Goal: Task Accomplishment & Management: Use online tool/utility

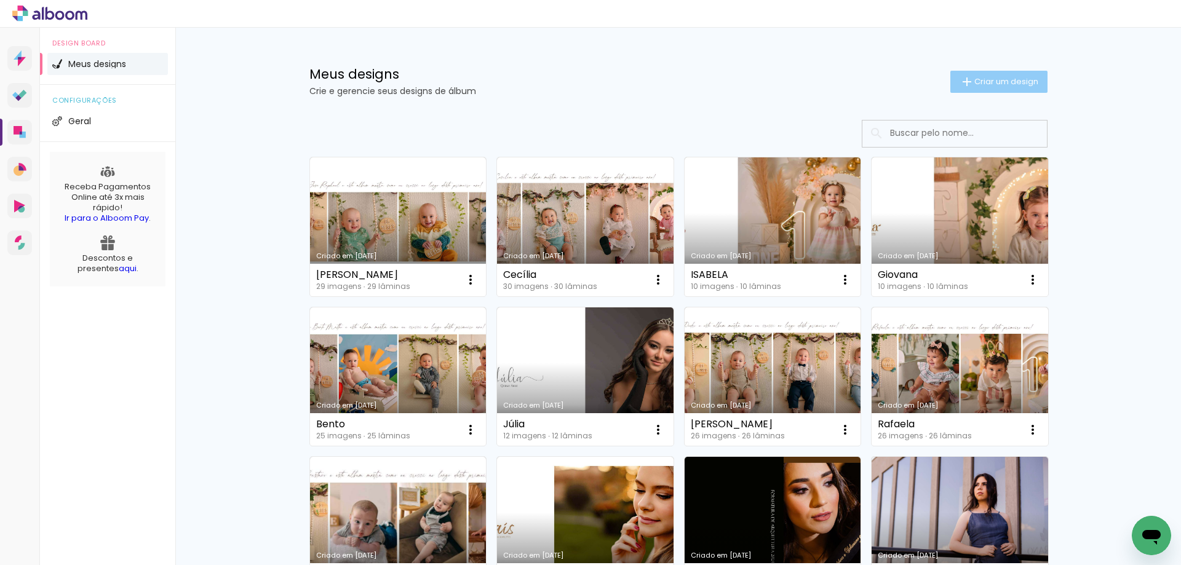
click at [986, 81] on span "Criar um design" at bounding box center [1006, 81] width 64 height 8
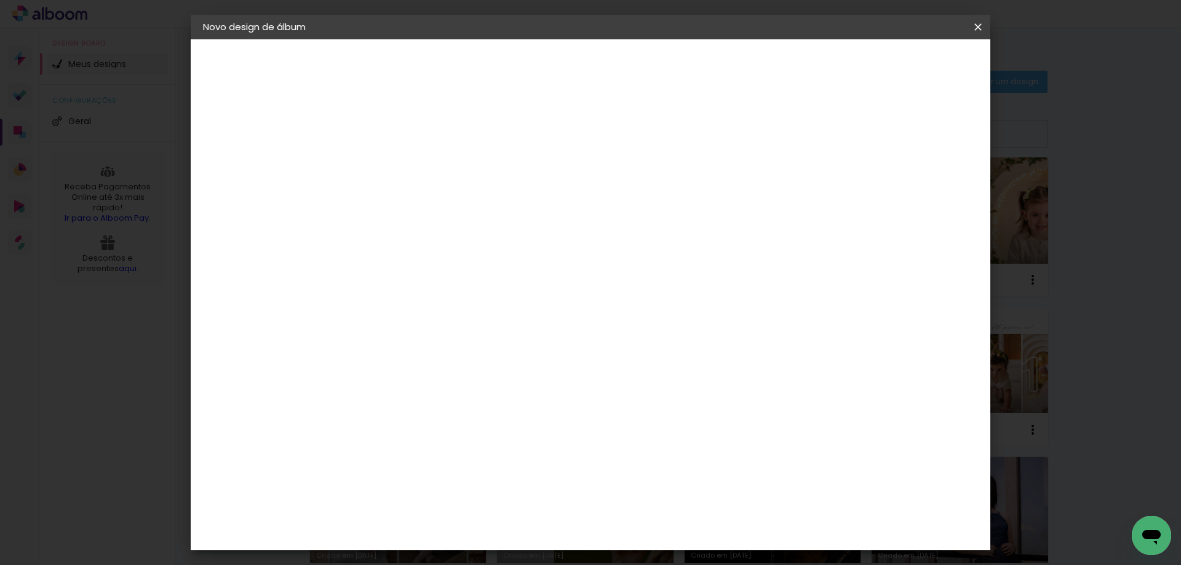
click at [404, 172] on input at bounding box center [404, 165] width 0 height 19
type input "Giórgia"
type paper-input "Giórgia"
click at [0, 0] on slot "Avançar" at bounding box center [0, 0] width 0 height 0
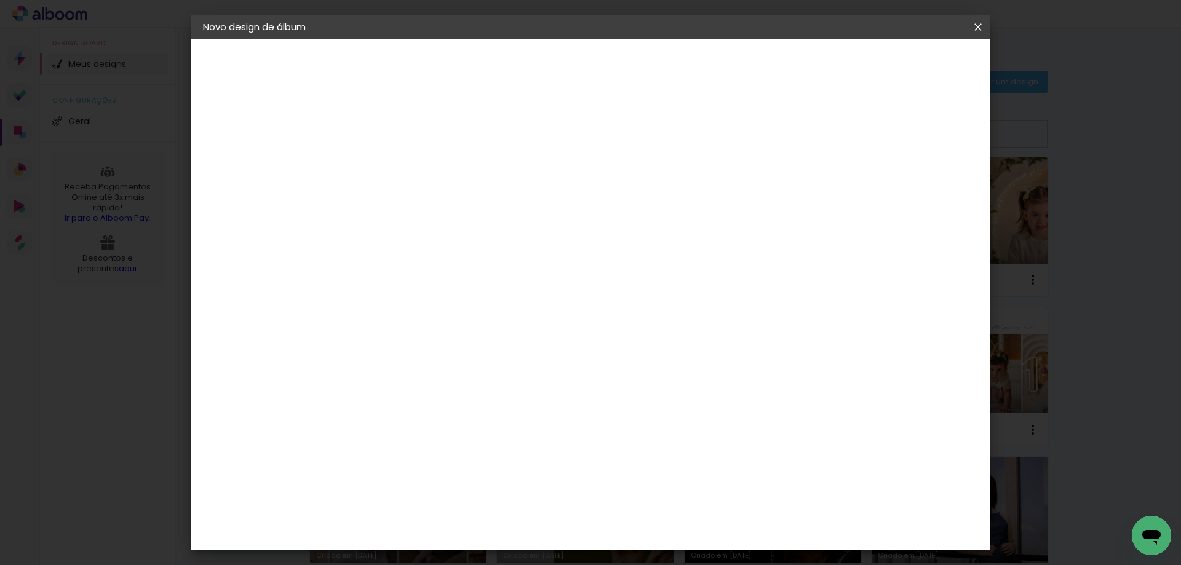
click at [0, 0] on slot "Avançar" at bounding box center [0, 0] width 0 height 0
click at [831, 132] on div at bounding box center [825, 132] width 11 height 11
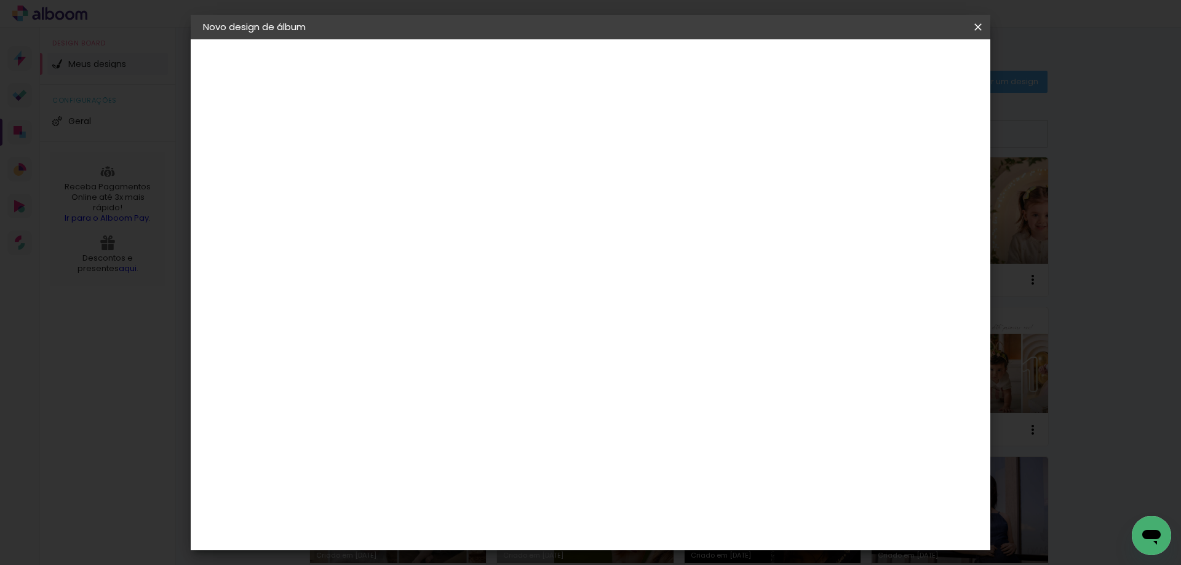
type paper-checkbox "on"
click at [901, 61] on span "Iniciar design" at bounding box center [873, 65] width 56 height 9
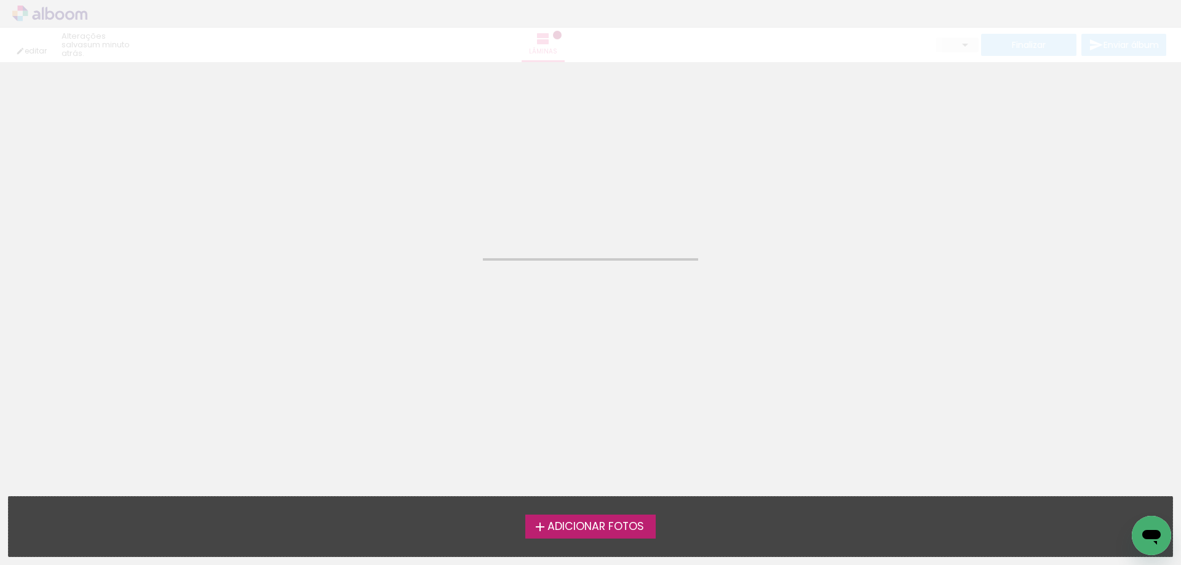
click at [609, 530] on span "Adicionar Fotos" at bounding box center [595, 526] width 97 height 11
click at [0, 0] on input "file" at bounding box center [0, 0] width 0 height 0
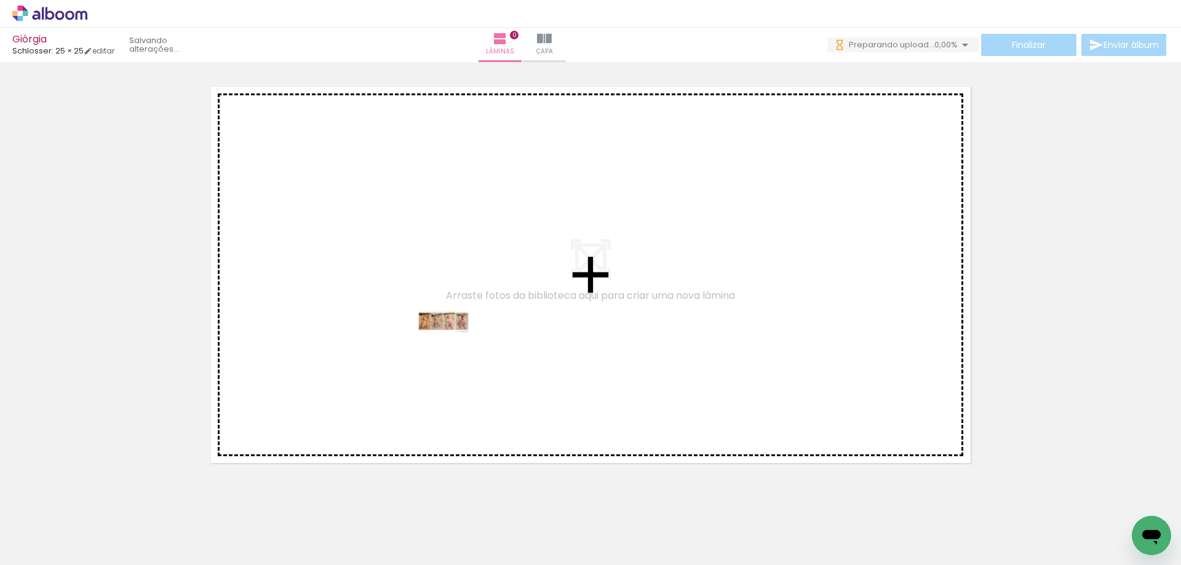
drag, startPoint x: 137, startPoint y: 533, endPoint x: 453, endPoint y: 344, distance: 368.2
click at [453, 344] on quentale-workspace at bounding box center [590, 282] width 1181 height 565
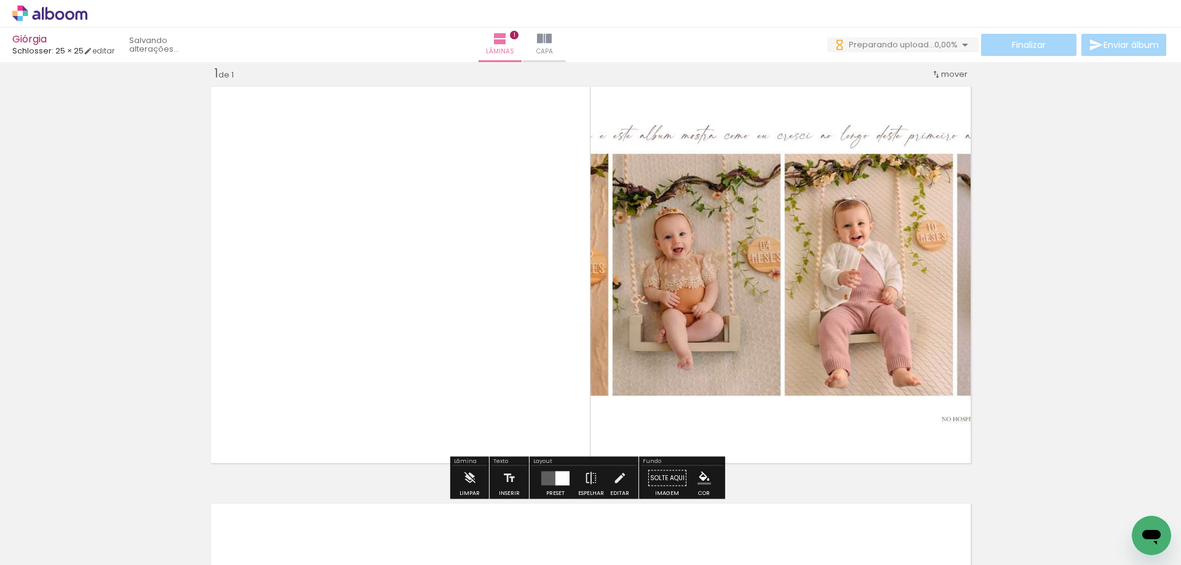
scroll to position [16, 0]
click at [561, 473] on div at bounding box center [562, 478] width 14 height 14
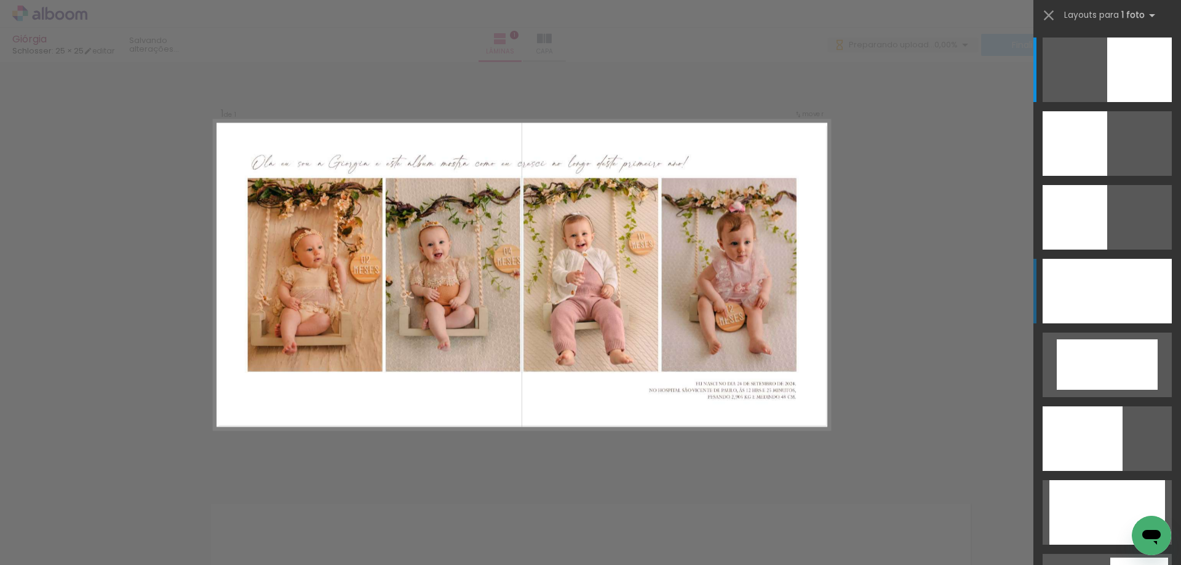
click at [1128, 295] on div at bounding box center [1106, 291] width 129 height 65
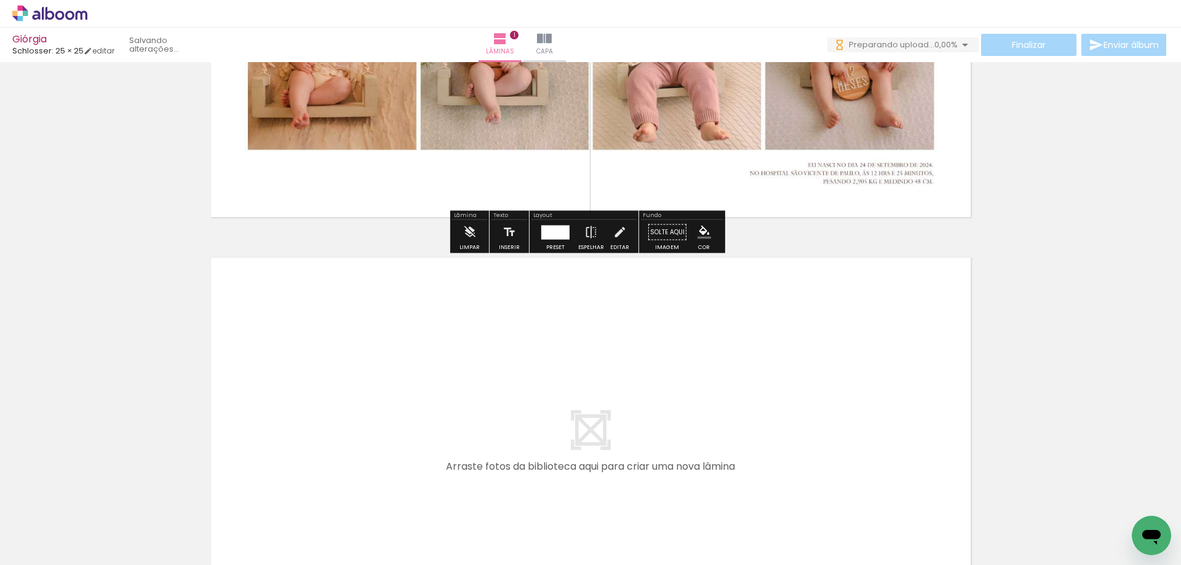
scroll to position [456, 0]
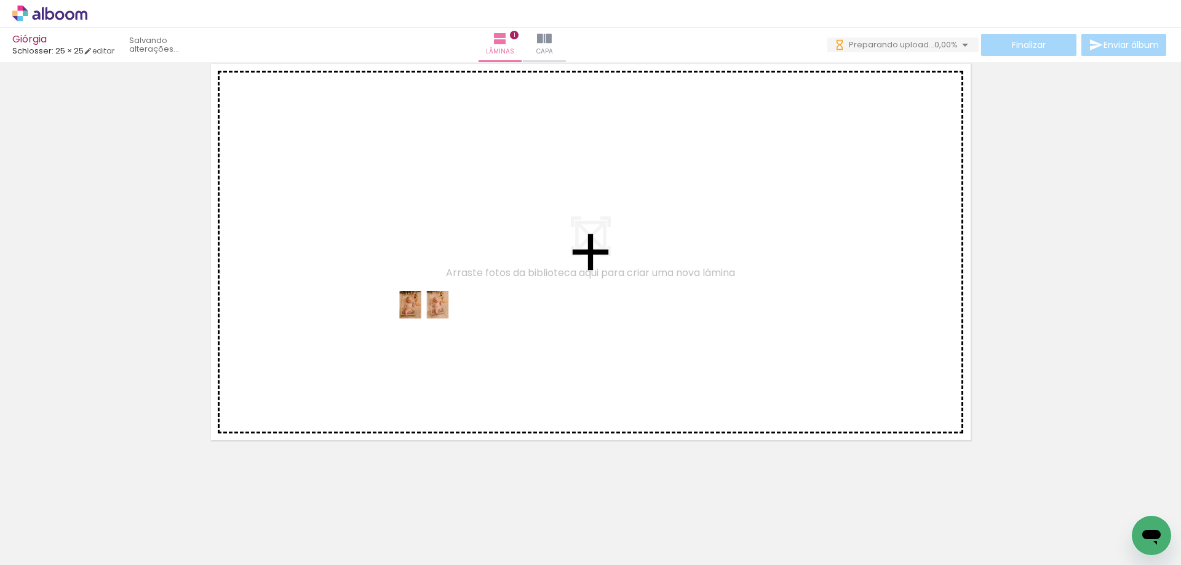
drag, startPoint x: 197, startPoint y: 528, endPoint x: 433, endPoint y: 328, distance: 309.4
click at [433, 328] on quentale-workspace at bounding box center [590, 282] width 1181 height 565
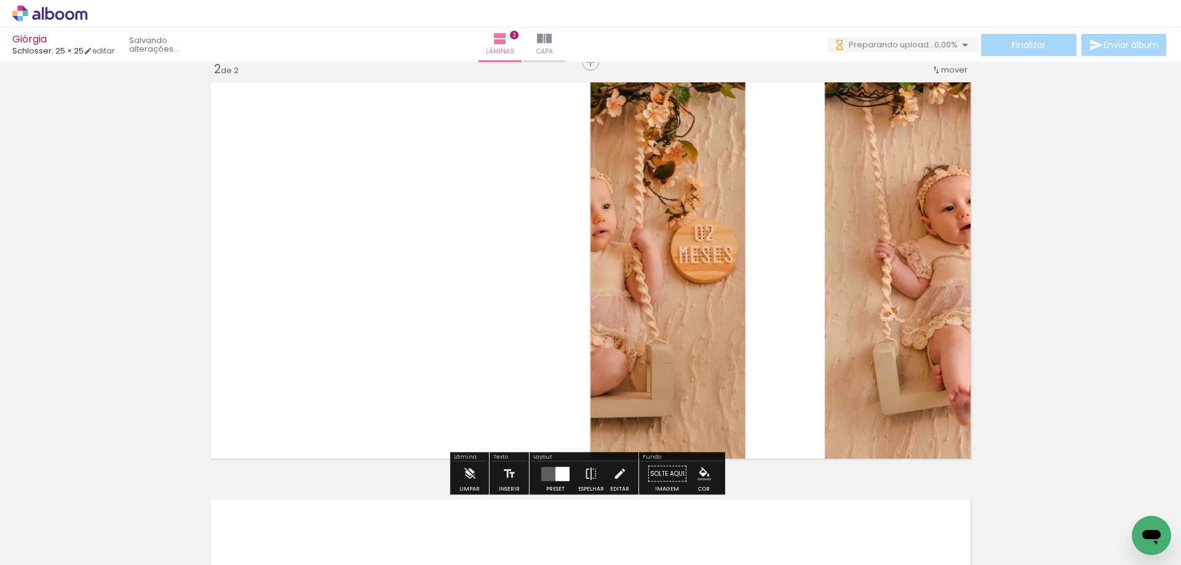
scroll to position [433, 0]
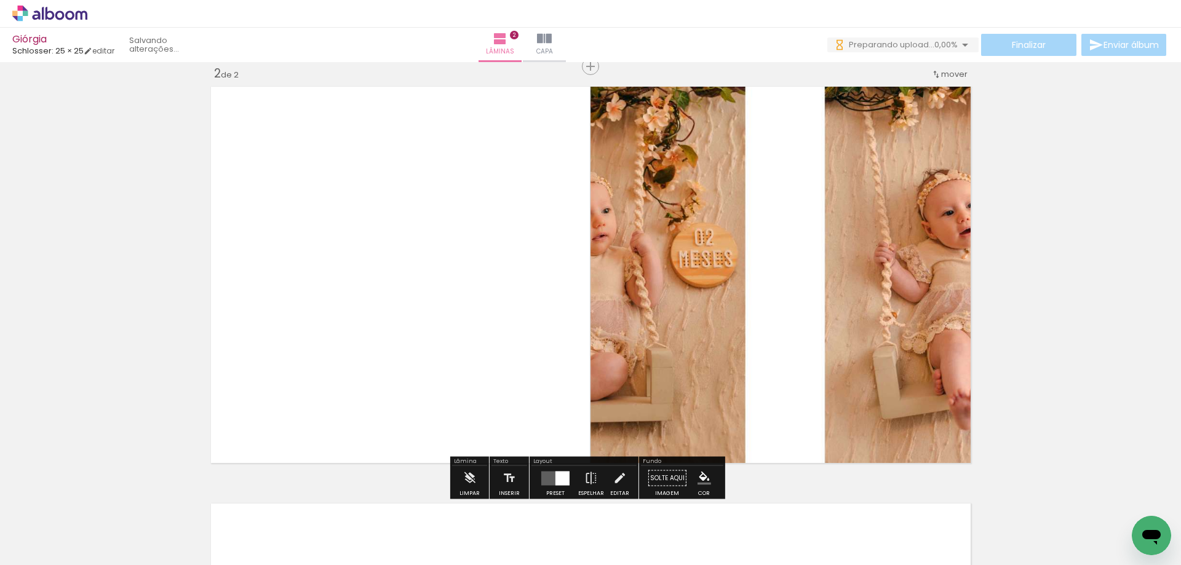
click at [557, 476] on div at bounding box center [562, 478] width 14 height 14
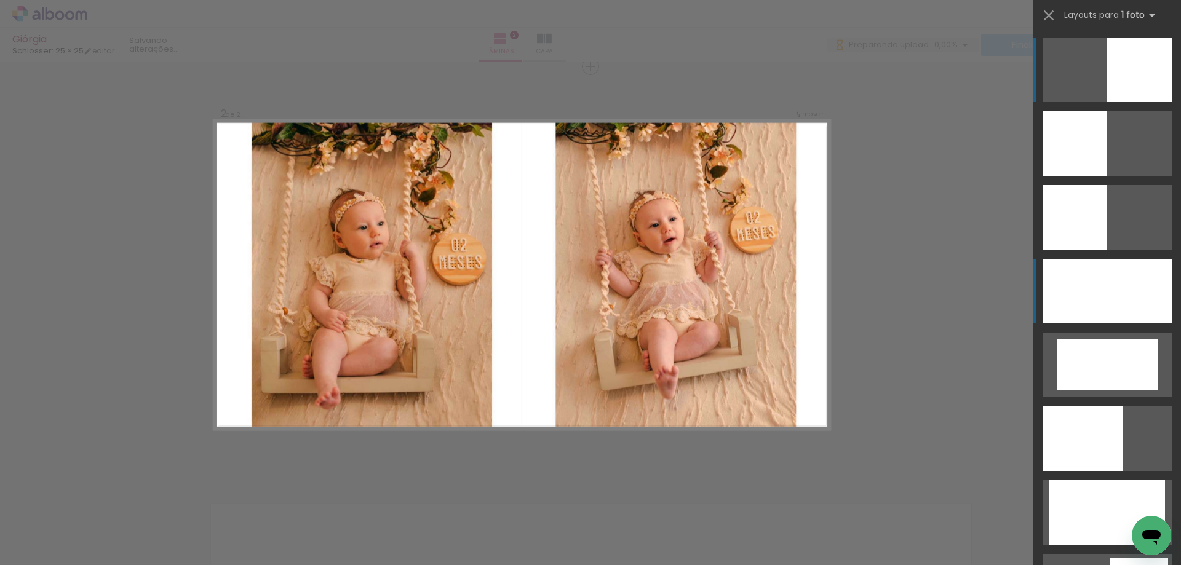
click at [1092, 299] on div at bounding box center [1106, 291] width 129 height 65
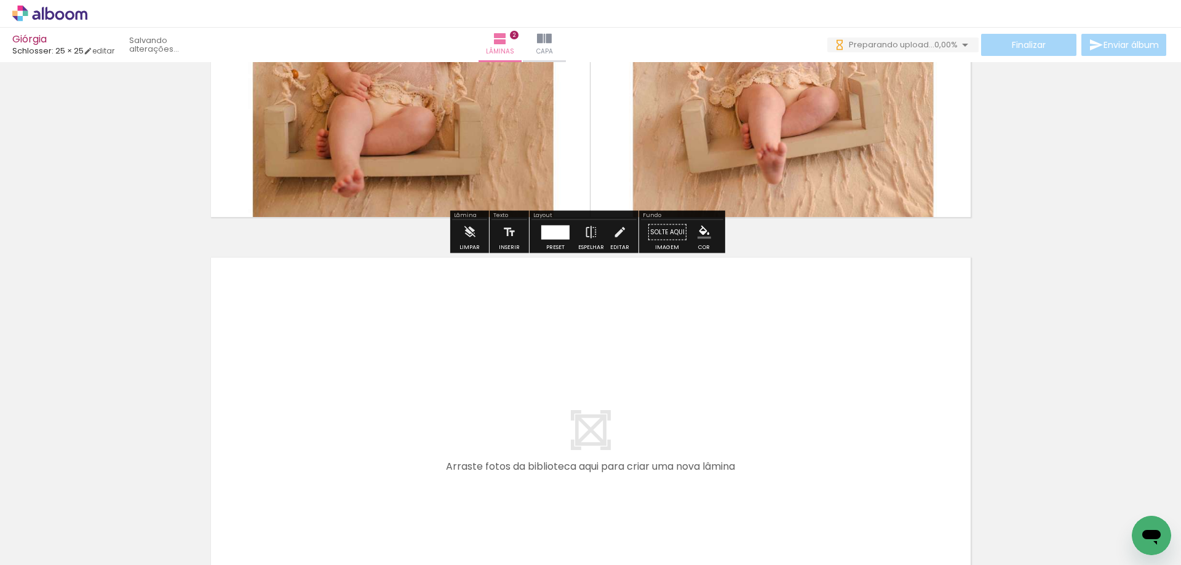
scroll to position [863, 0]
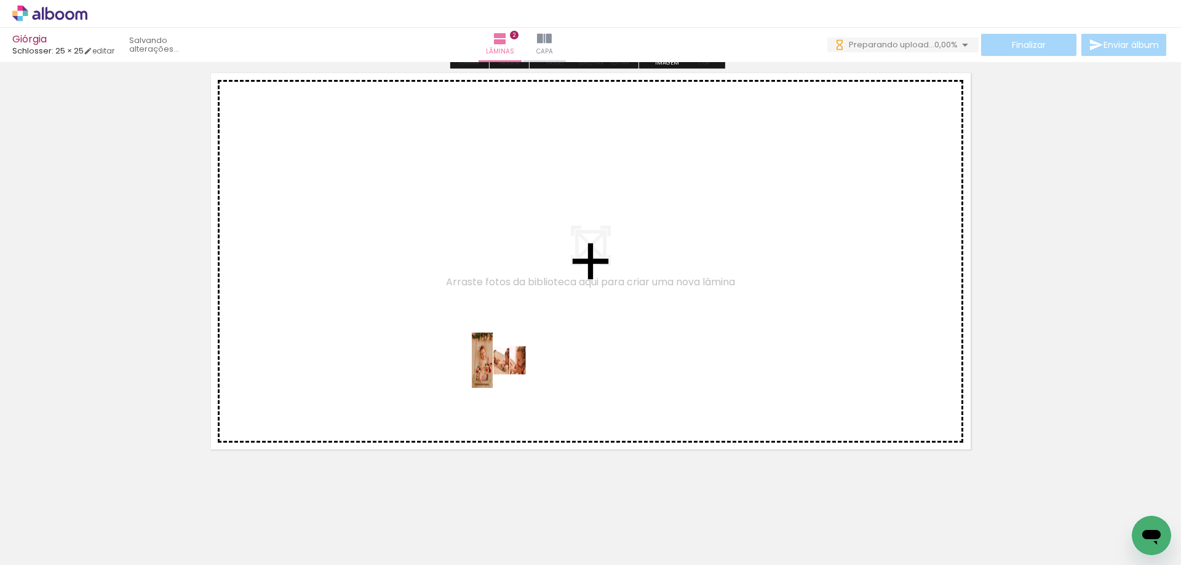
drag, startPoint x: 272, startPoint y: 523, endPoint x: 563, endPoint y: 340, distance: 343.3
click at [563, 340] on quentale-workspace at bounding box center [590, 282] width 1181 height 565
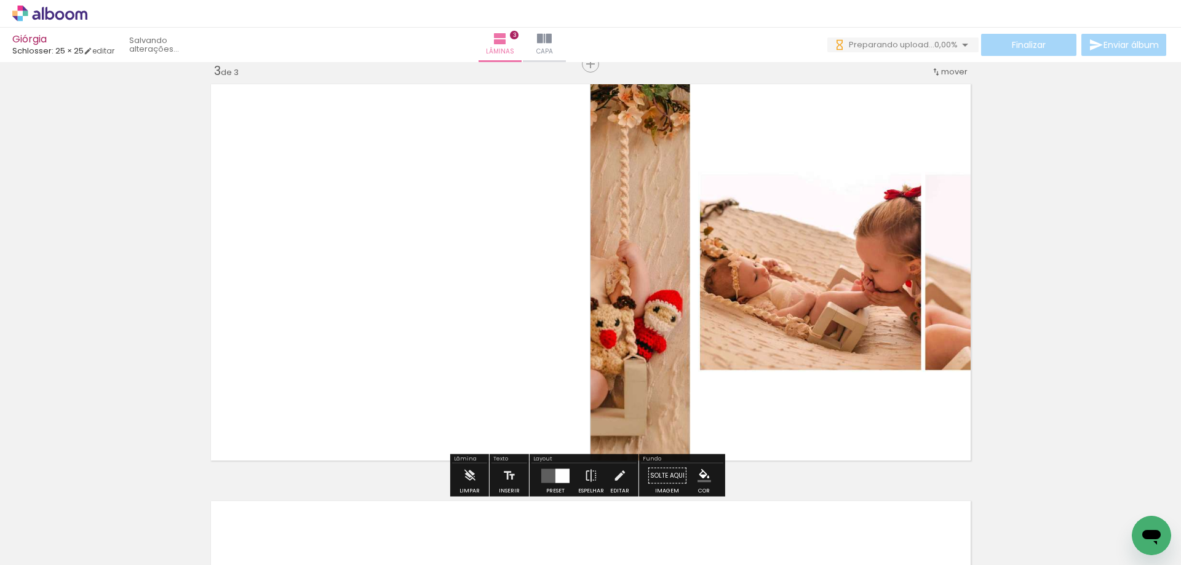
scroll to position [850, 0]
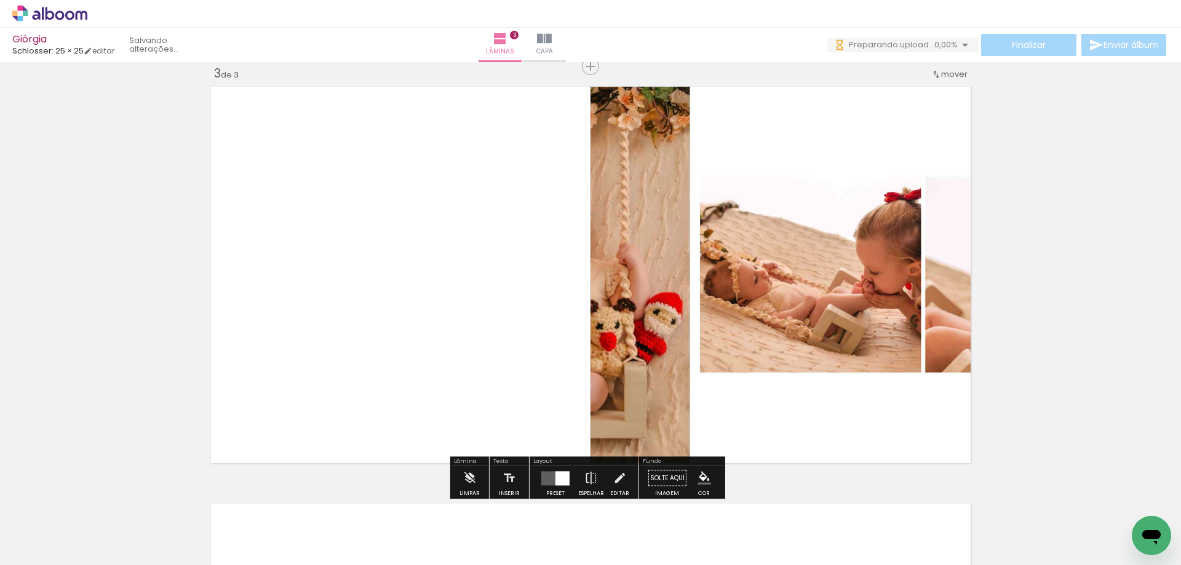
click at [556, 480] on div at bounding box center [562, 478] width 14 height 14
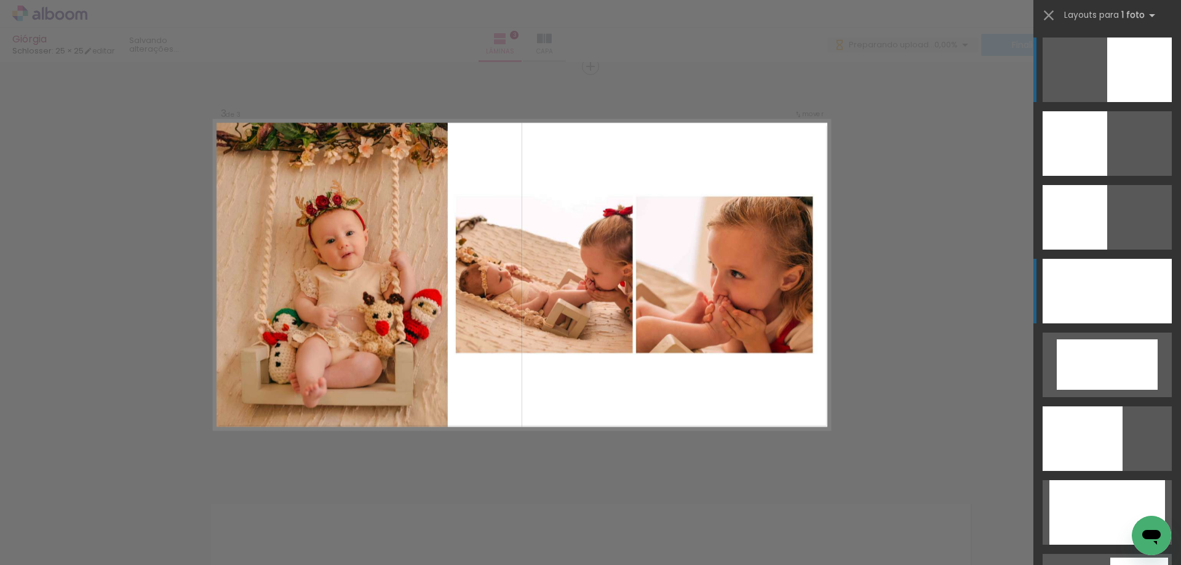
click at [1127, 312] on div at bounding box center [1106, 291] width 129 height 65
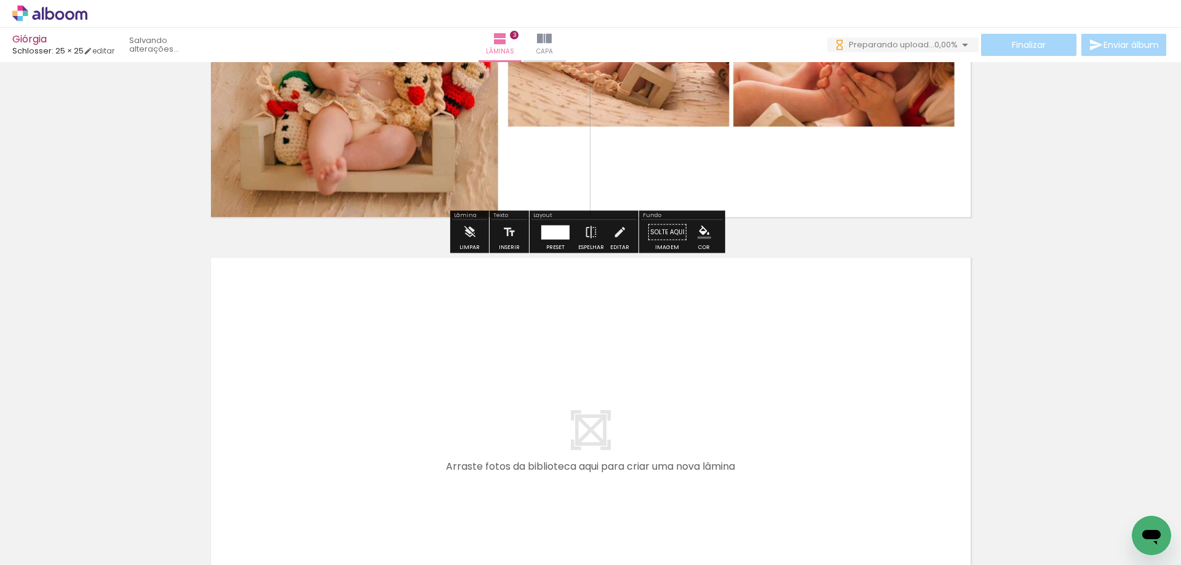
scroll to position [1280, 0]
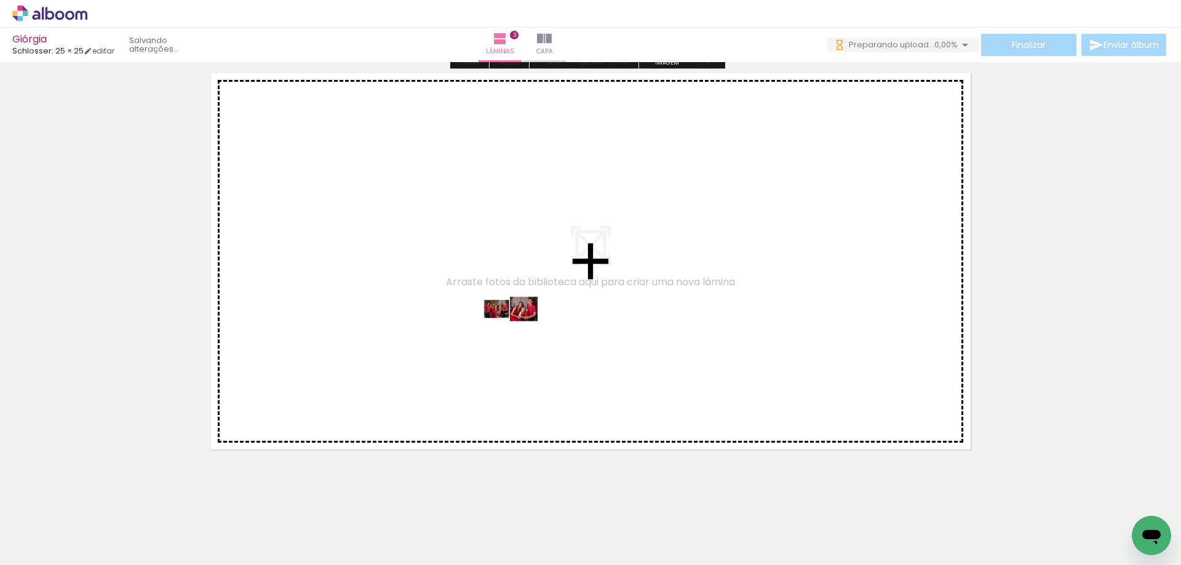
drag, startPoint x: 346, startPoint y: 520, endPoint x: 519, endPoint y: 332, distance: 255.5
click at [519, 332] on quentale-workspace at bounding box center [590, 282] width 1181 height 565
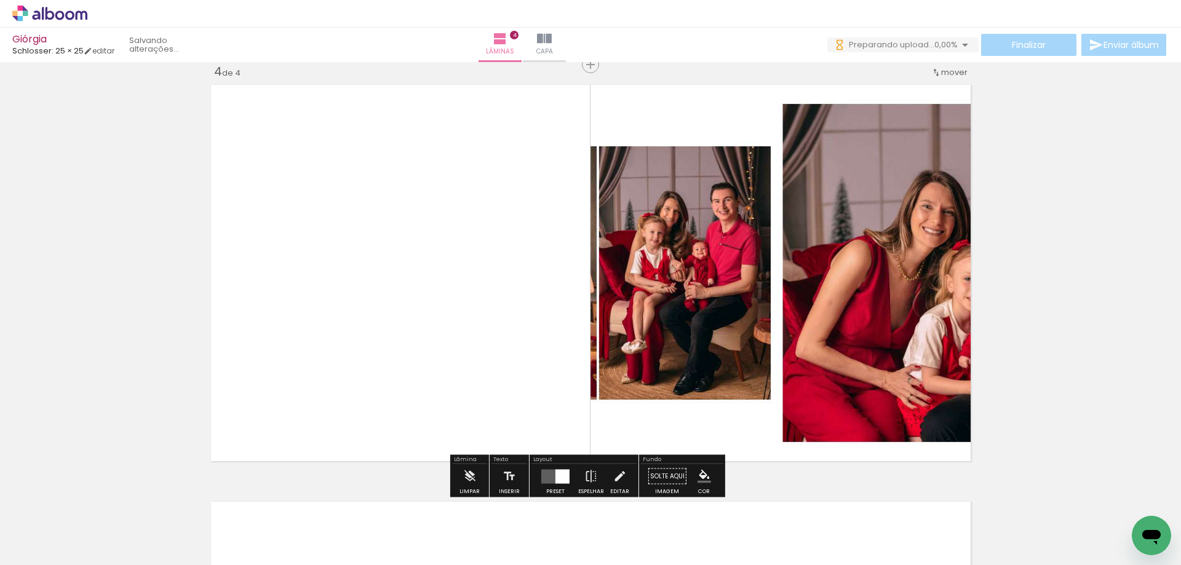
scroll to position [1267, 0]
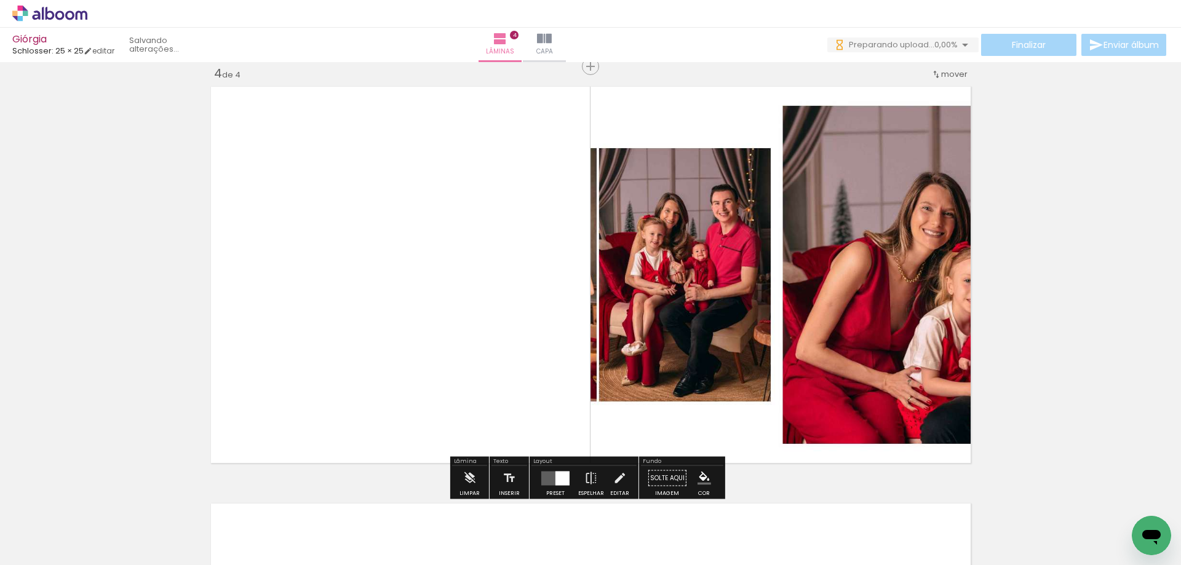
click at [551, 473] on quentale-layouter at bounding box center [555, 478] width 28 height 14
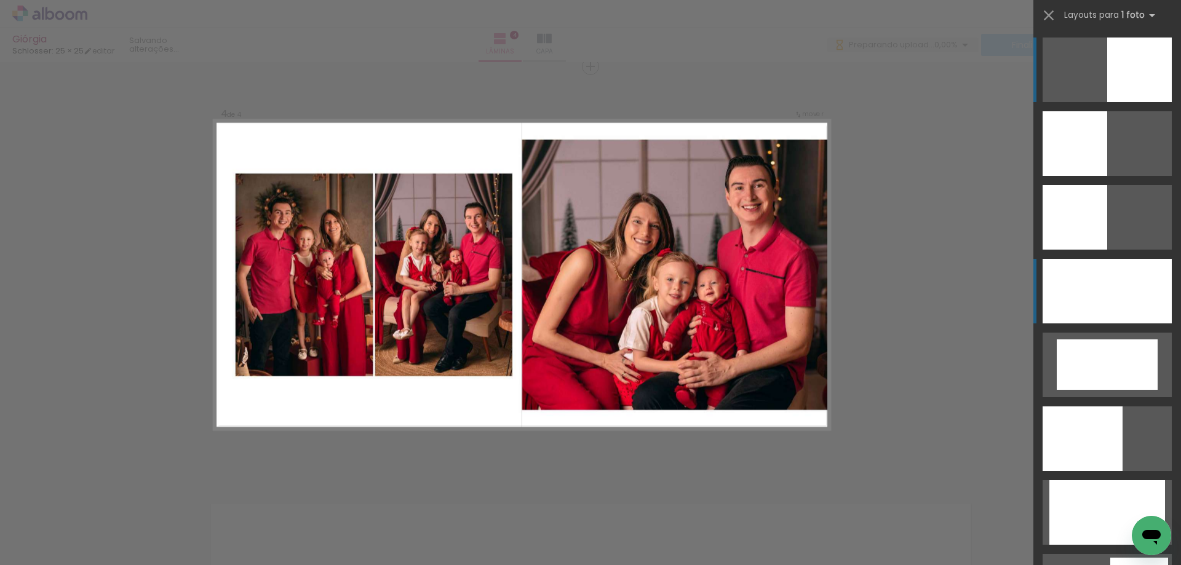
click at [1157, 298] on div at bounding box center [1106, 291] width 129 height 65
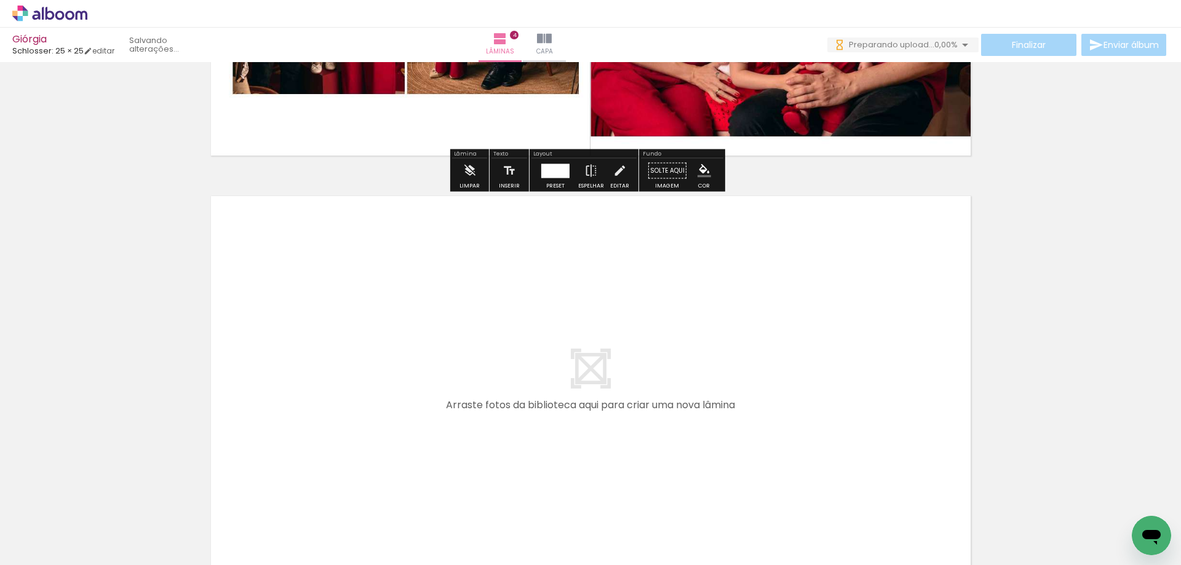
scroll to position [1636, 0]
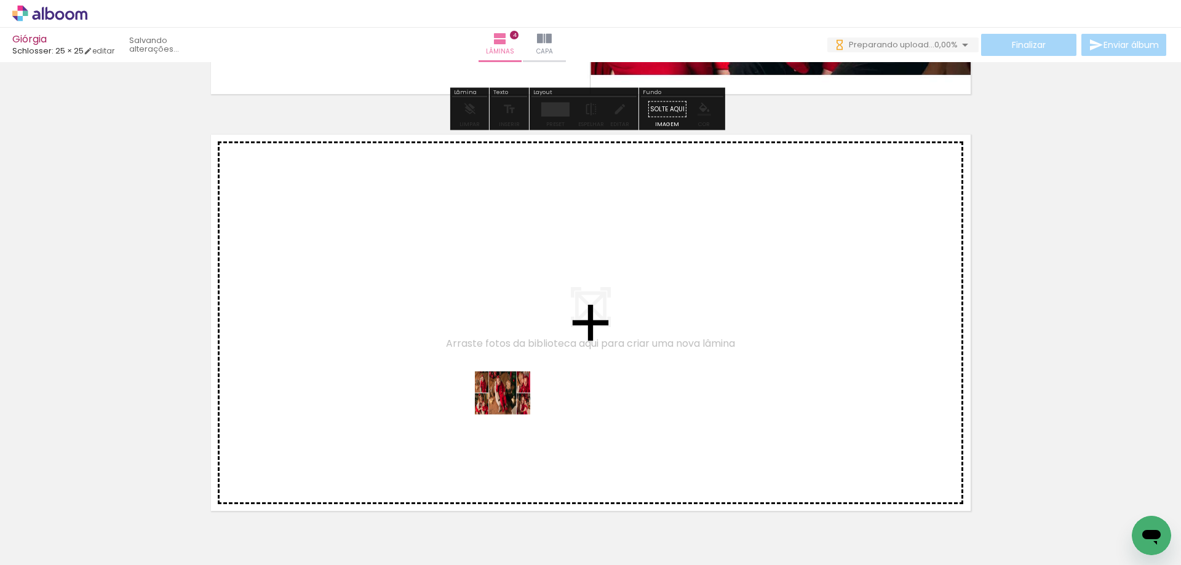
drag, startPoint x: 394, startPoint y: 536, endPoint x: 518, endPoint y: 397, distance: 186.4
click at [518, 397] on quentale-workspace at bounding box center [590, 282] width 1181 height 565
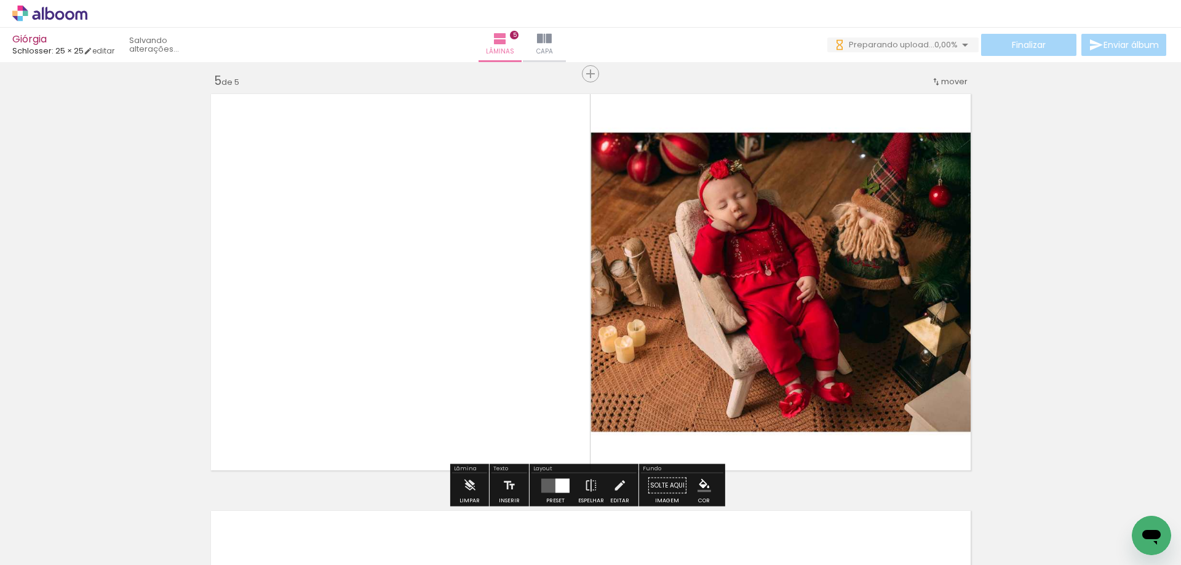
scroll to position [1684, 0]
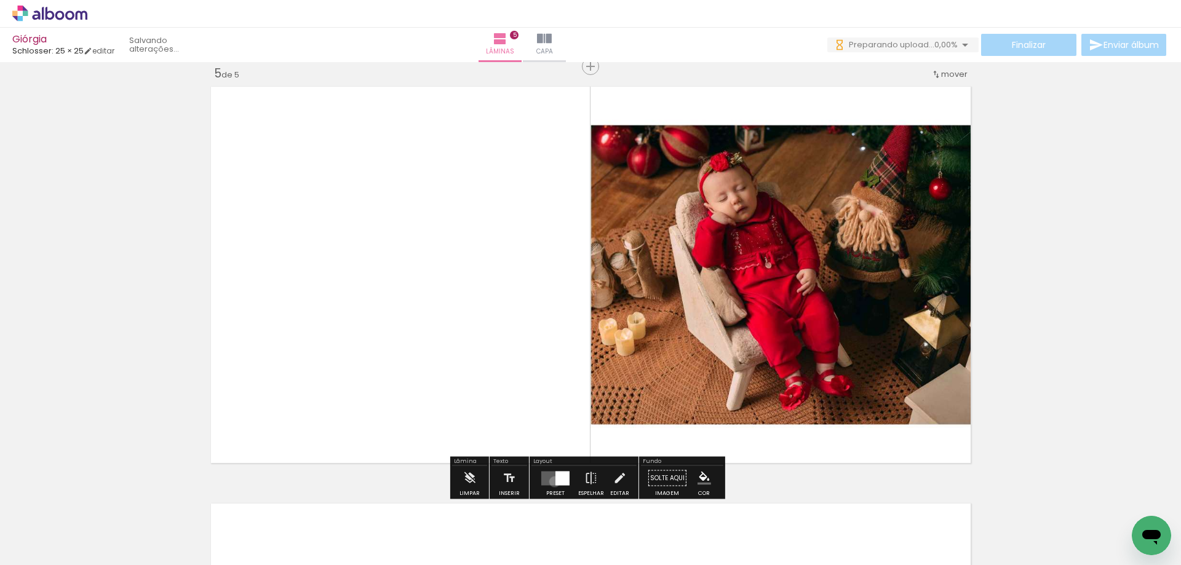
click at [552, 482] on quentale-layouter at bounding box center [555, 478] width 28 height 14
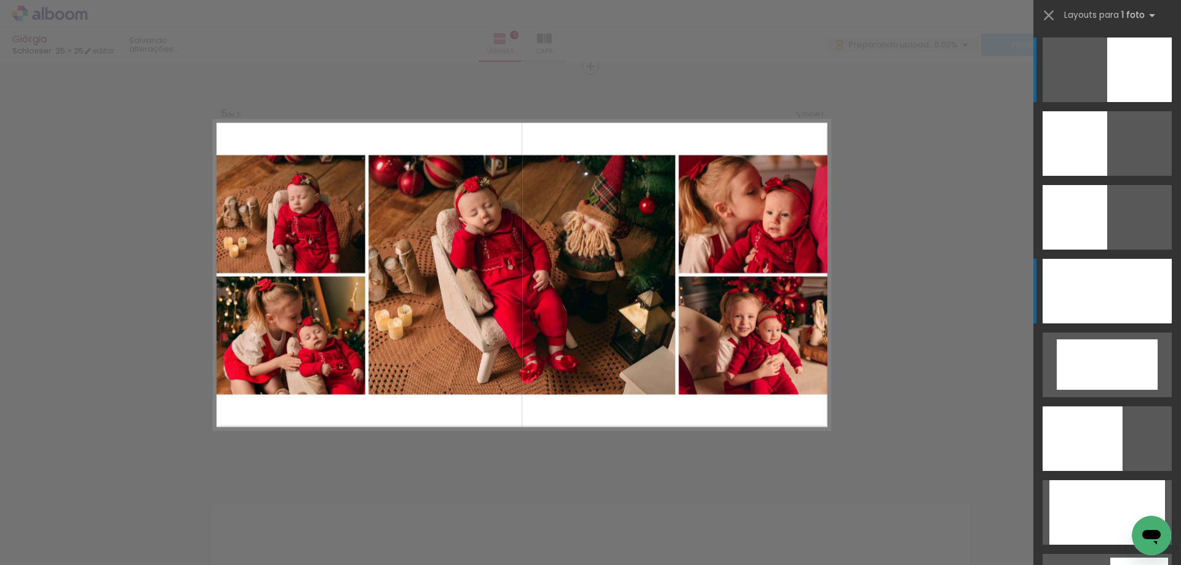
click at [1119, 307] on div at bounding box center [1106, 291] width 129 height 65
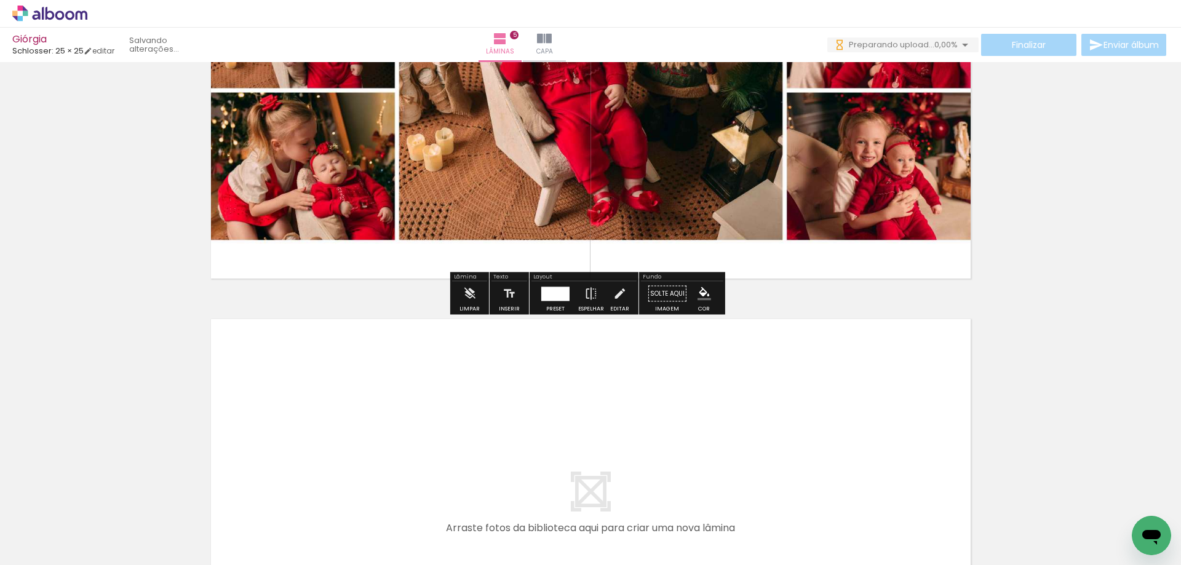
scroll to position [2114, 0]
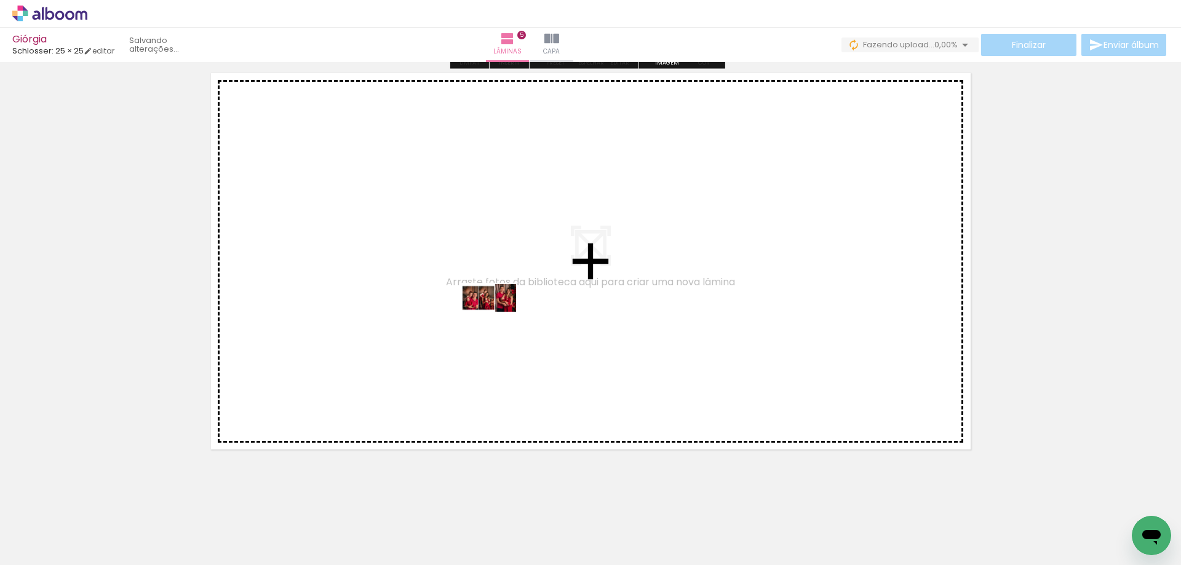
drag, startPoint x: 485, startPoint y: 530, endPoint x: 498, endPoint y: 321, distance: 209.4
click at [498, 321] on quentale-workspace at bounding box center [590, 282] width 1181 height 565
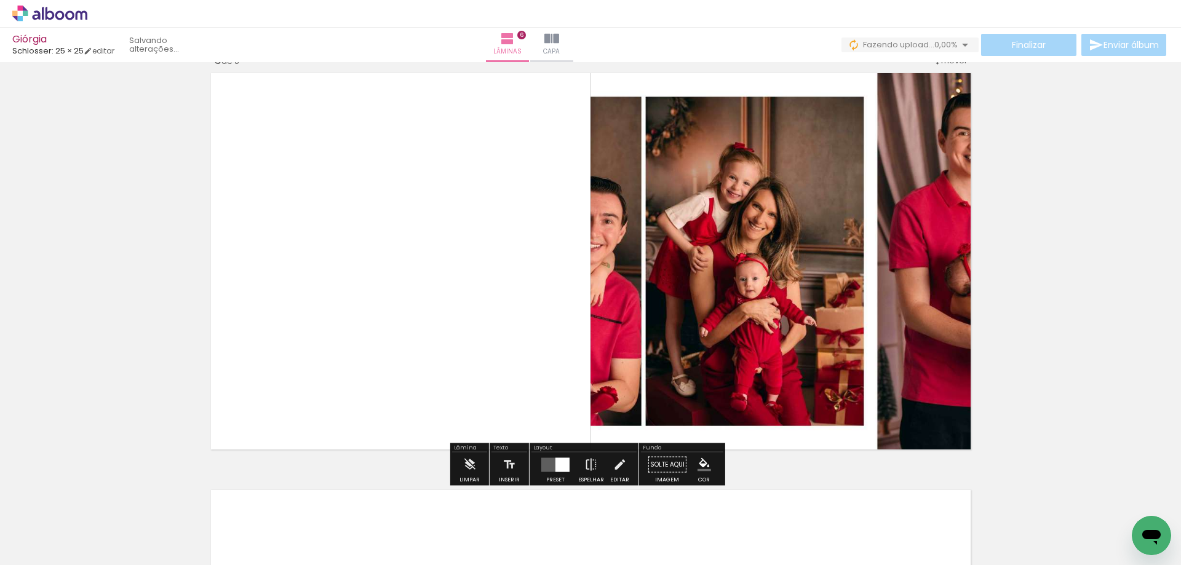
scroll to position [2101, 0]
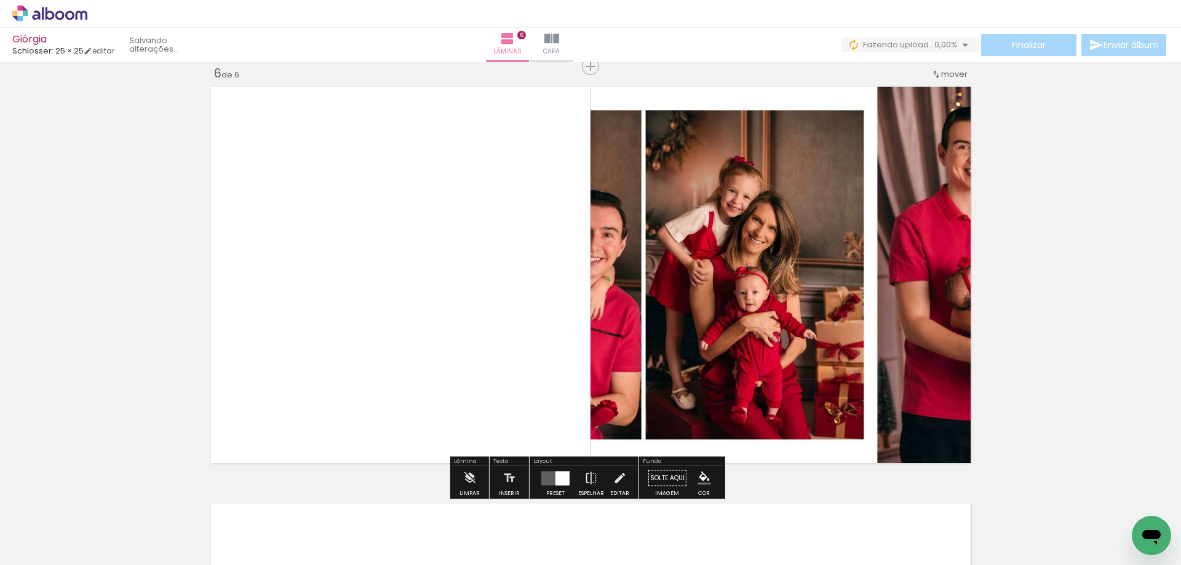
click at [552, 480] on quentale-layouter at bounding box center [555, 478] width 28 height 14
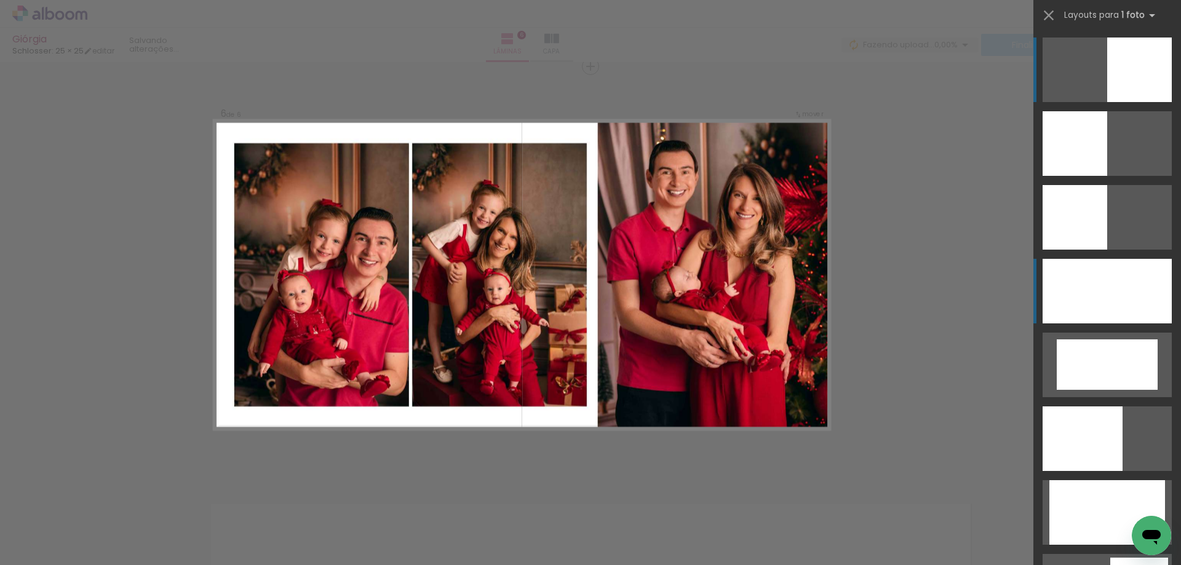
click at [1127, 282] on div at bounding box center [1106, 291] width 129 height 65
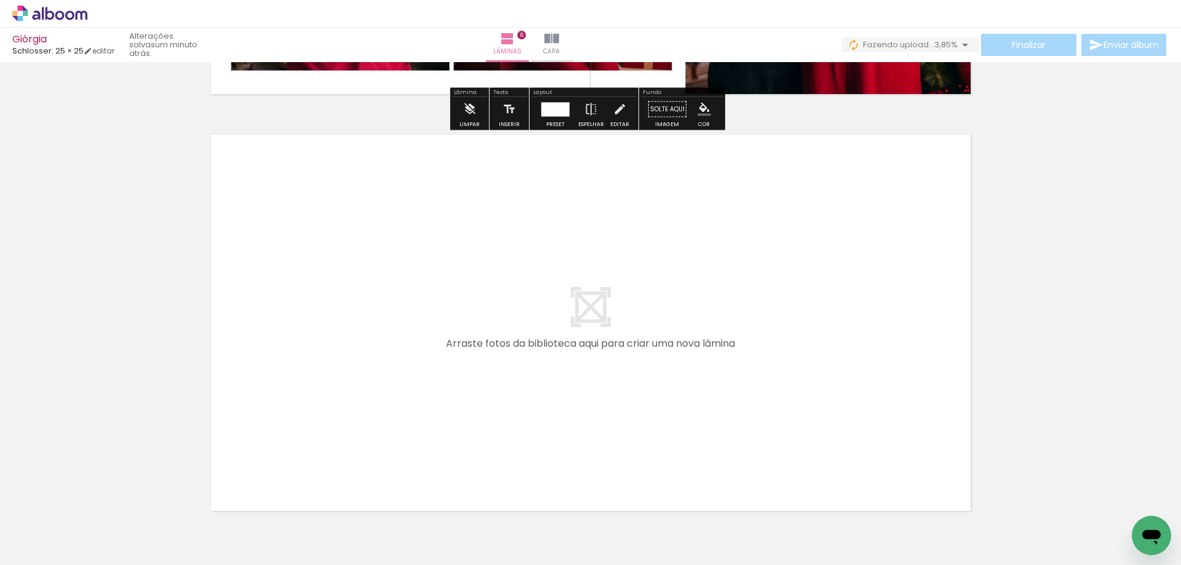
scroll to position [2531, 0]
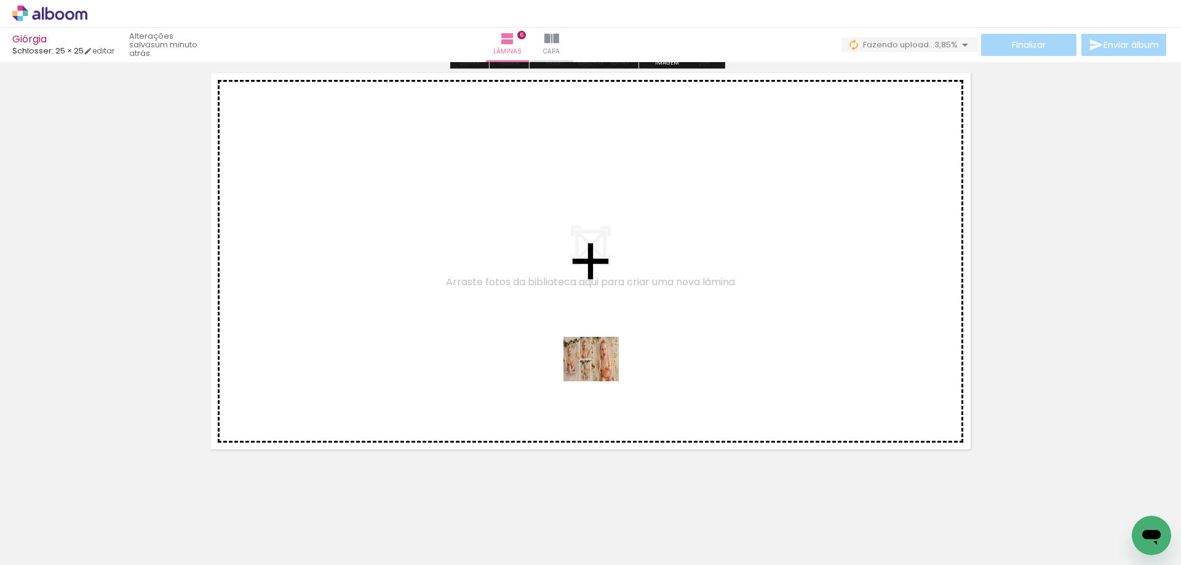
drag, startPoint x: 549, startPoint y: 533, endPoint x: 613, endPoint y: 328, distance: 214.5
click at [613, 328] on quentale-workspace at bounding box center [590, 282] width 1181 height 565
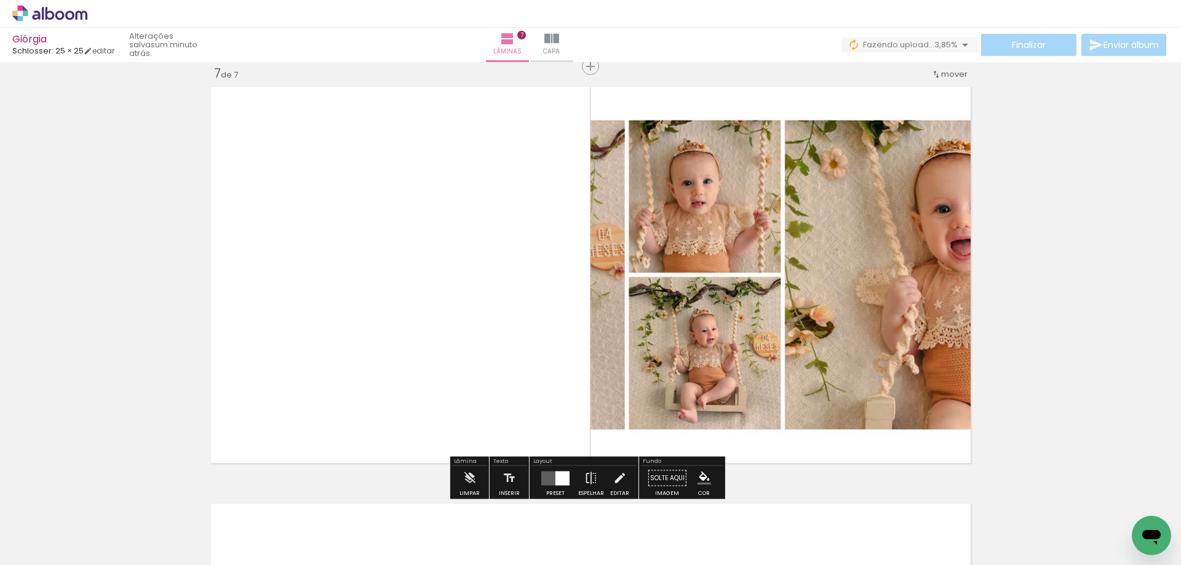
scroll to position [2518, 0]
click at [559, 477] on div at bounding box center [562, 478] width 14 height 14
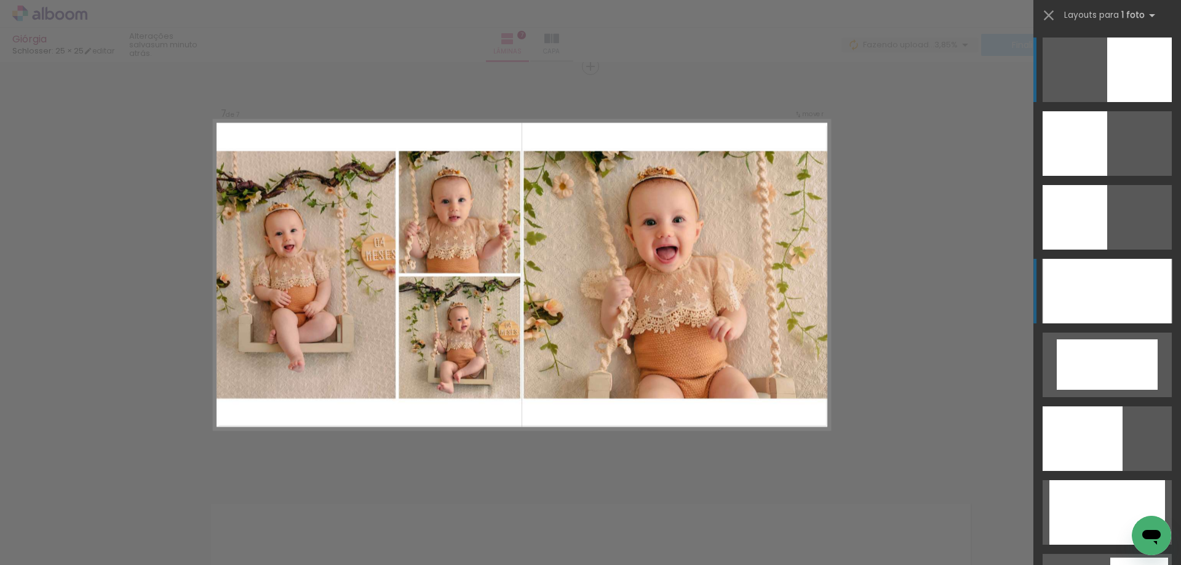
click at [1092, 302] on div at bounding box center [1106, 291] width 129 height 65
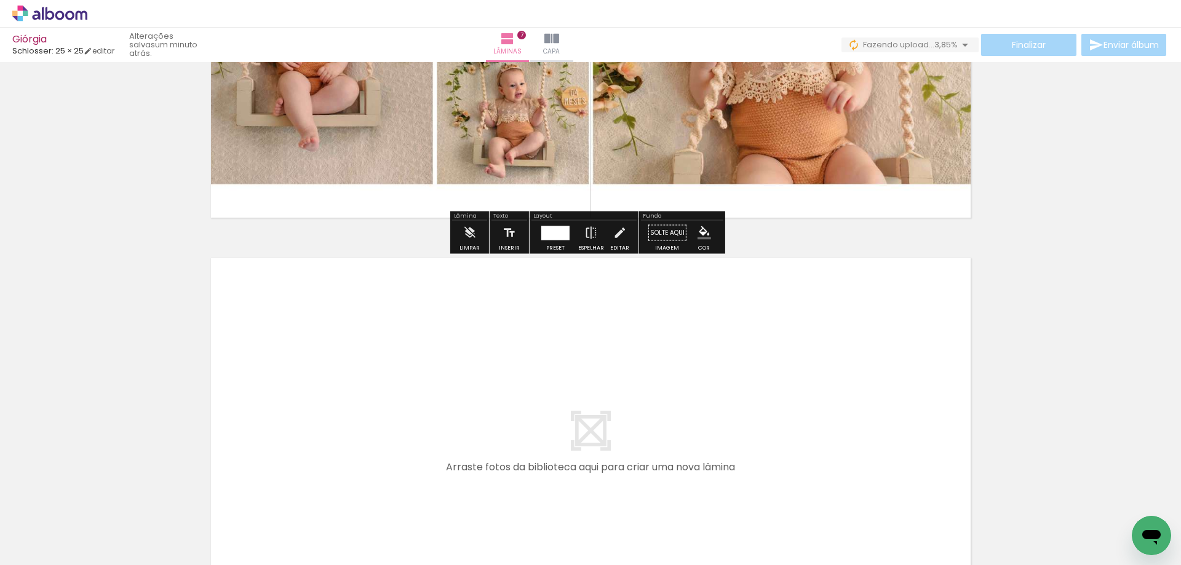
scroll to position [2957, 0]
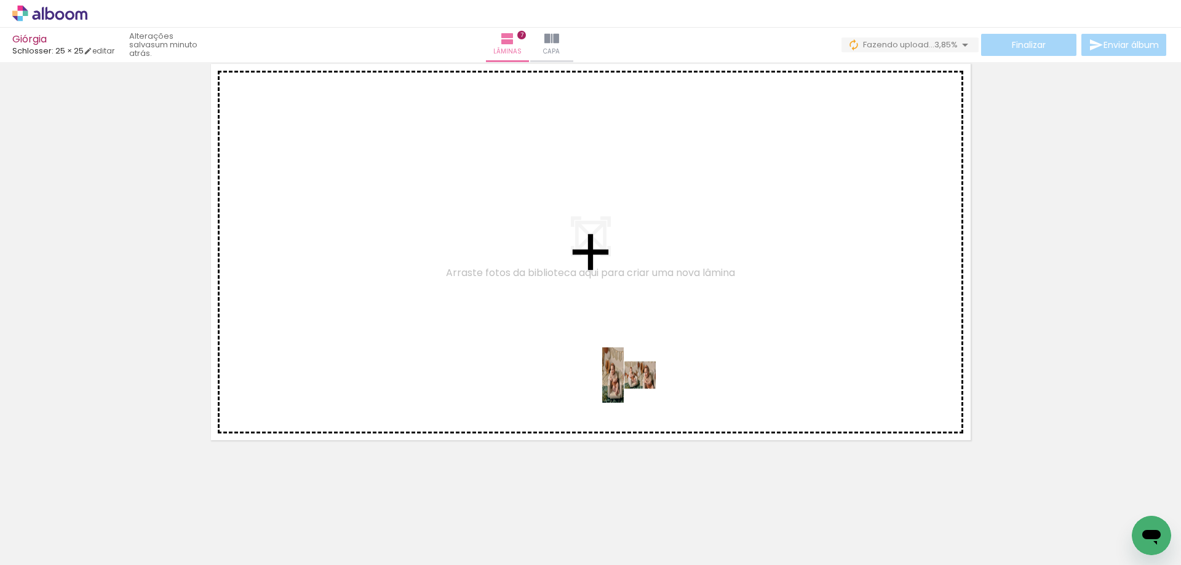
drag, startPoint x: 627, startPoint y: 536, endPoint x: 641, endPoint y: 347, distance: 189.9
click at [641, 347] on quentale-workspace at bounding box center [590, 282] width 1181 height 565
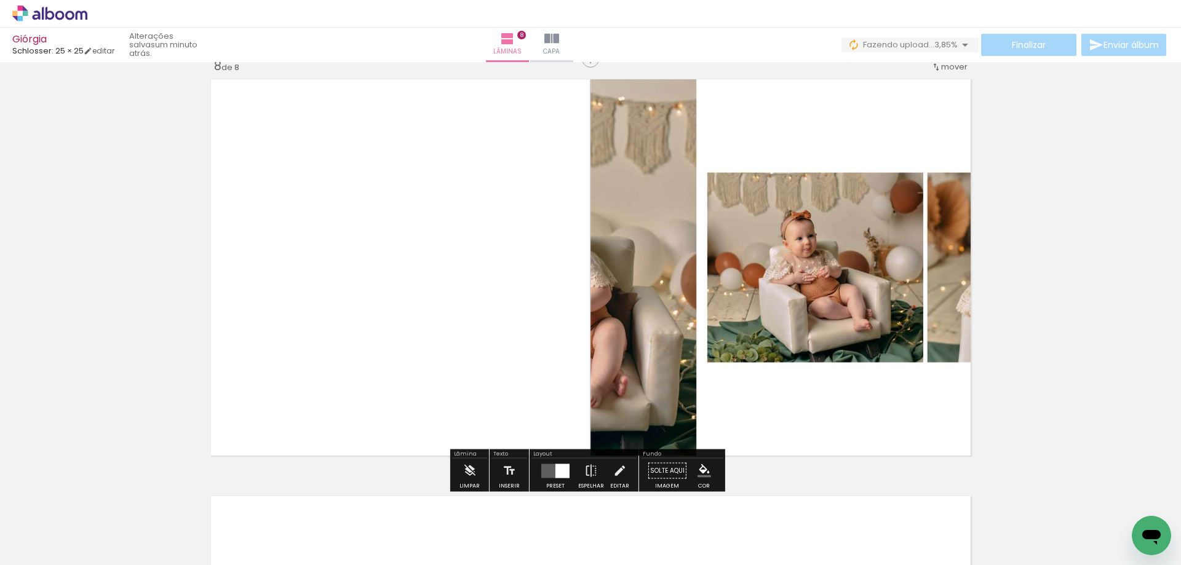
scroll to position [2935, 0]
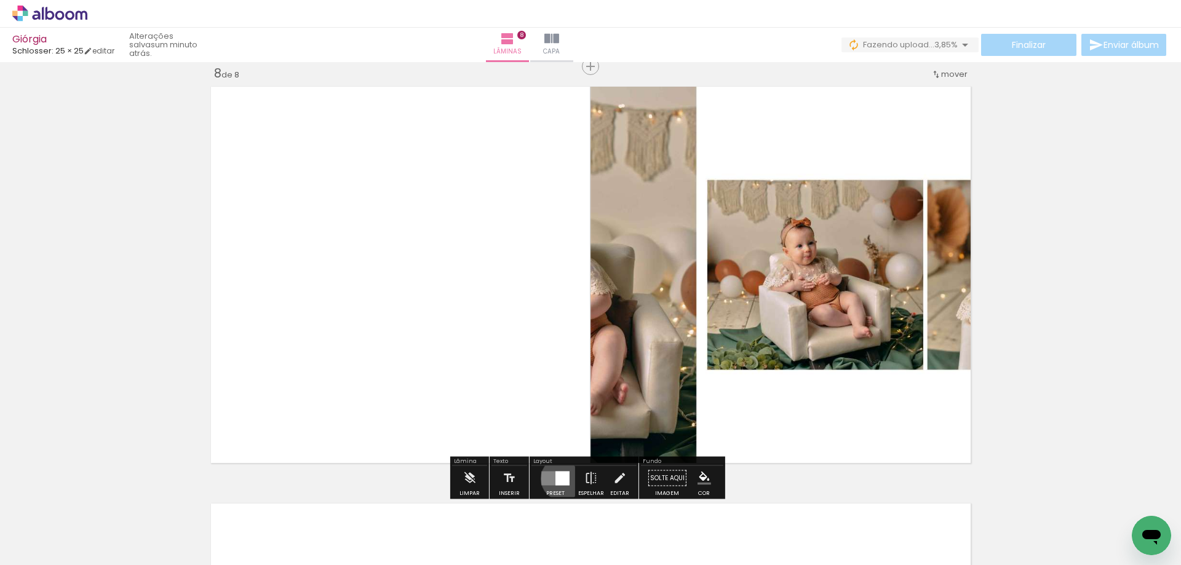
click at [560, 478] on div at bounding box center [562, 478] width 14 height 14
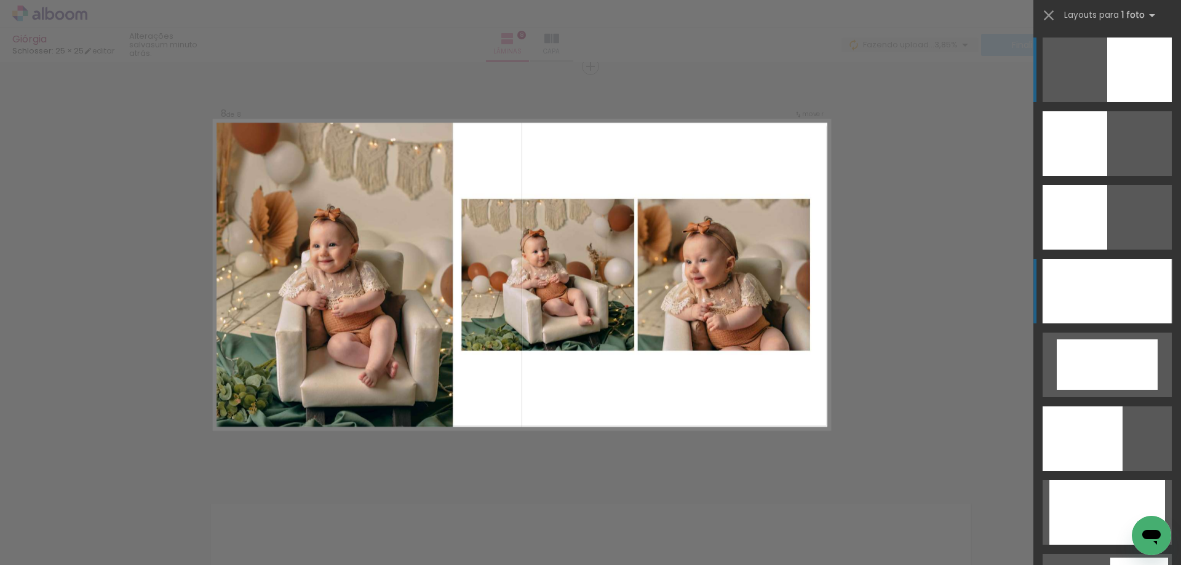
click at [1071, 298] on div at bounding box center [1106, 291] width 129 height 65
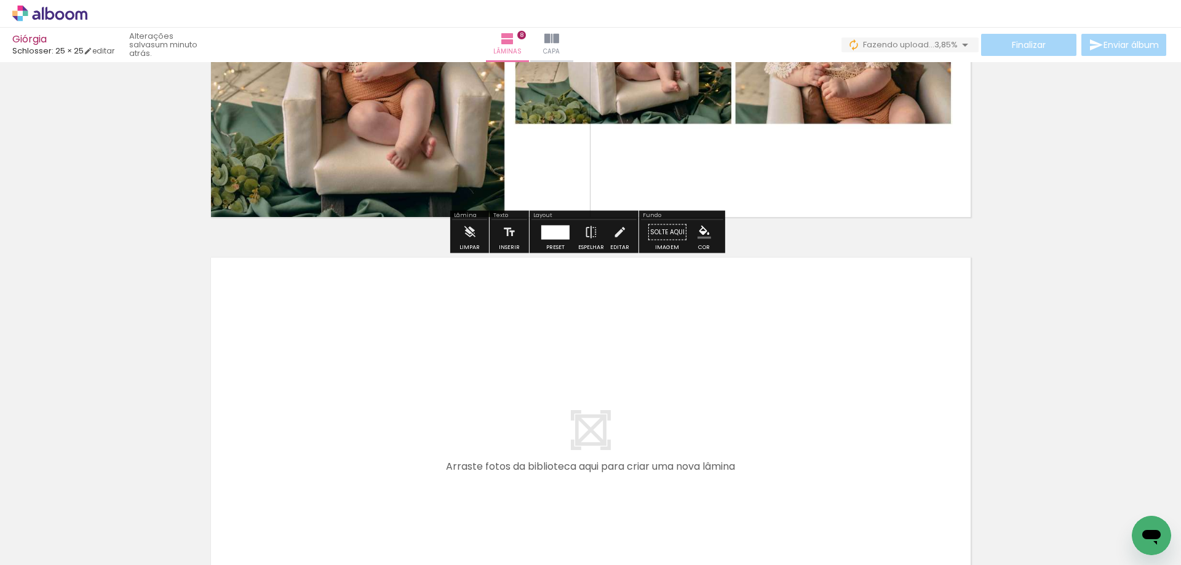
scroll to position [3242, 0]
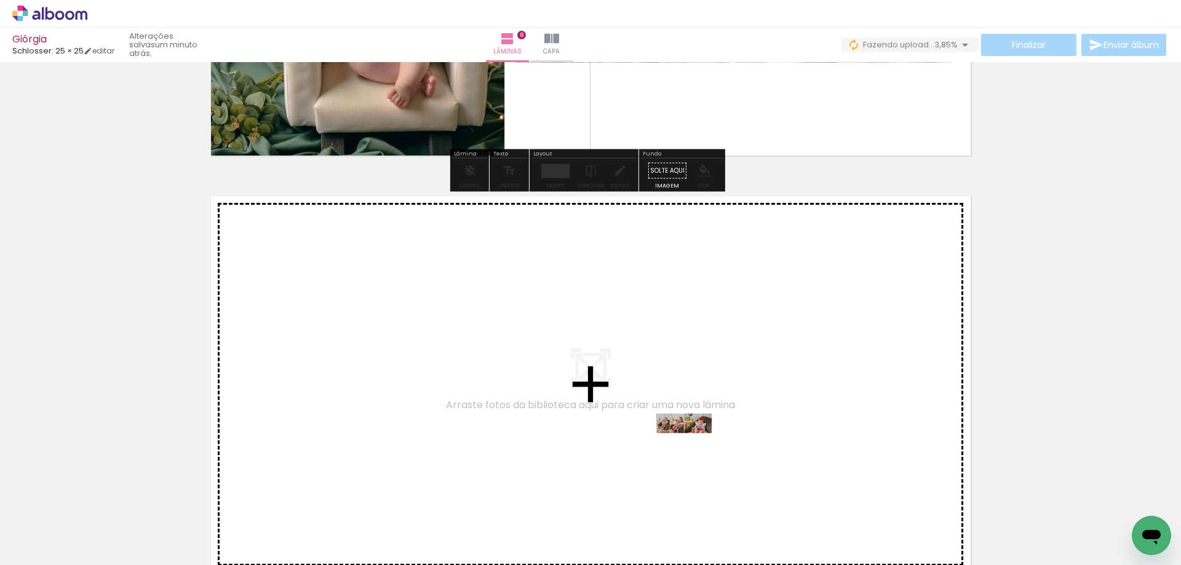
drag, startPoint x: 693, startPoint y: 536, endPoint x: 693, endPoint y: 446, distance: 89.2
click at [693, 446] on quentale-workspace at bounding box center [590, 282] width 1181 height 565
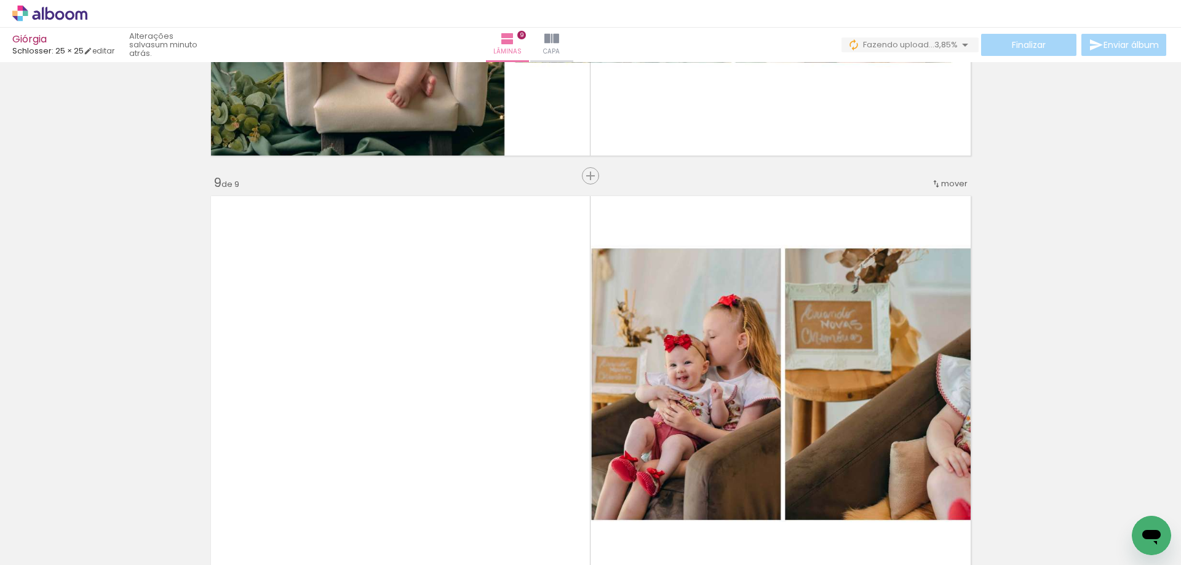
scroll to position [3352, 0]
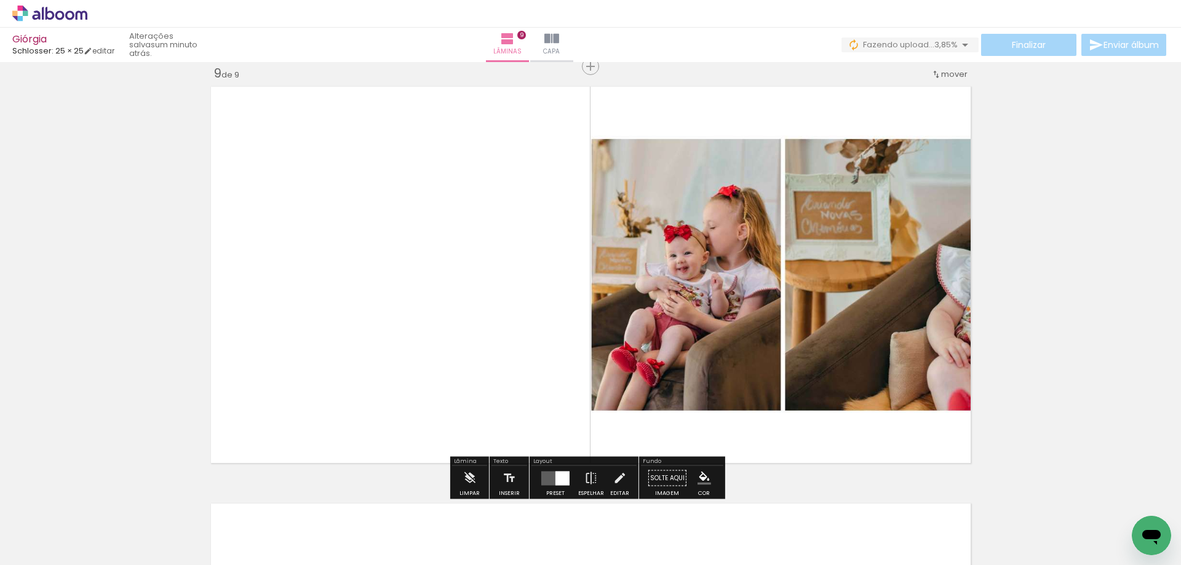
click at [555, 482] on div at bounding box center [562, 478] width 14 height 14
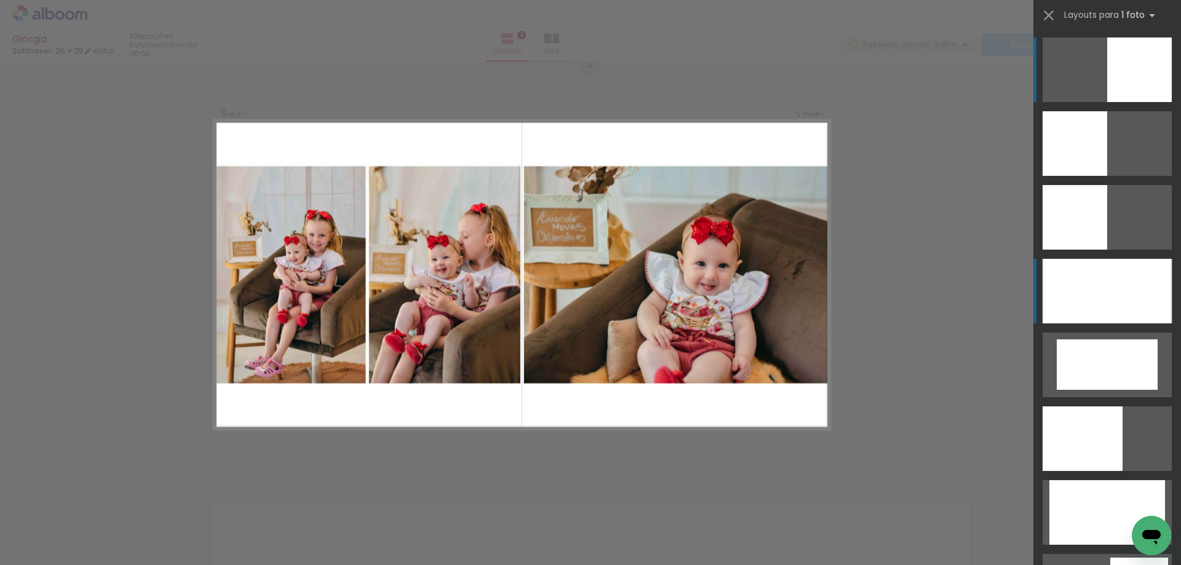
click at [1089, 289] on div at bounding box center [1106, 291] width 129 height 65
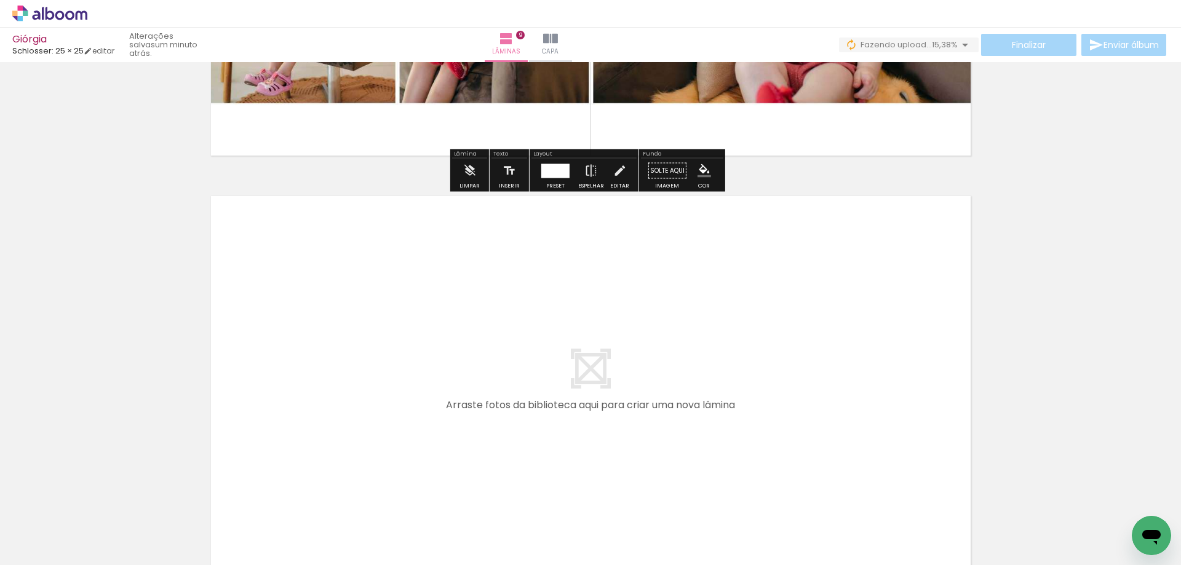
scroll to position [3782, 0]
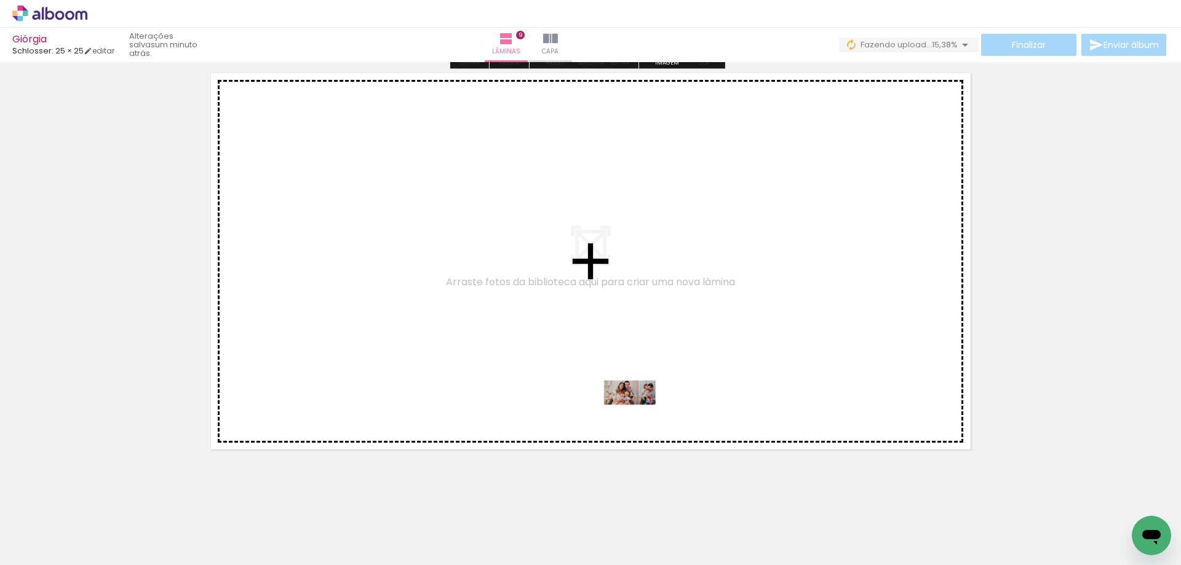
drag, startPoint x: 747, startPoint y: 536, endPoint x: 639, endPoint y: 416, distance: 162.0
click at [639, 416] on quentale-workspace at bounding box center [590, 282] width 1181 height 565
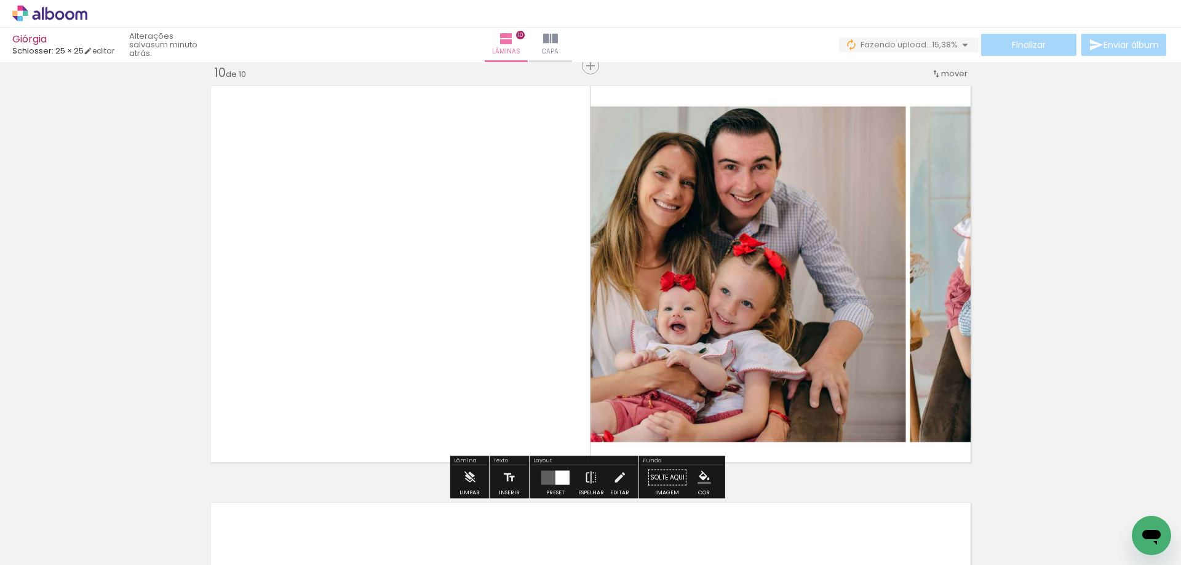
scroll to position [3768, 0]
click at [550, 480] on quentale-layouter at bounding box center [555, 478] width 28 height 14
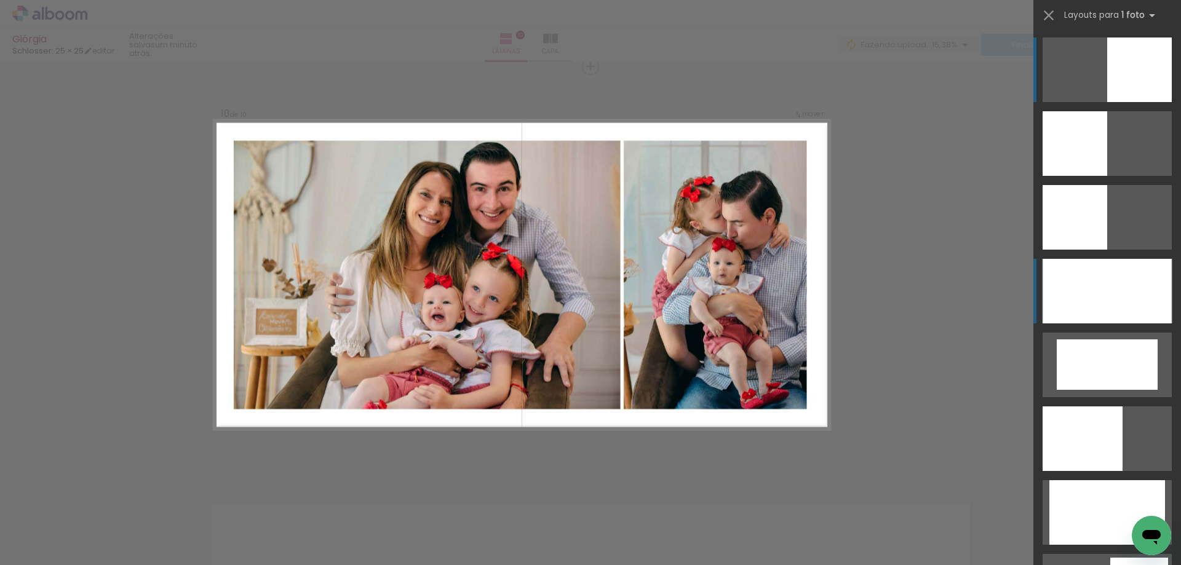
click at [1109, 296] on div at bounding box center [1106, 291] width 129 height 65
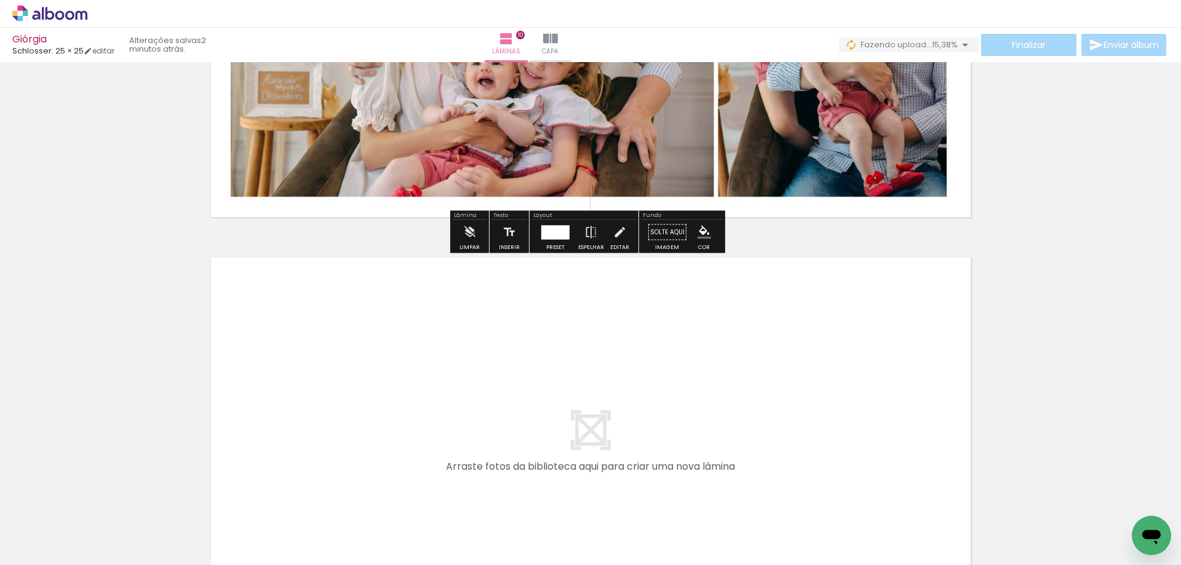
scroll to position [4137, 0]
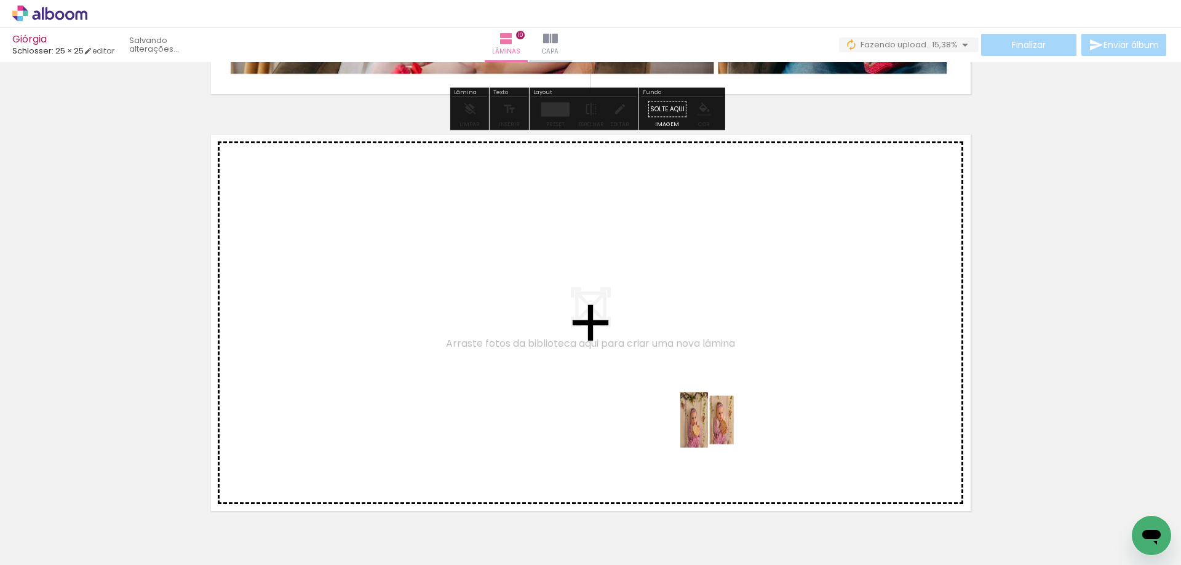
drag, startPoint x: 827, startPoint y: 531, endPoint x: 717, endPoint y: 429, distance: 149.7
click at [717, 429] on quentale-workspace at bounding box center [590, 282] width 1181 height 565
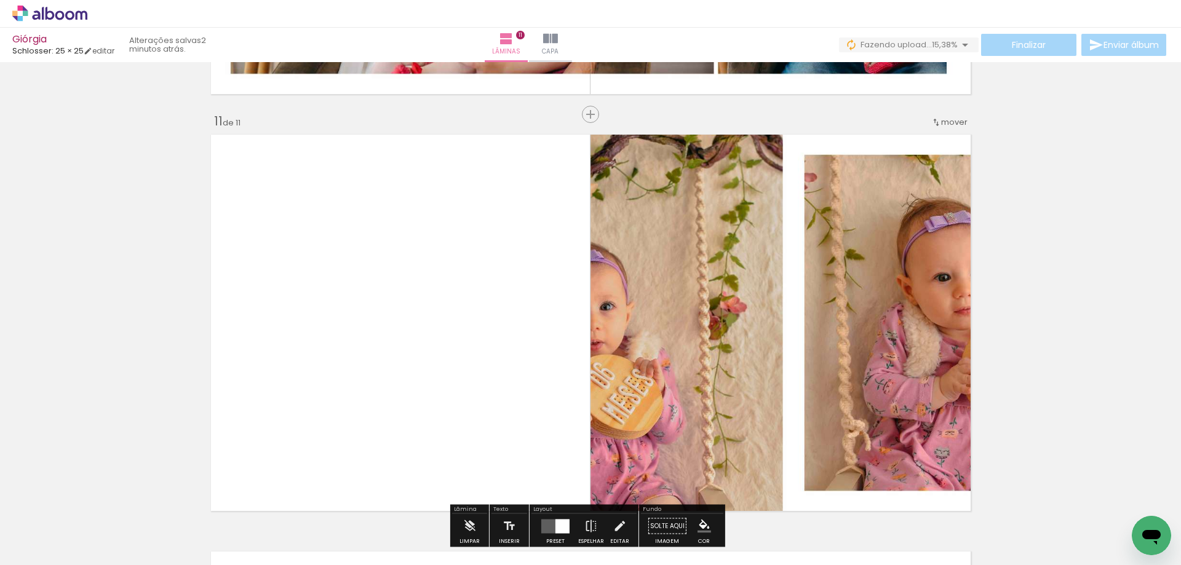
scroll to position [4185, 0]
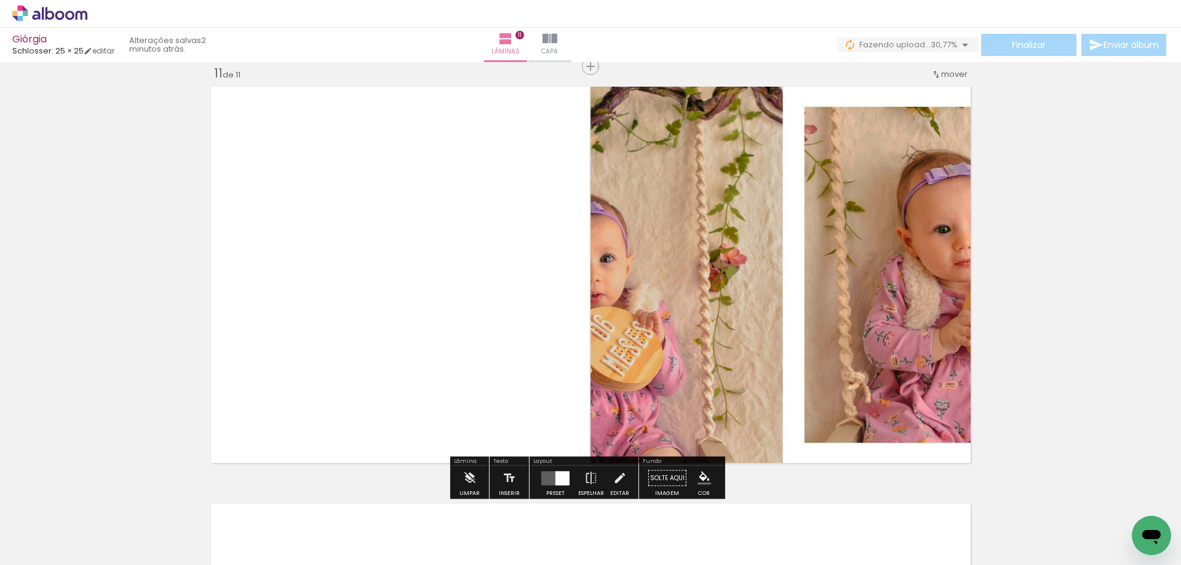
click at [557, 478] on div at bounding box center [562, 478] width 14 height 14
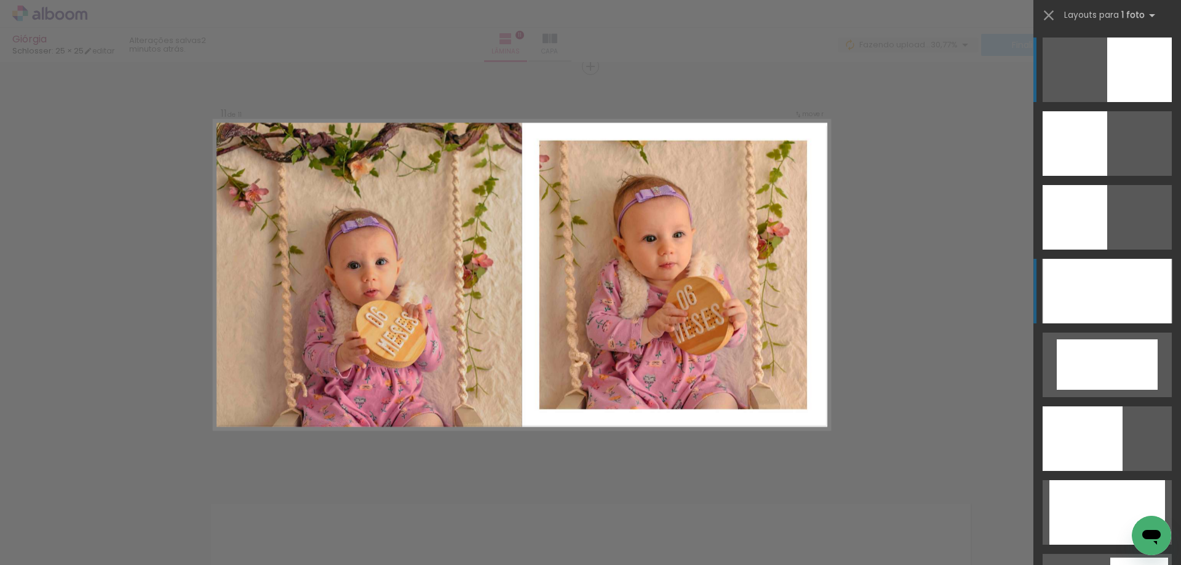
click at [1112, 306] on div at bounding box center [1106, 291] width 129 height 65
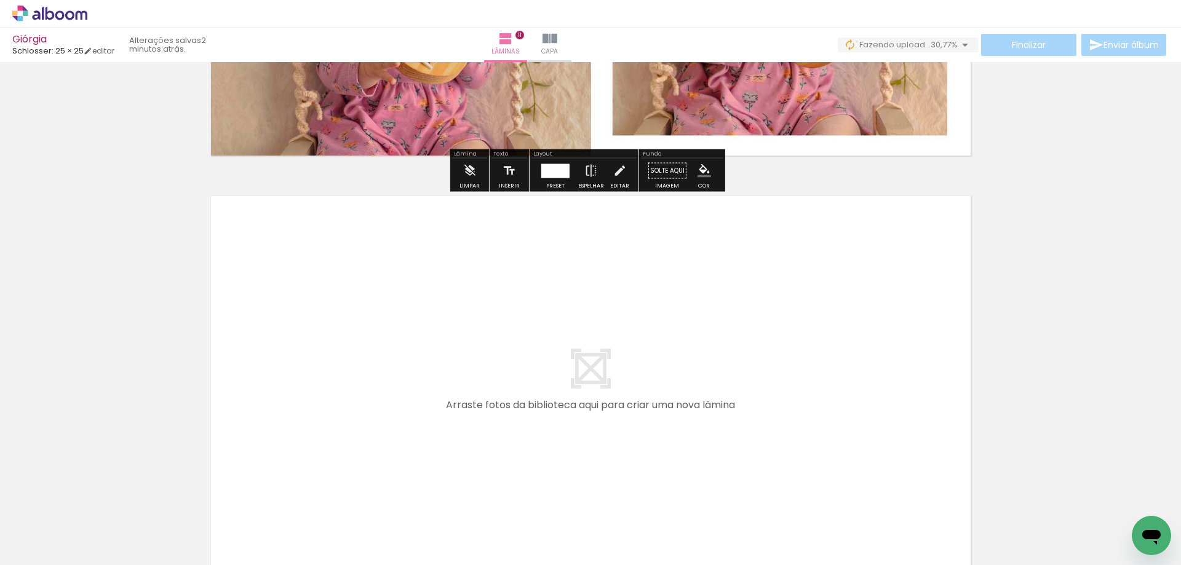
scroll to position [4554, 0]
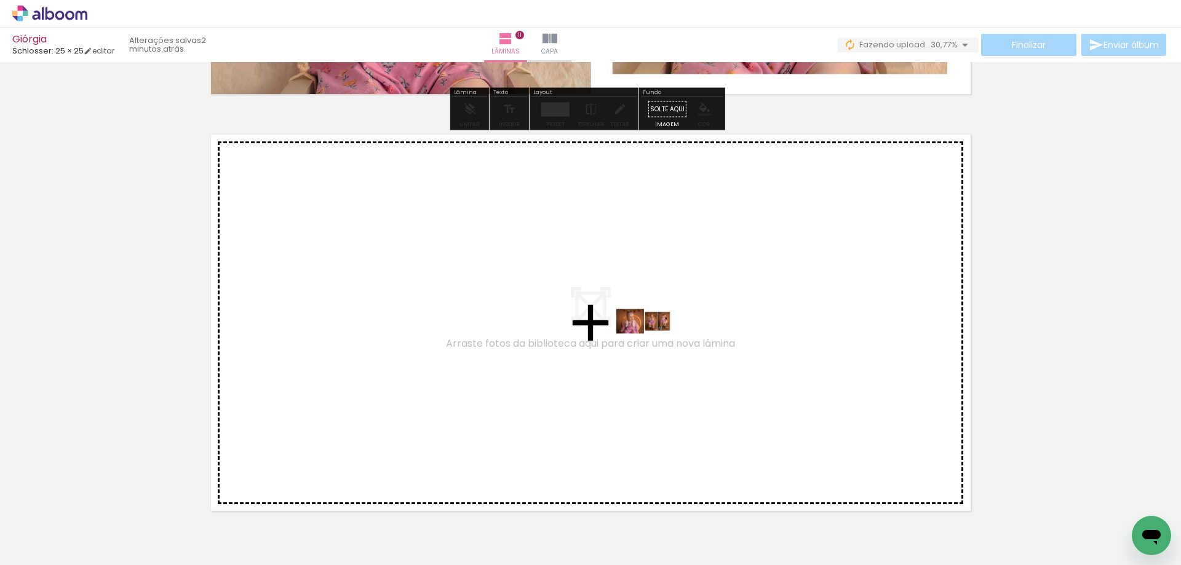
drag, startPoint x: 890, startPoint y: 525, endPoint x: 652, endPoint y: 344, distance: 298.9
click at [652, 344] on quentale-workspace at bounding box center [590, 282] width 1181 height 565
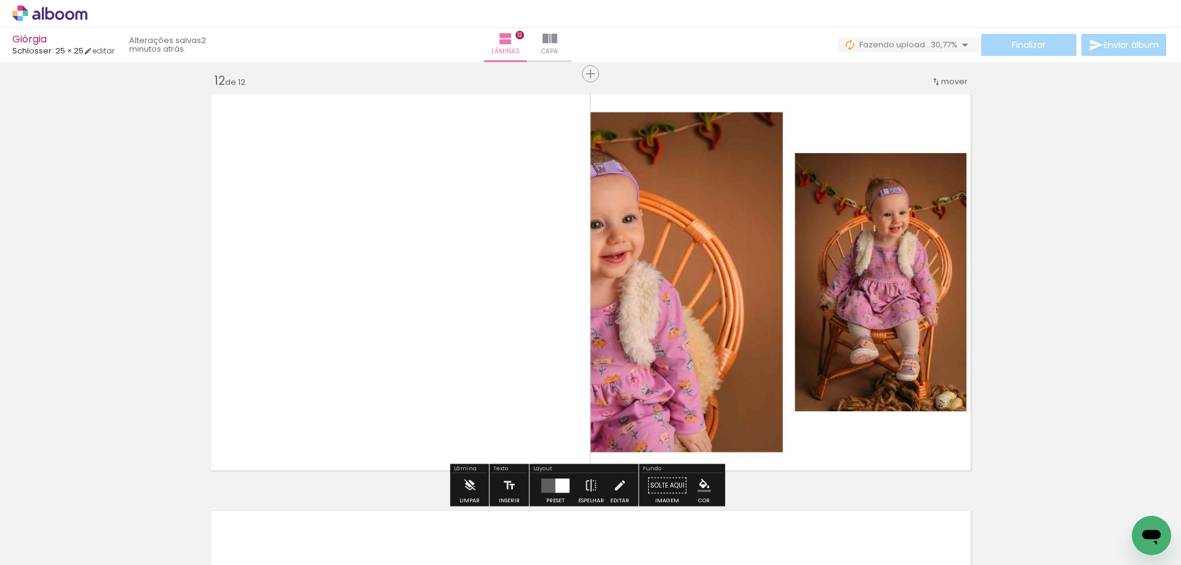
scroll to position [4602, 0]
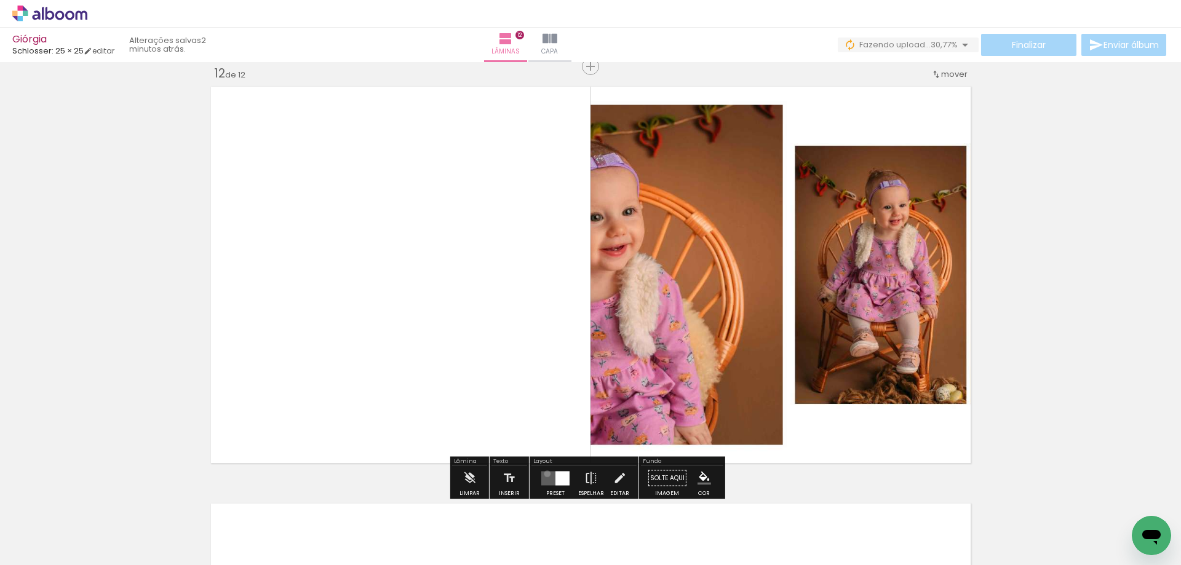
click at [544, 474] on quentale-layouter at bounding box center [555, 478] width 28 height 14
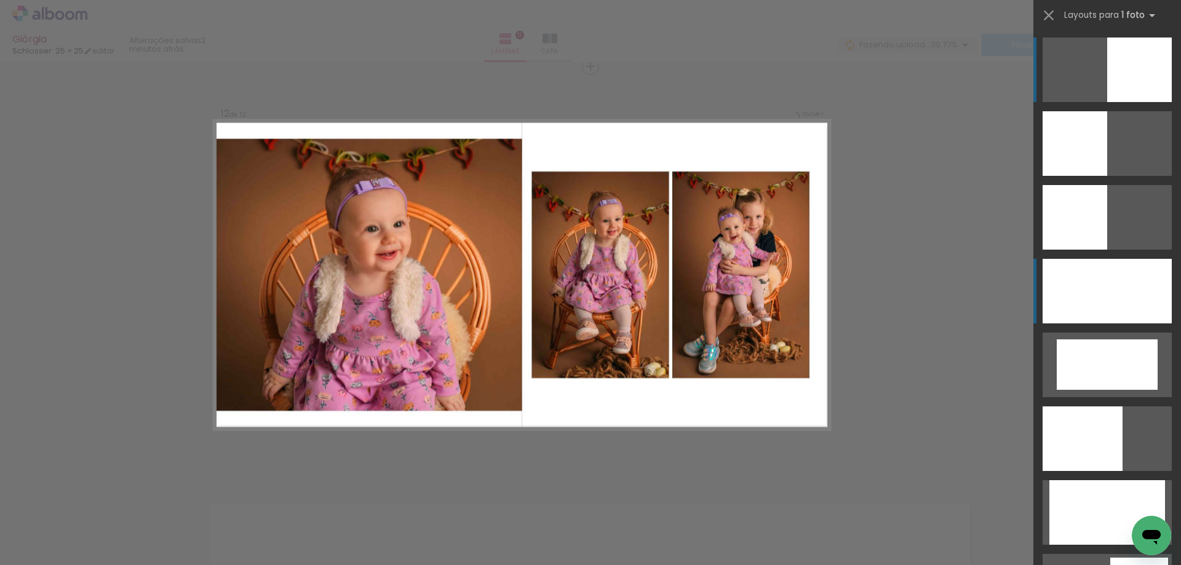
click at [1090, 308] on div at bounding box center [1106, 291] width 129 height 65
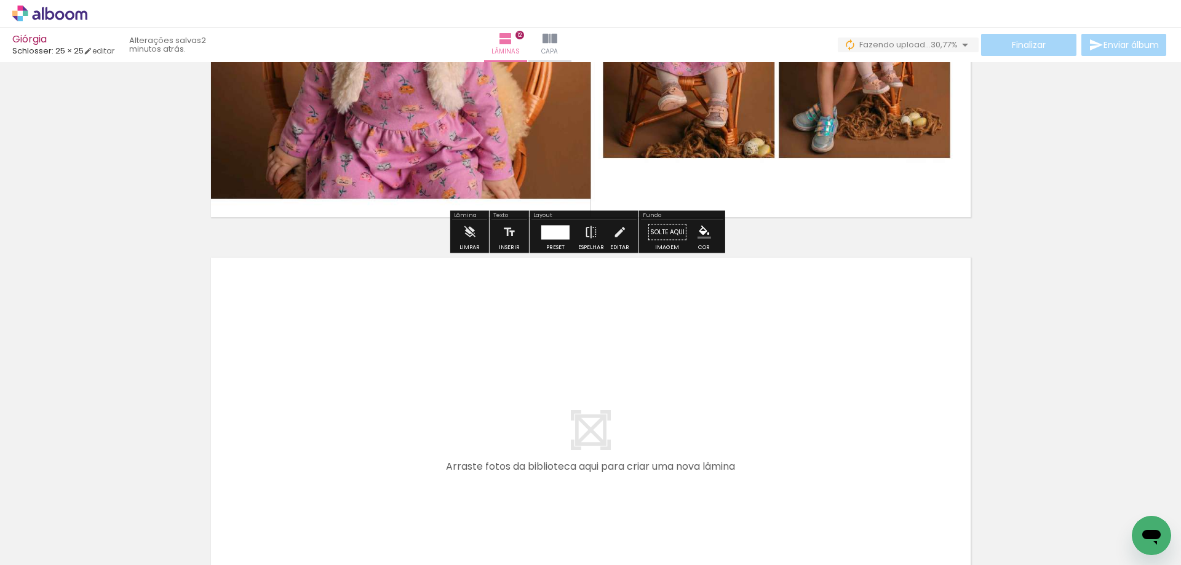
scroll to position [5033, 0]
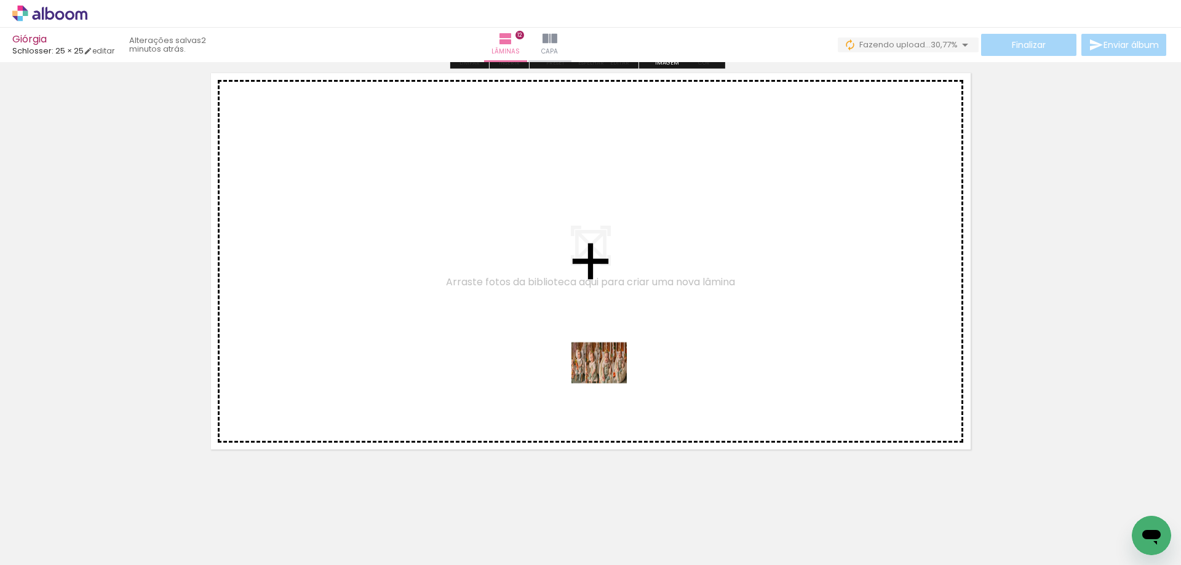
drag, startPoint x: 956, startPoint y: 525, endPoint x: 587, endPoint y: 368, distance: 400.7
click at [587, 368] on quentale-workspace at bounding box center [590, 282] width 1181 height 565
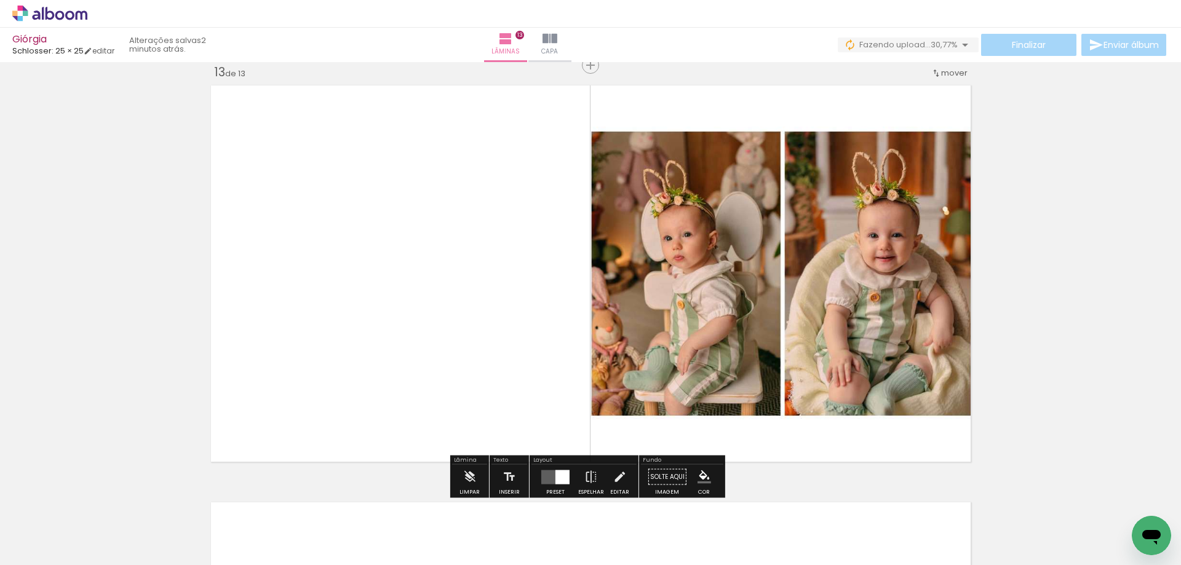
scroll to position [5019, 0]
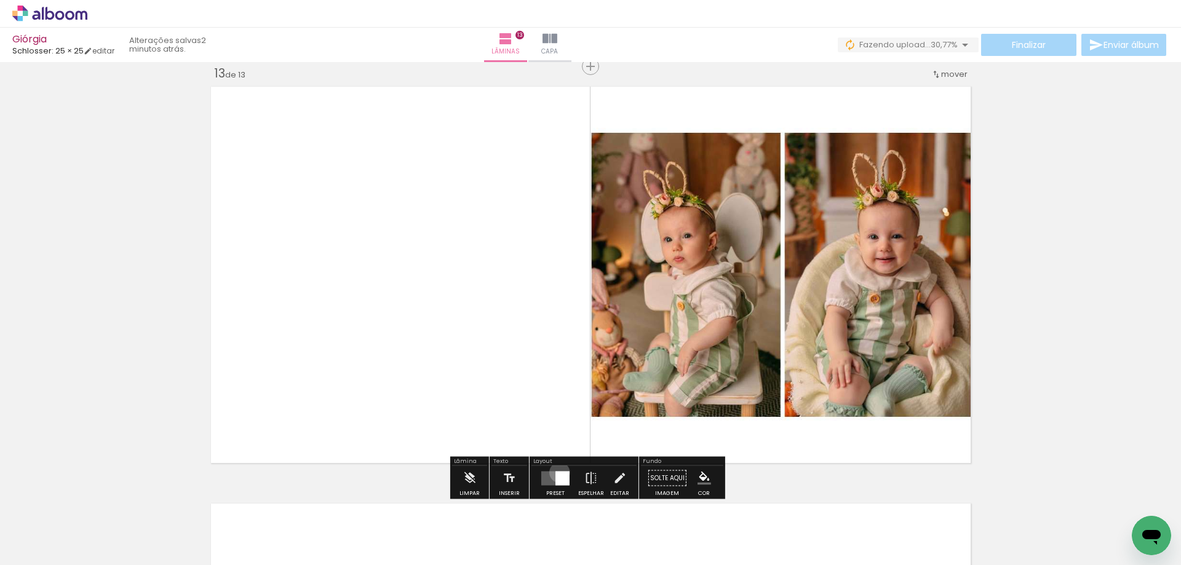
click at [557, 472] on div at bounding box center [562, 478] width 14 height 14
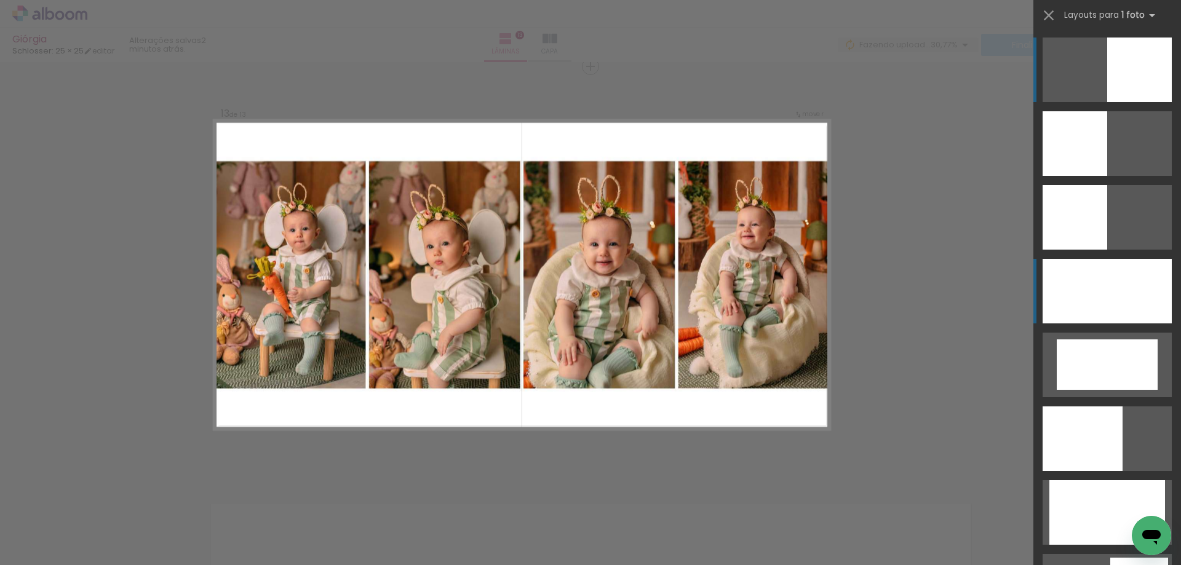
click at [1072, 312] on div at bounding box center [1106, 291] width 129 height 65
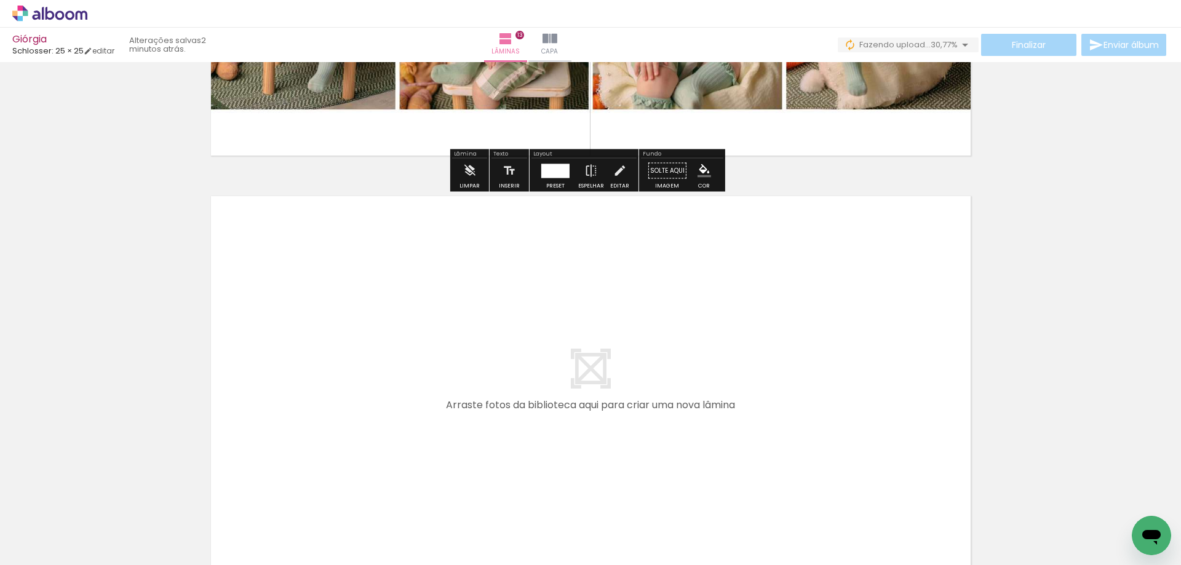
scroll to position [5459, 0]
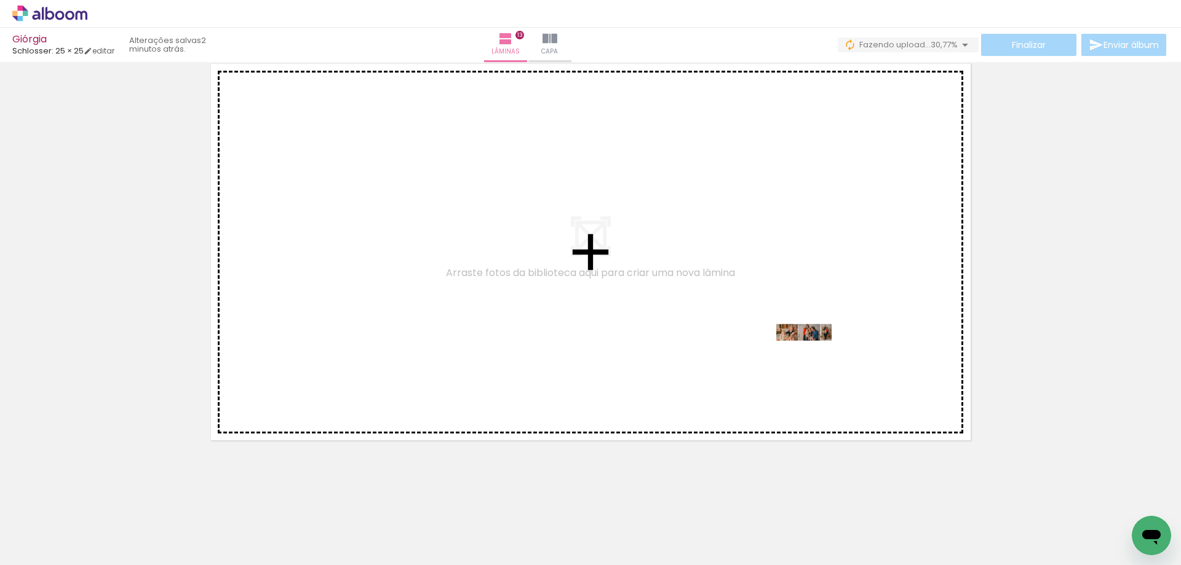
drag, startPoint x: 1036, startPoint y: 526, endPoint x: 813, endPoint y: 355, distance: 280.7
click at [813, 355] on quentale-workspace at bounding box center [590, 282] width 1181 height 565
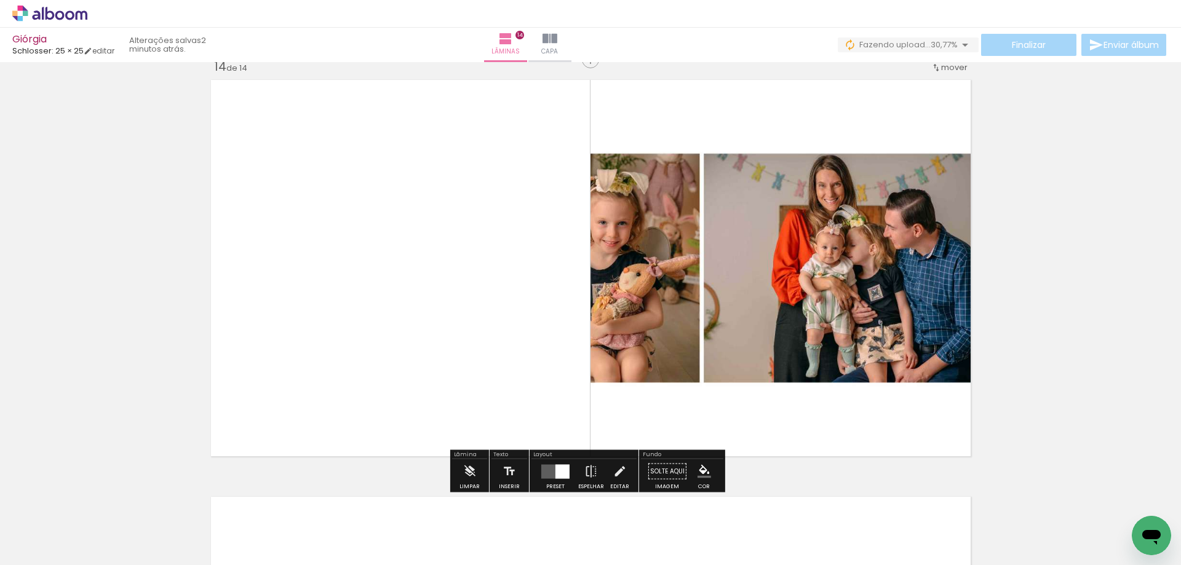
scroll to position [5436, 0]
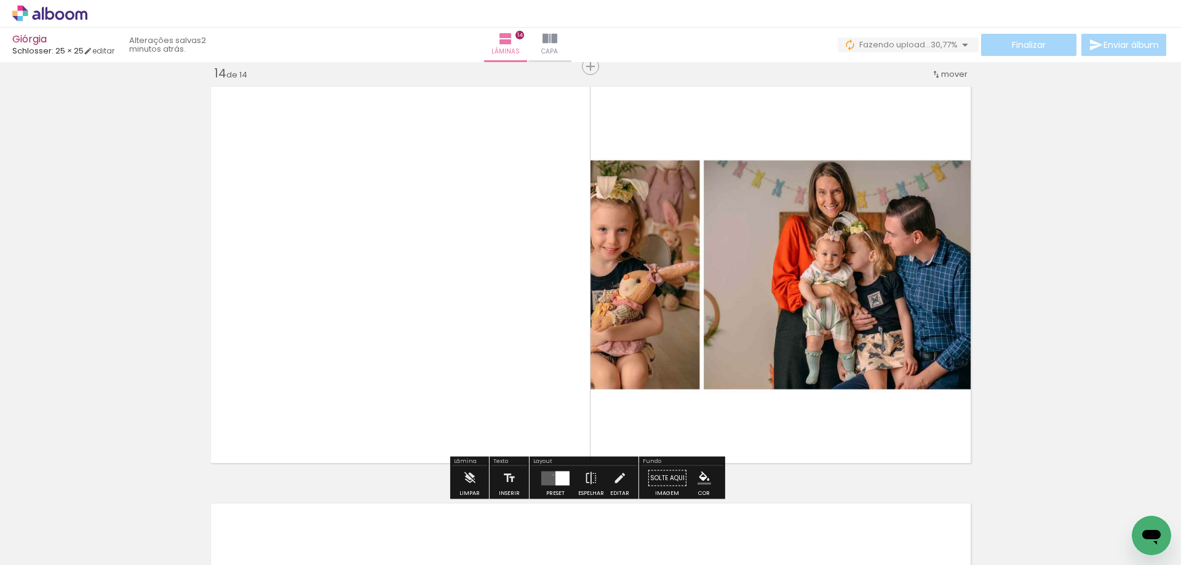
click at [550, 475] on quentale-layouter at bounding box center [555, 478] width 28 height 14
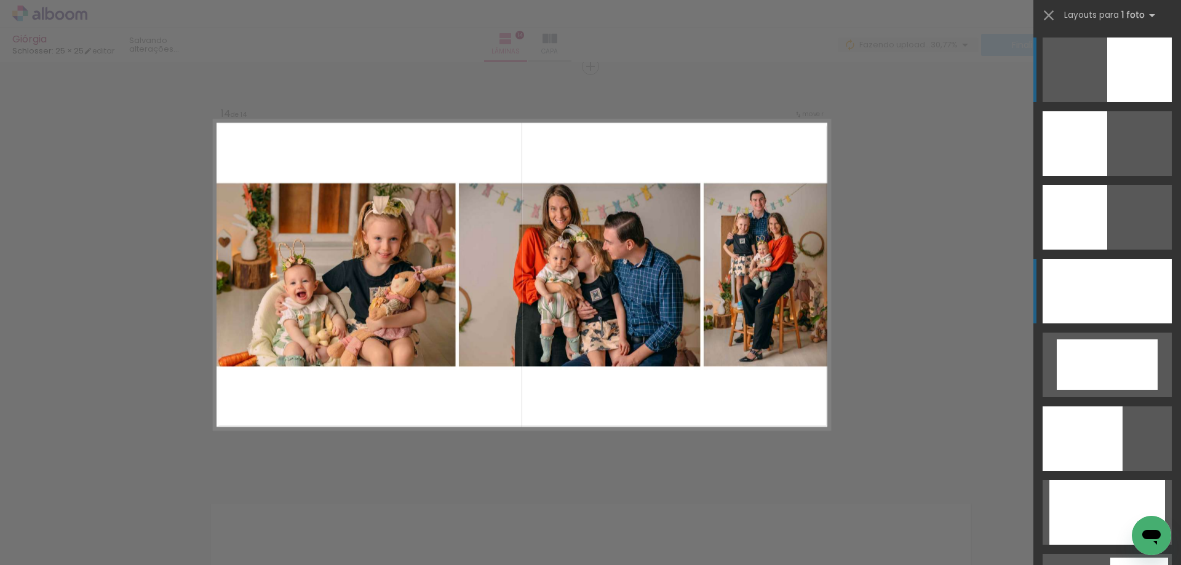
click at [1064, 291] on div at bounding box center [1106, 291] width 129 height 65
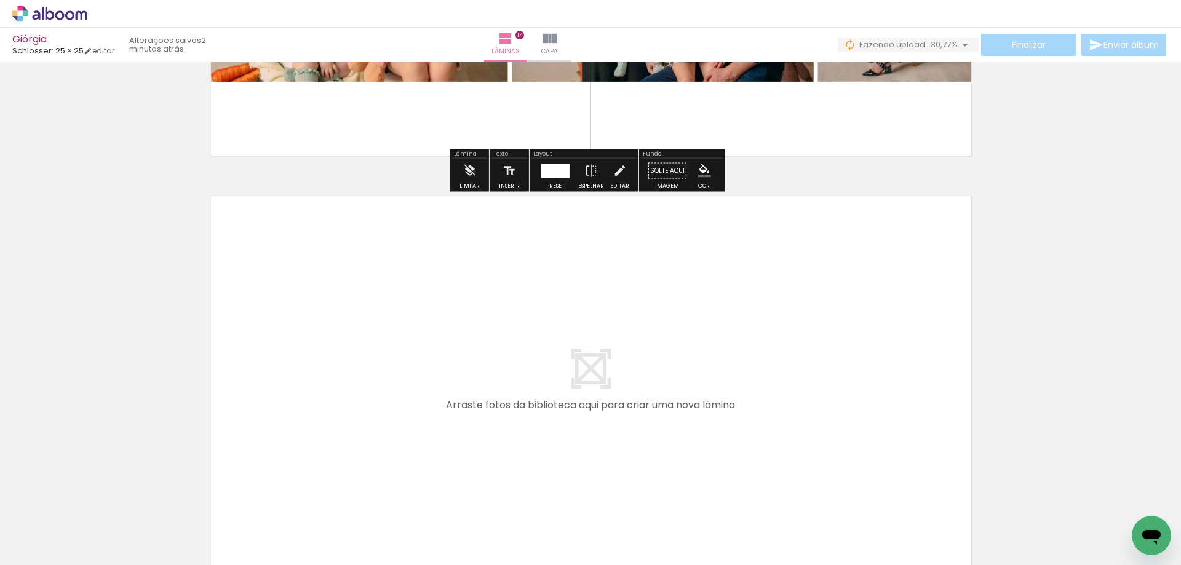
scroll to position [5876, 0]
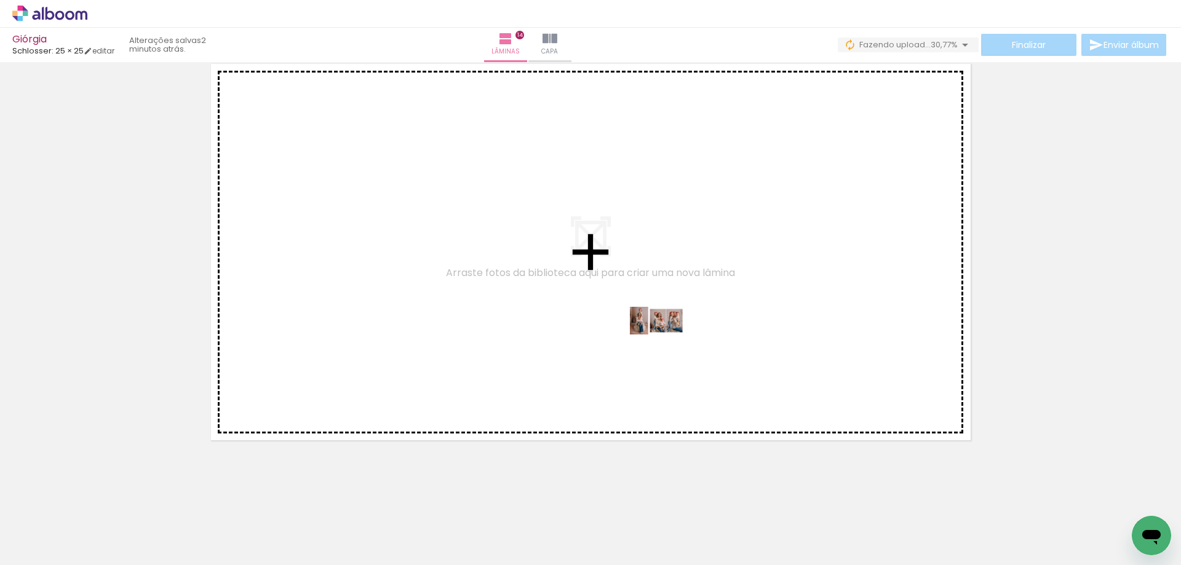
drag, startPoint x: 1083, startPoint y: 523, endPoint x: 667, endPoint y: 344, distance: 453.2
click at [667, 344] on quentale-workspace at bounding box center [590, 282] width 1181 height 565
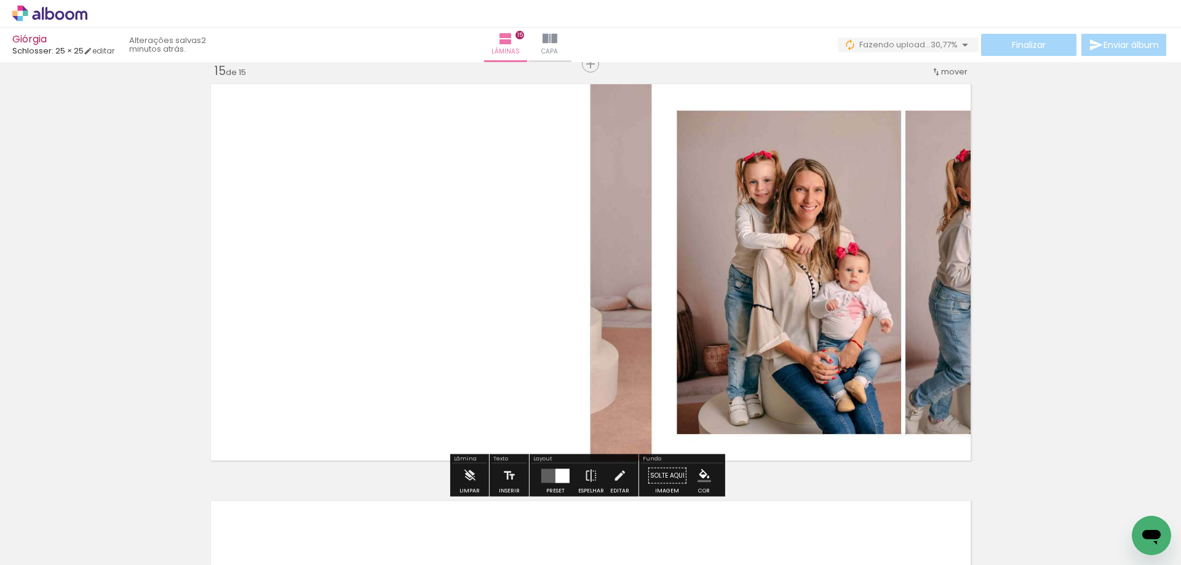
scroll to position [5853, 0]
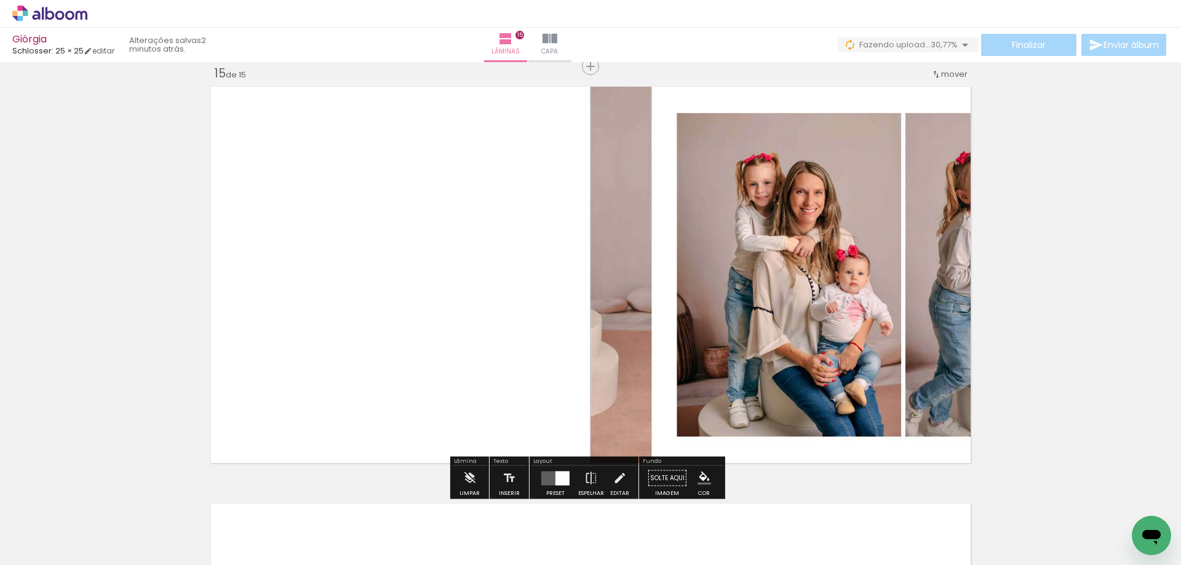
click at [555, 478] on div at bounding box center [562, 478] width 14 height 14
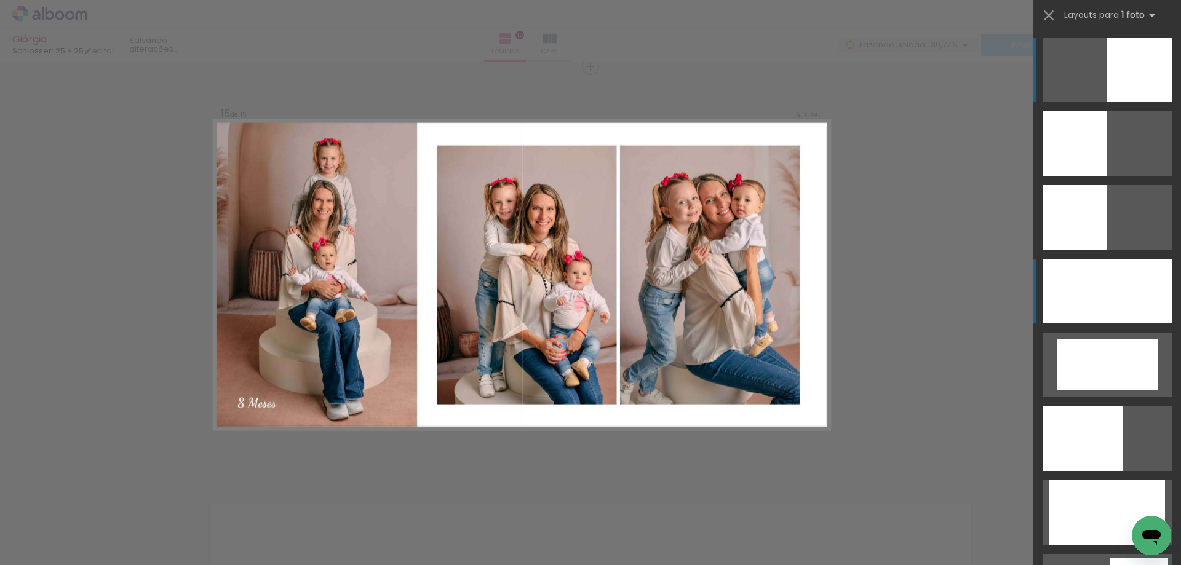
click at [1079, 296] on div at bounding box center [1106, 291] width 129 height 65
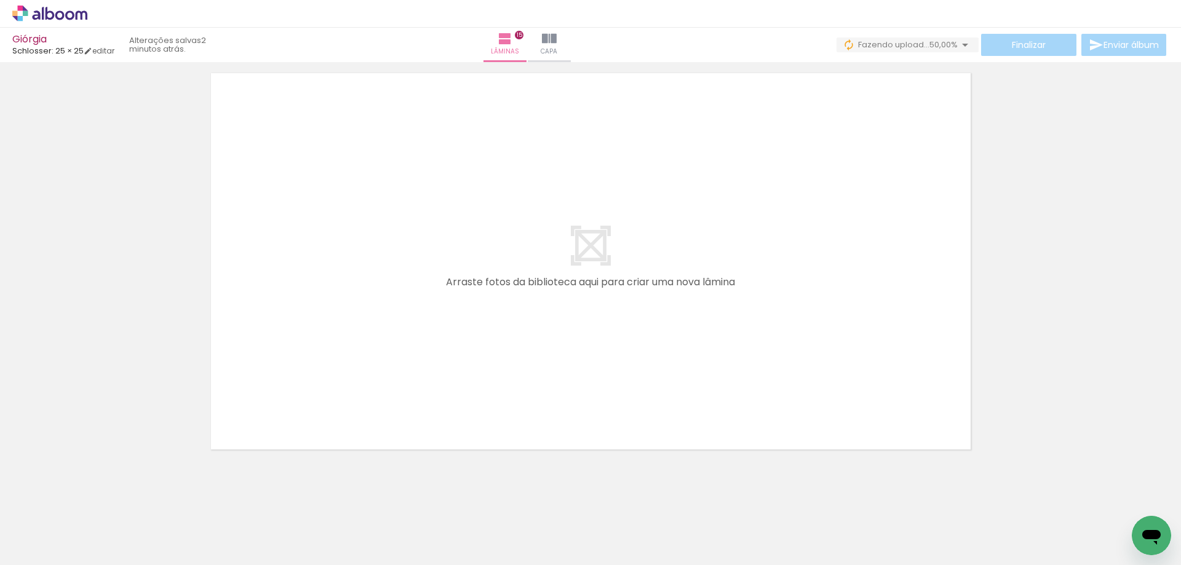
scroll to position [0, 316]
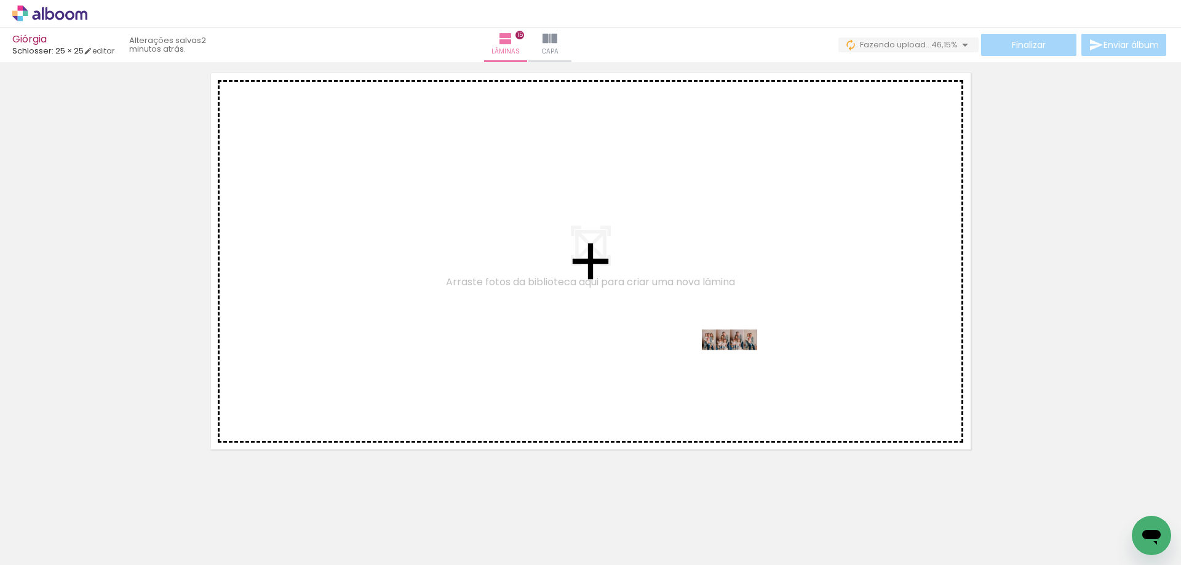
drag, startPoint x: 850, startPoint y: 526, endPoint x: 739, endPoint y: 363, distance: 198.2
click at [739, 363] on quentale-workspace at bounding box center [590, 282] width 1181 height 565
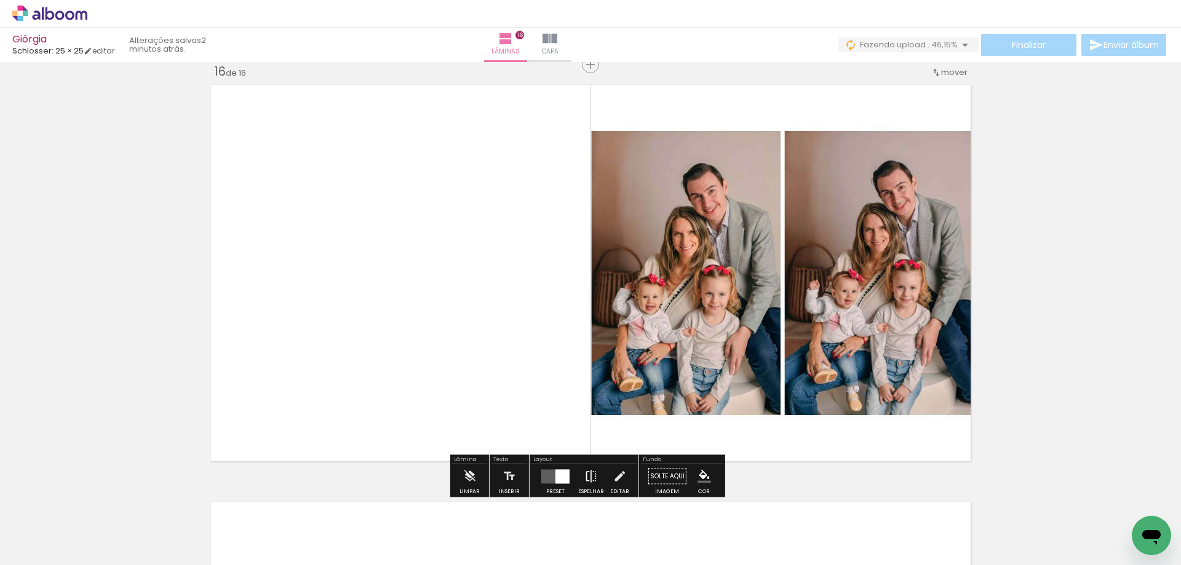
scroll to position [6270, 0]
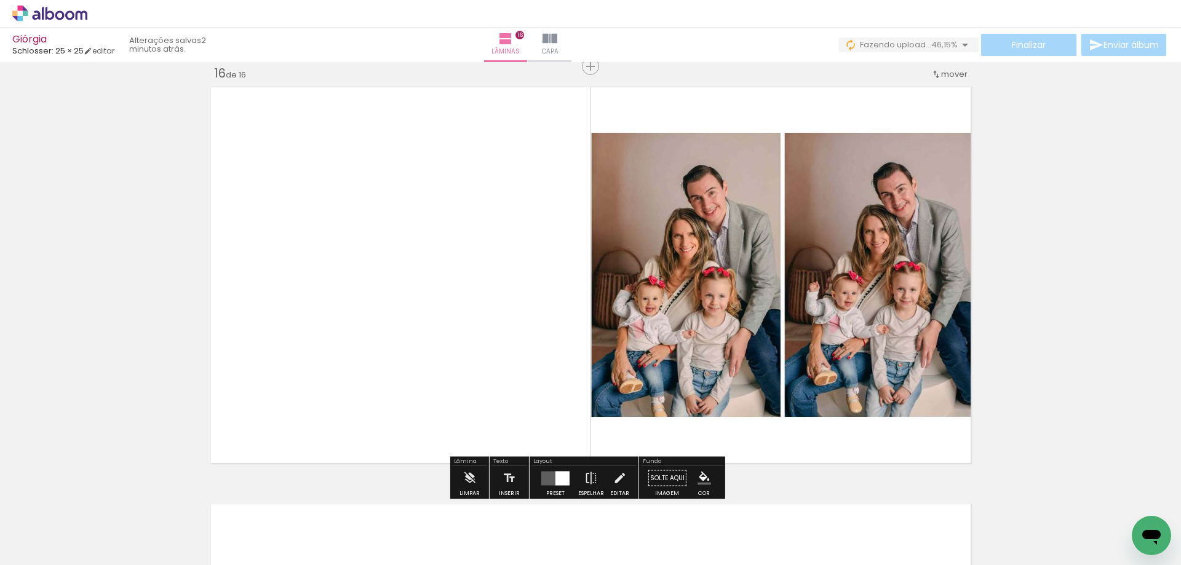
click at [560, 470] on div at bounding box center [555, 478] width 33 height 25
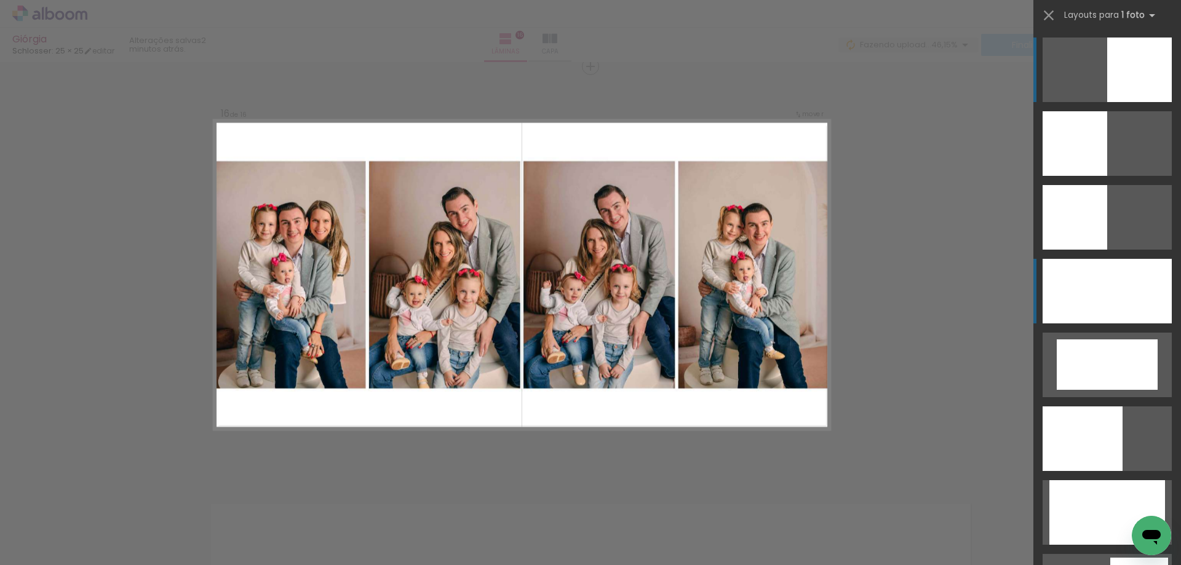
click at [1098, 299] on div at bounding box center [1106, 291] width 129 height 65
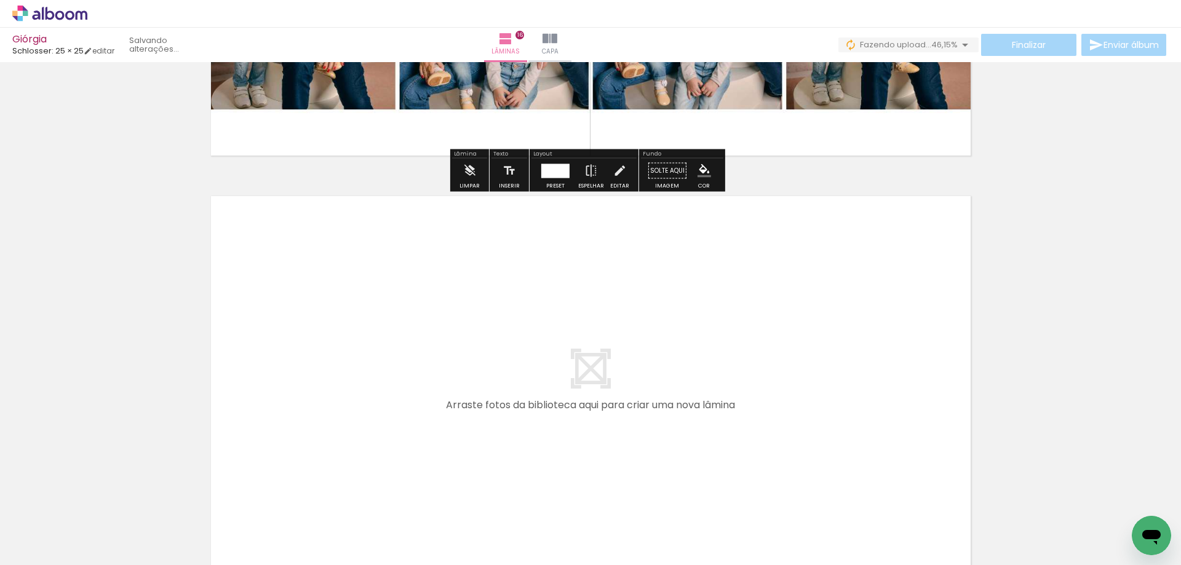
scroll to position [6639, 0]
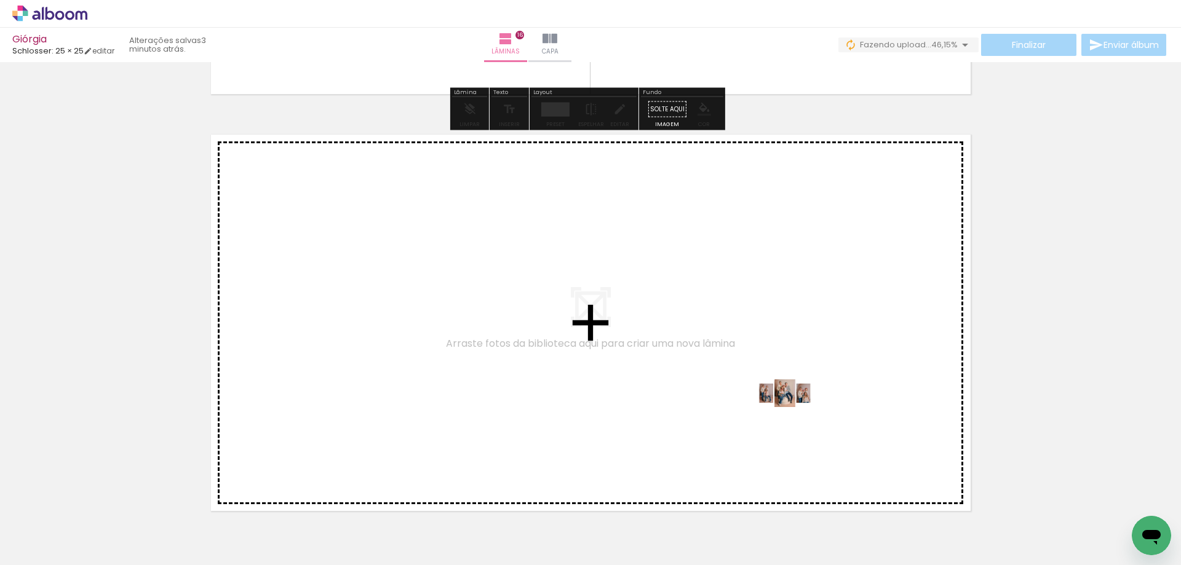
drag, startPoint x: 922, startPoint y: 530, endPoint x: 794, endPoint y: 416, distance: 171.6
click at [794, 416] on quentale-workspace at bounding box center [590, 282] width 1181 height 565
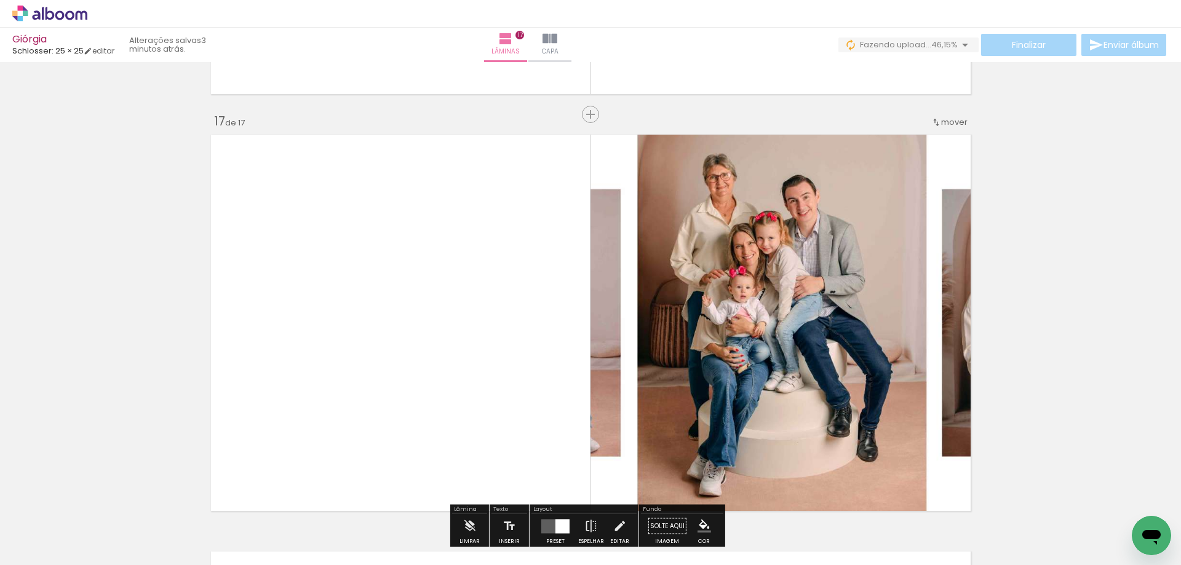
scroll to position [6687, 0]
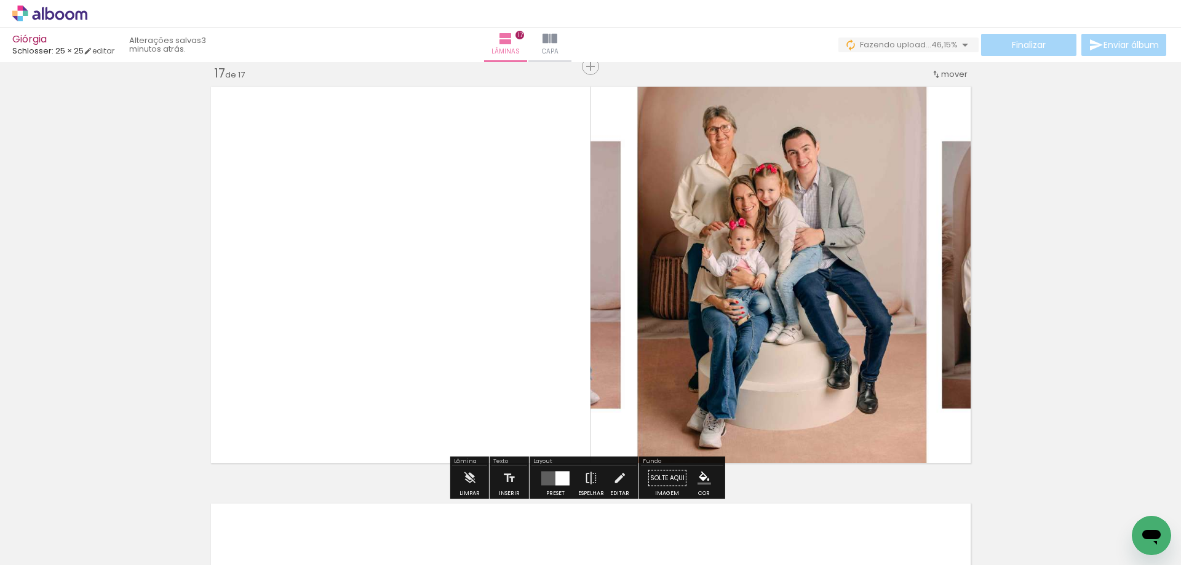
click at [557, 469] on div at bounding box center [555, 478] width 33 height 25
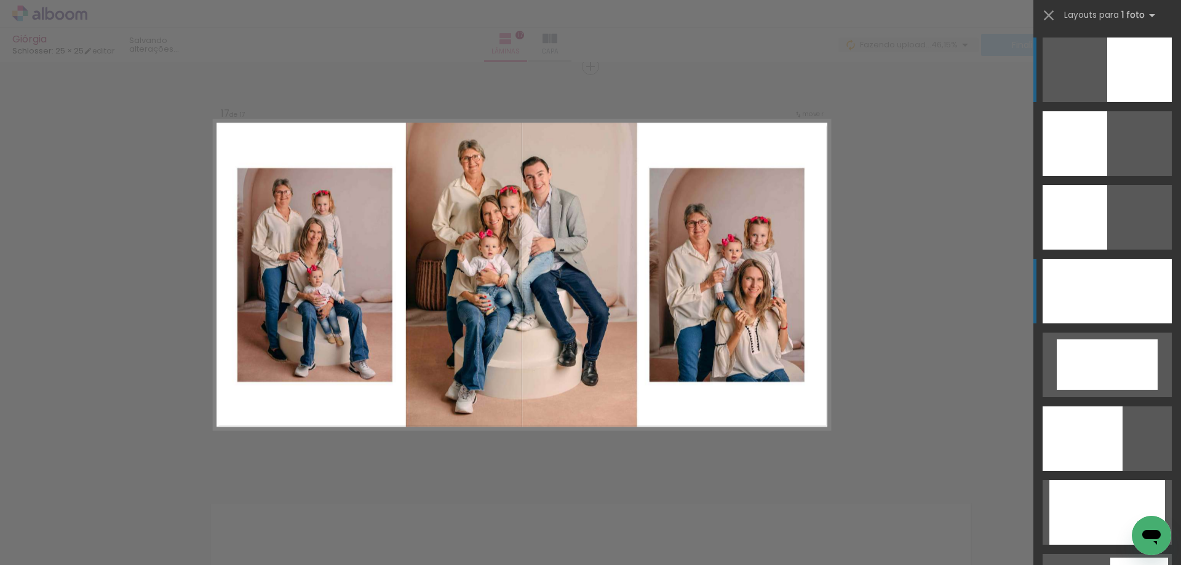
click at [1059, 290] on div at bounding box center [1106, 291] width 129 height 65
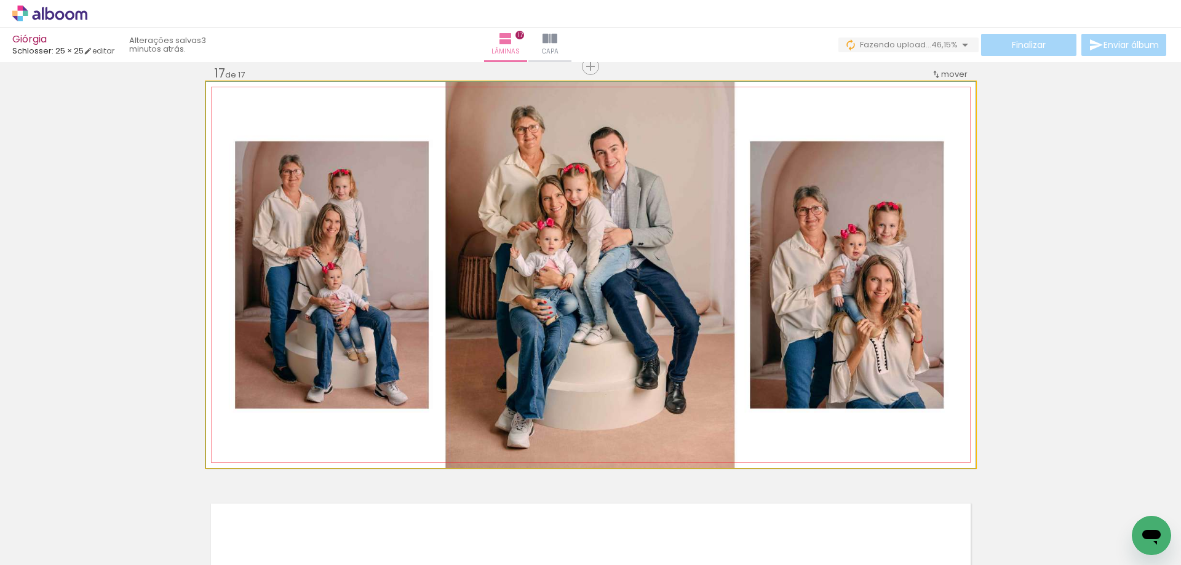
click at [876, 386] on quentale-photo at bounding box center [590, 275] width 769 height 386
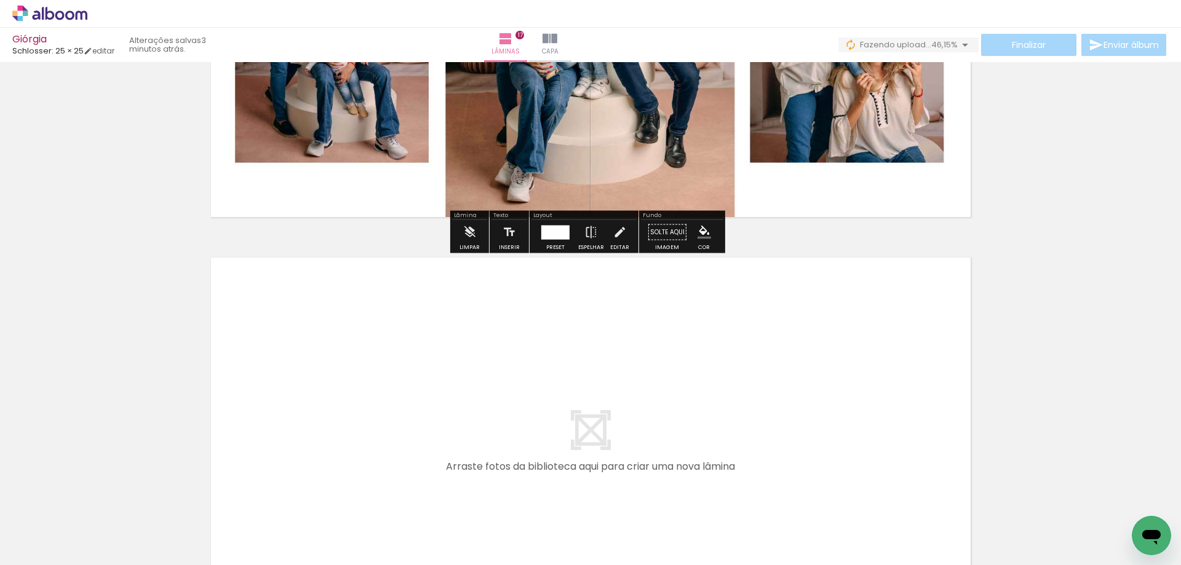
scroll to position [7118, 0]
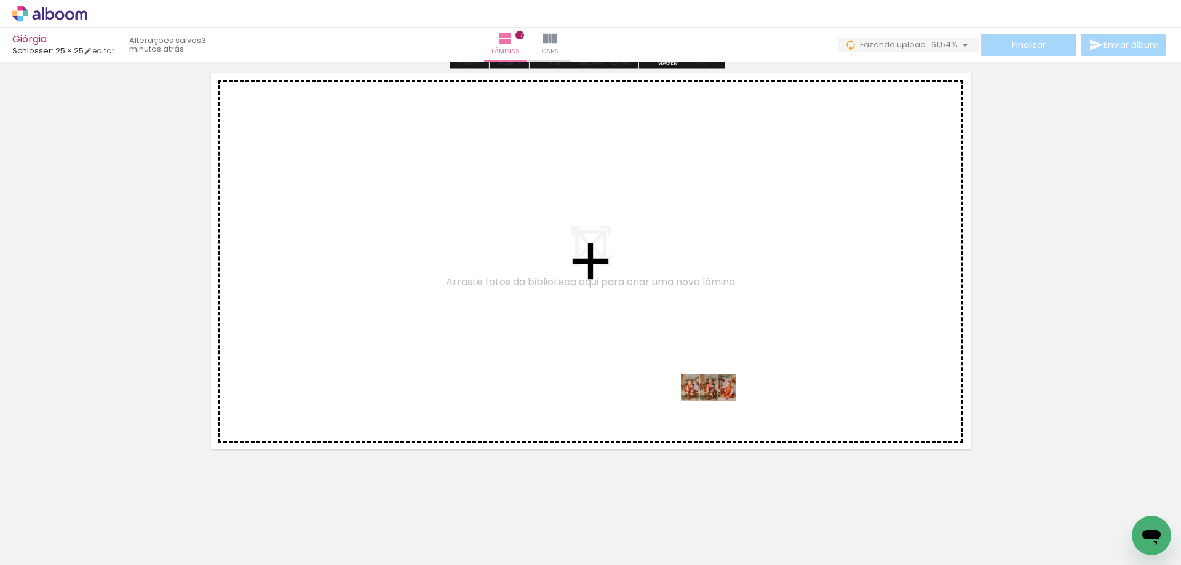
drag, startPoint x: 995, startPoint y: 537, endPoint x: 718, endPoint y: 411, distance: 304.7
click at [718, 411] on quentale-workspace at bounding box center [590, 282] width 1181 height 565
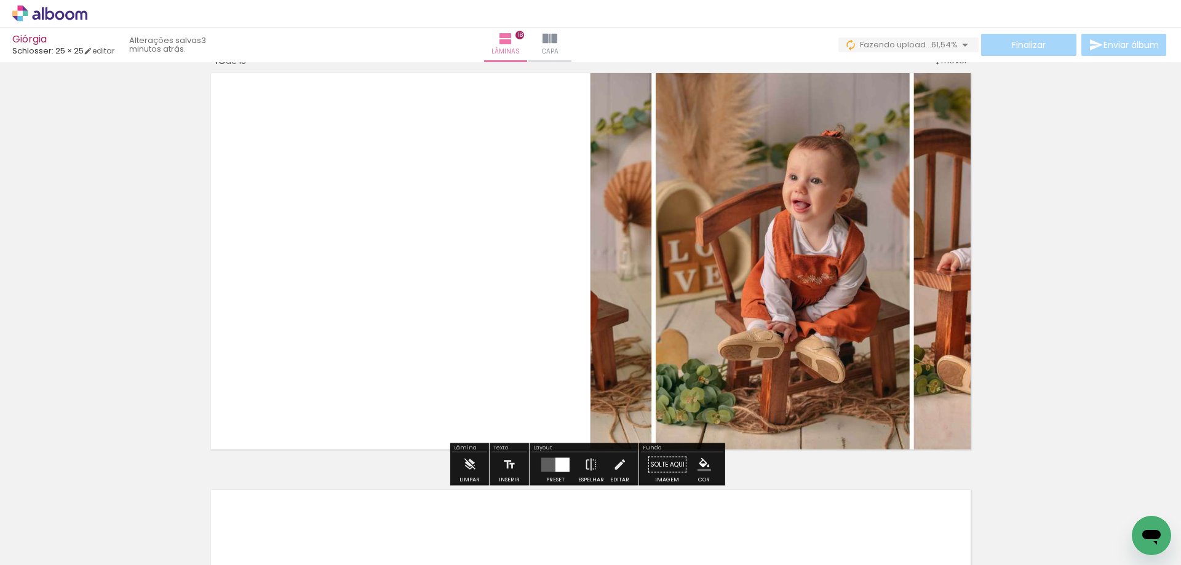
scroll to position [7104, 0]
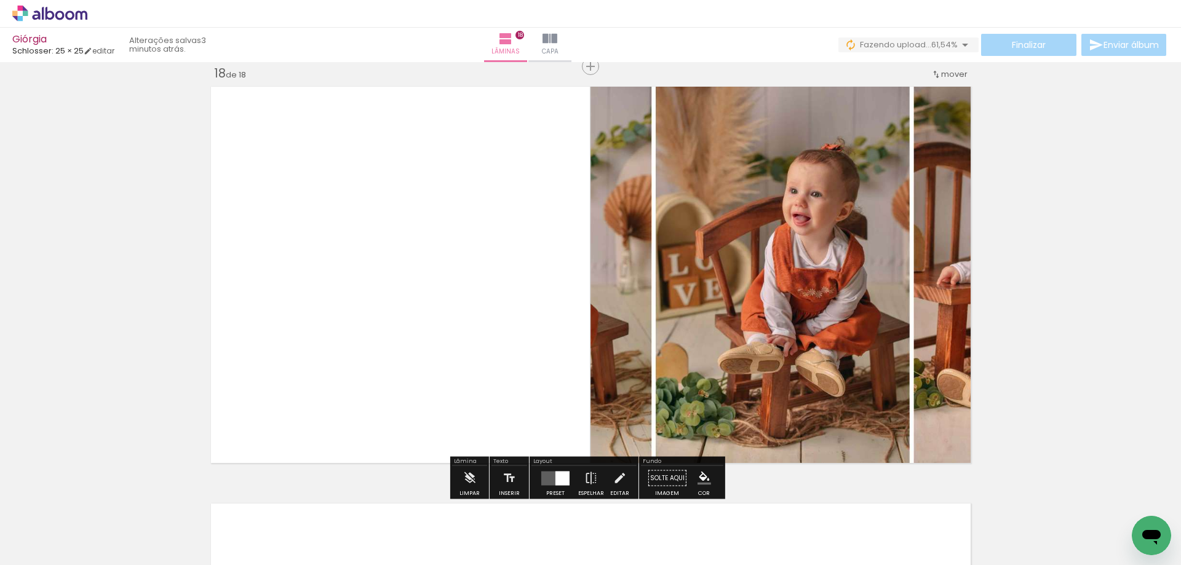
click at [549, 476] on quentale-layouter at bounding box center [555, 478] width 28 height 14
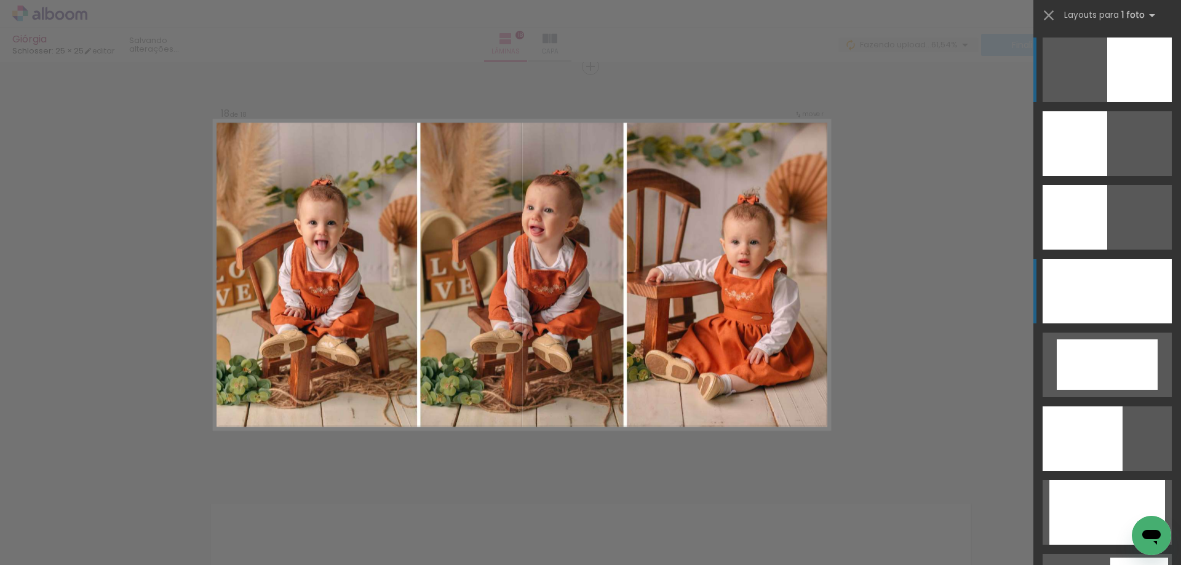
click at [1108, 304] on div at bounding box center [1106, 291] width 129 height 65
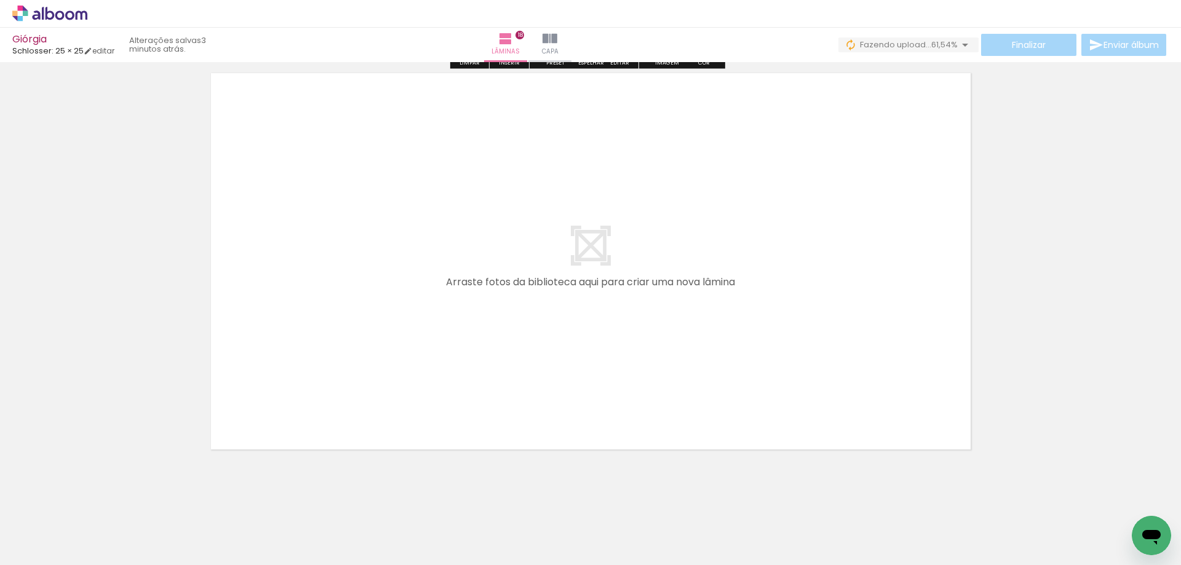
scroll to position [0, 527]
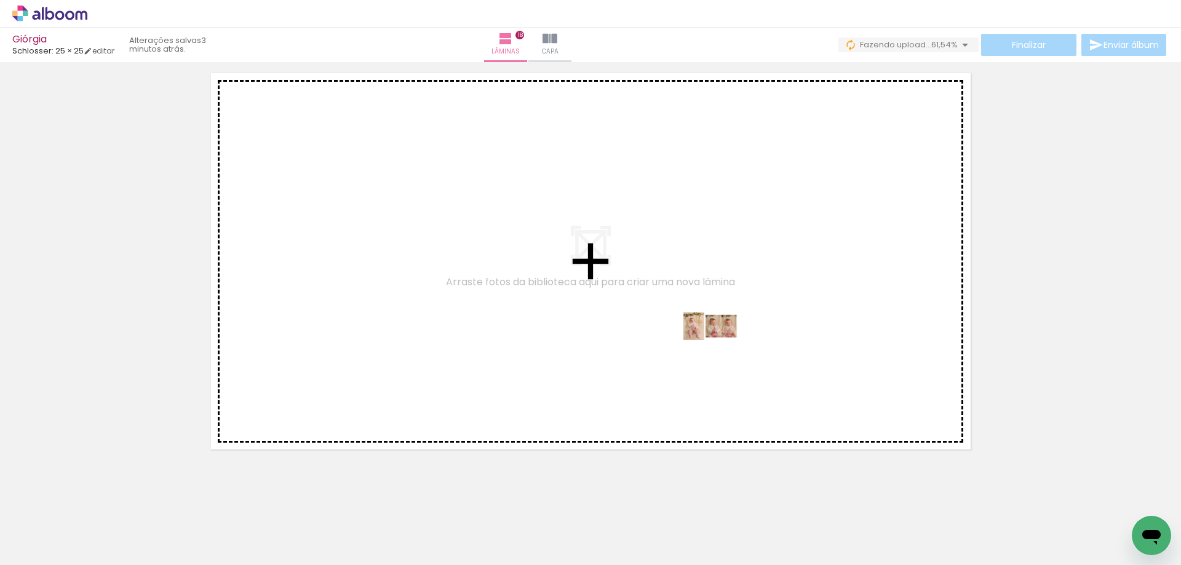
drag, startPoint x: 858, startPoint y: 537, endPoint x: 720, endPoint y: 349, distance: 233.2
click at [720, 349] on quentale-workspace at bounding box center [590, 282] width 1181 height 565
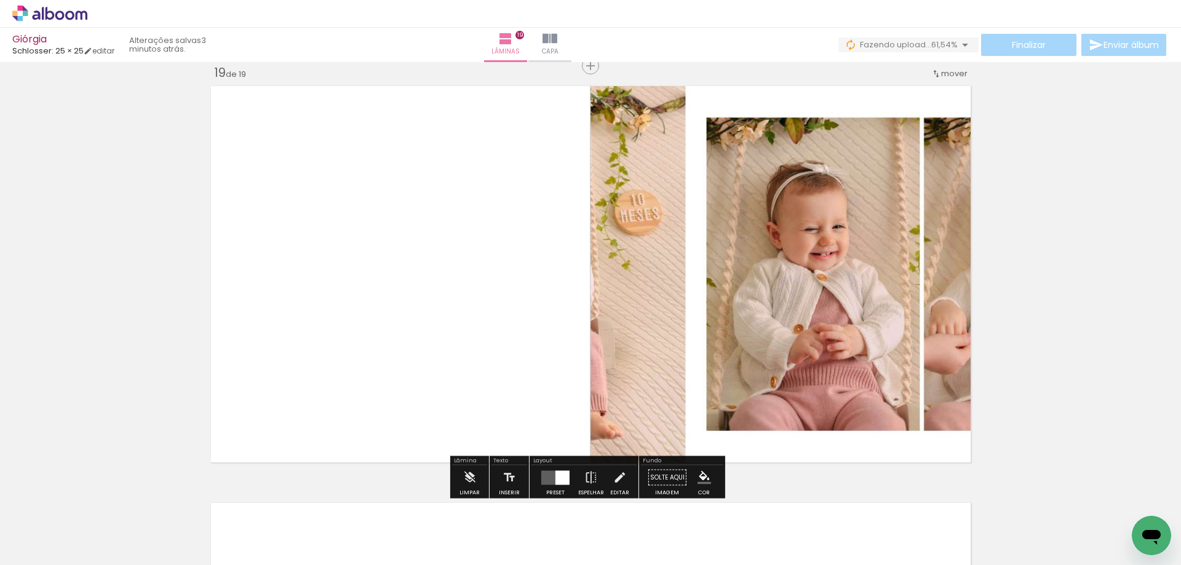
scroll to position [7521, 0]
click at [558, 473] on div at bounding box center [562, 478] width 14 height 14
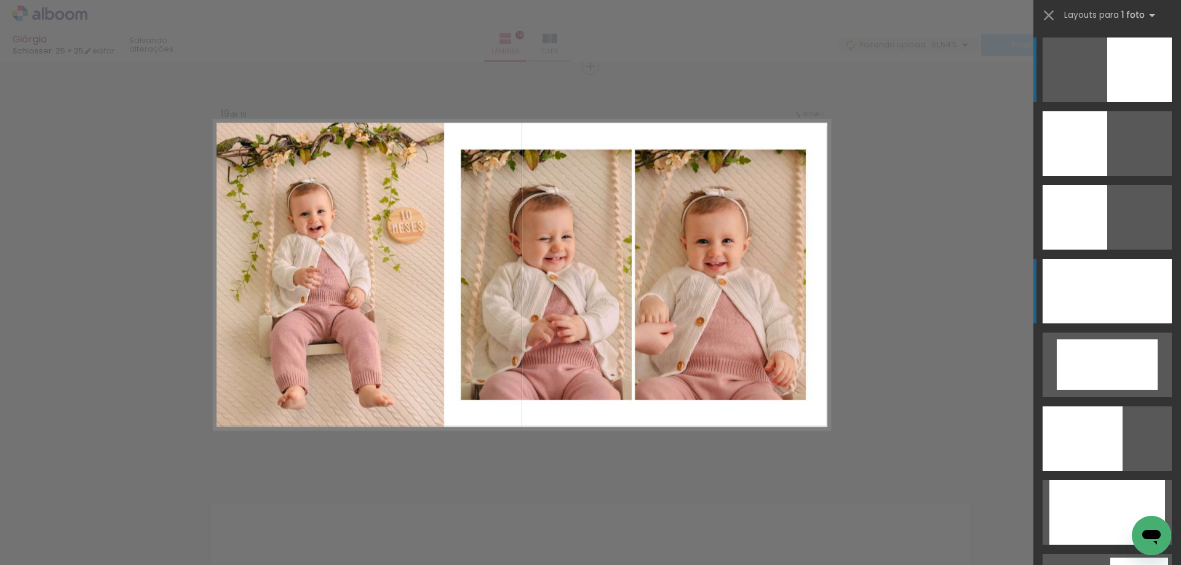
click at [1116, 293] on div at bounding box center [1106, 291] width 129 height 65
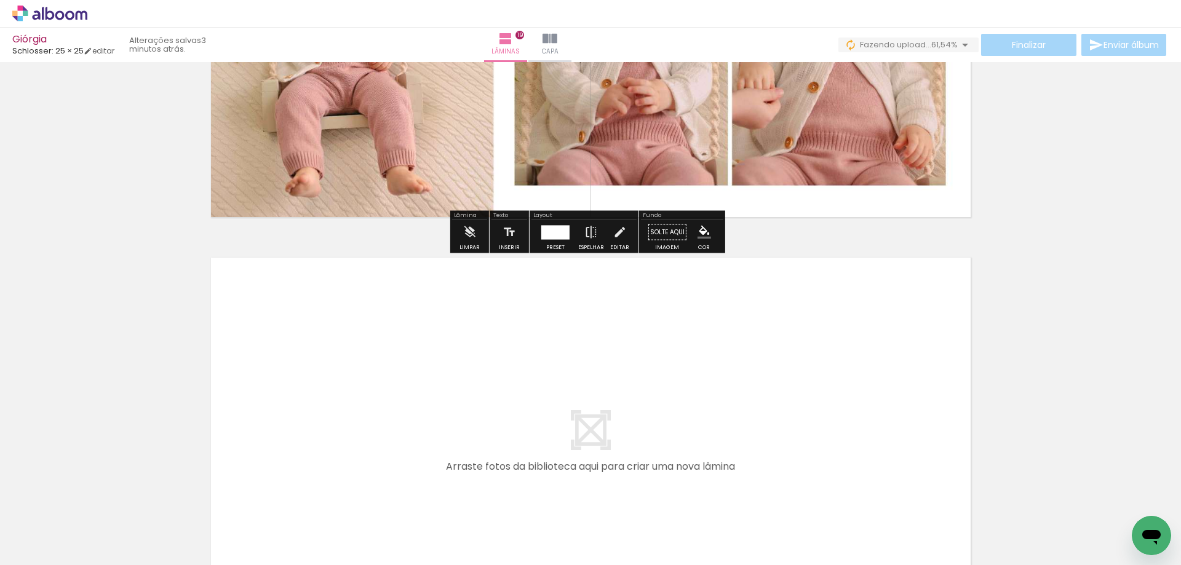
scroll to position [7961, 0]
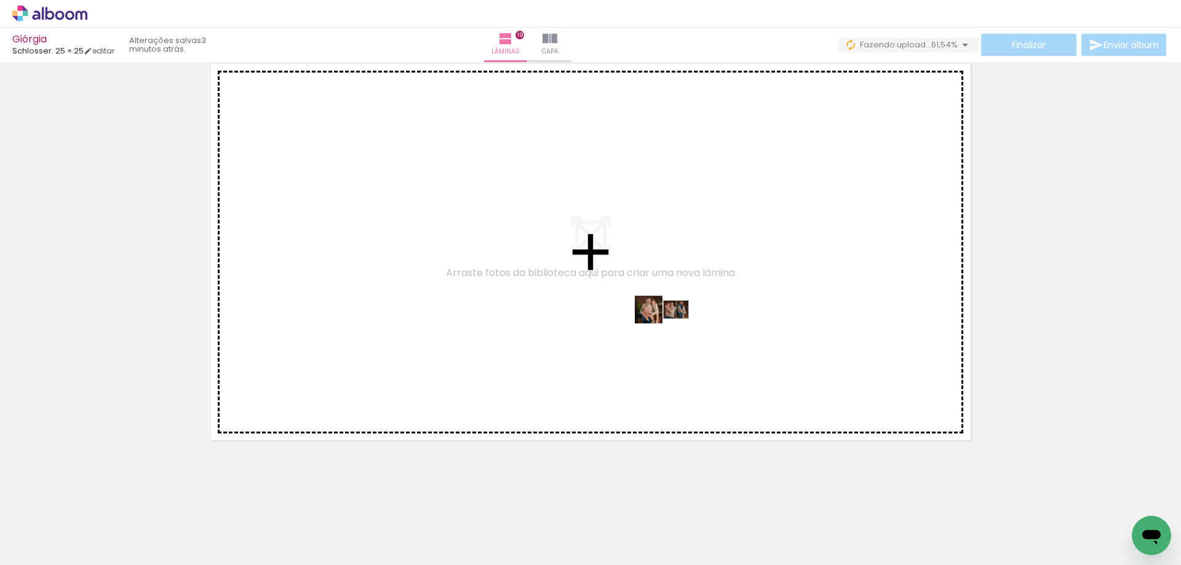
drag, startPoint x: 929, startPoint y: 537, endPoint x: 672, endPoint y: 333, distance: 328.3
click at [672, 333] on quentale-workspace at bounding box center [590, 282] width 1181 height 565
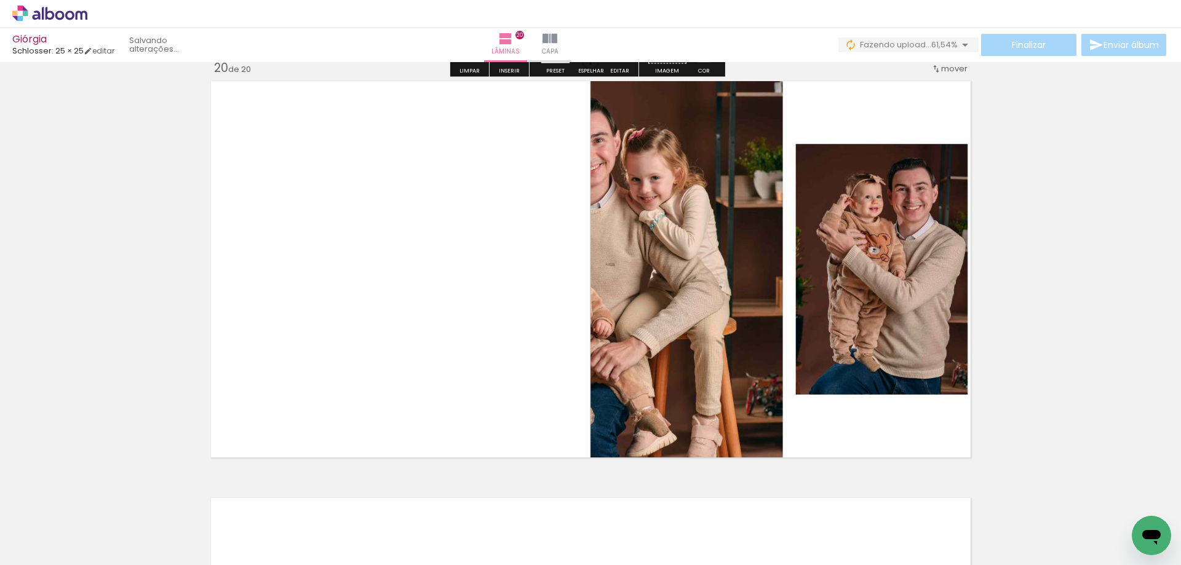
scroll to position [7938, 0]
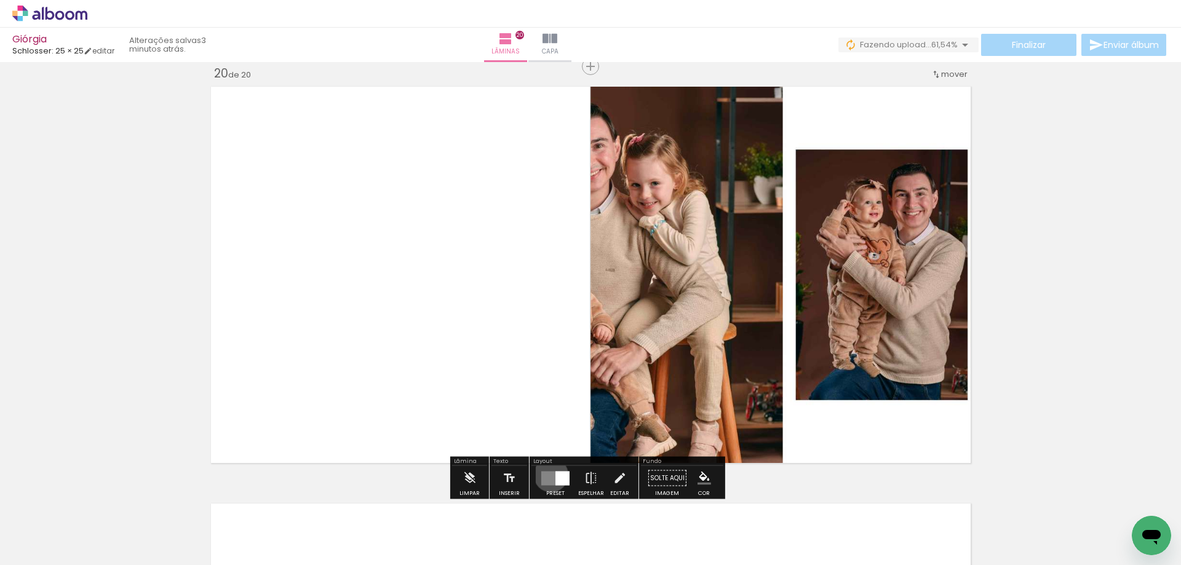
click at [548, 475] on quentale-layouter at bounding box center [555, 478] width 28 height 14
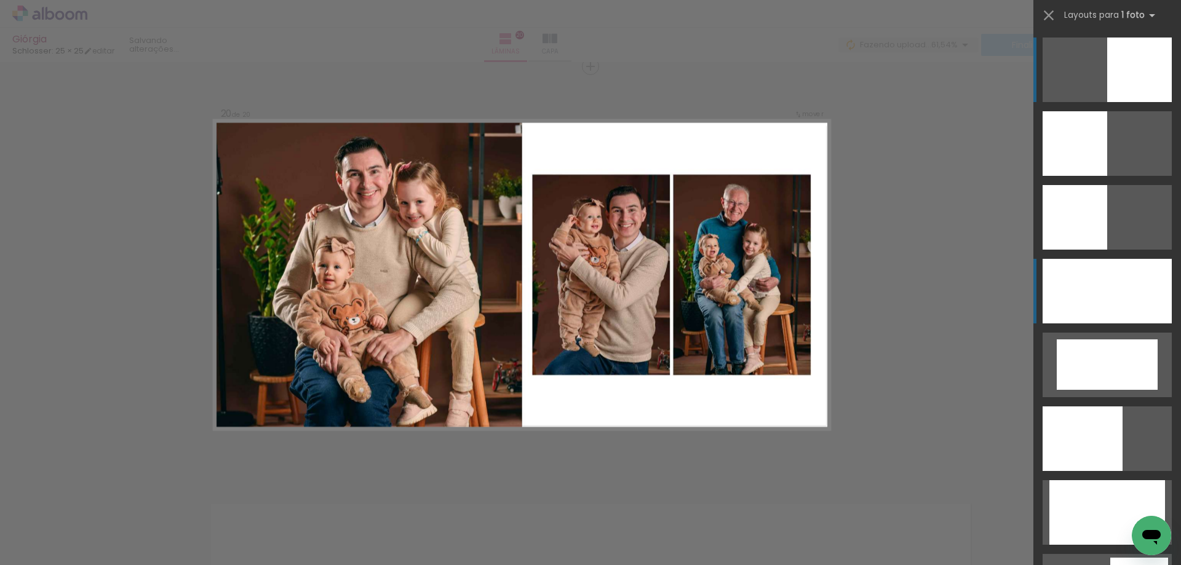
click at [1091, 288] on div at bounding box center [1106, 291] width 129 height 65
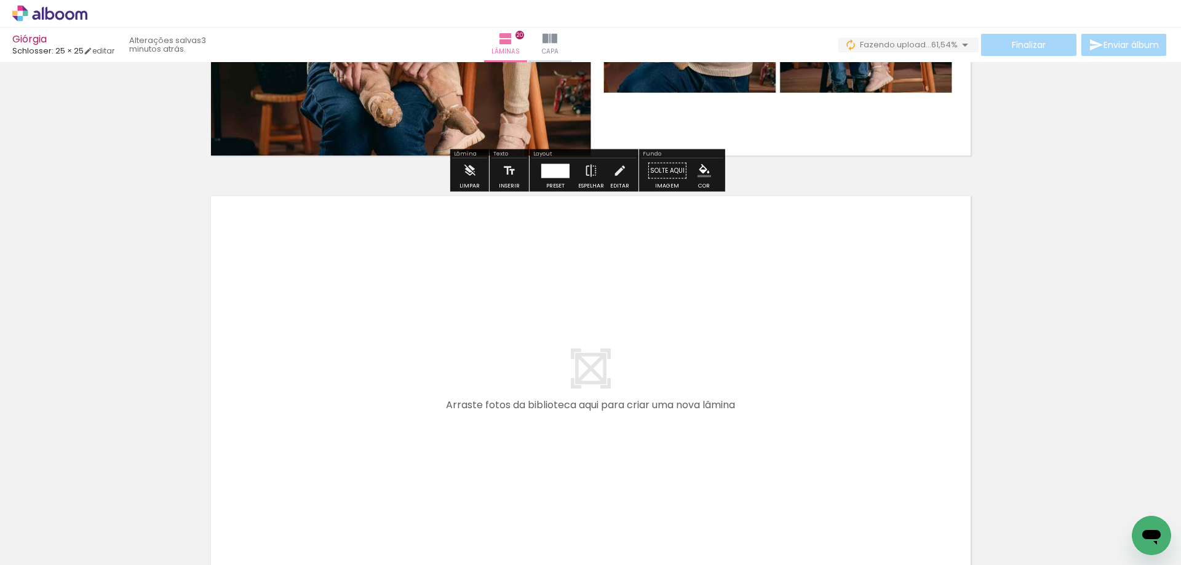
scroll to position [8378, 0]
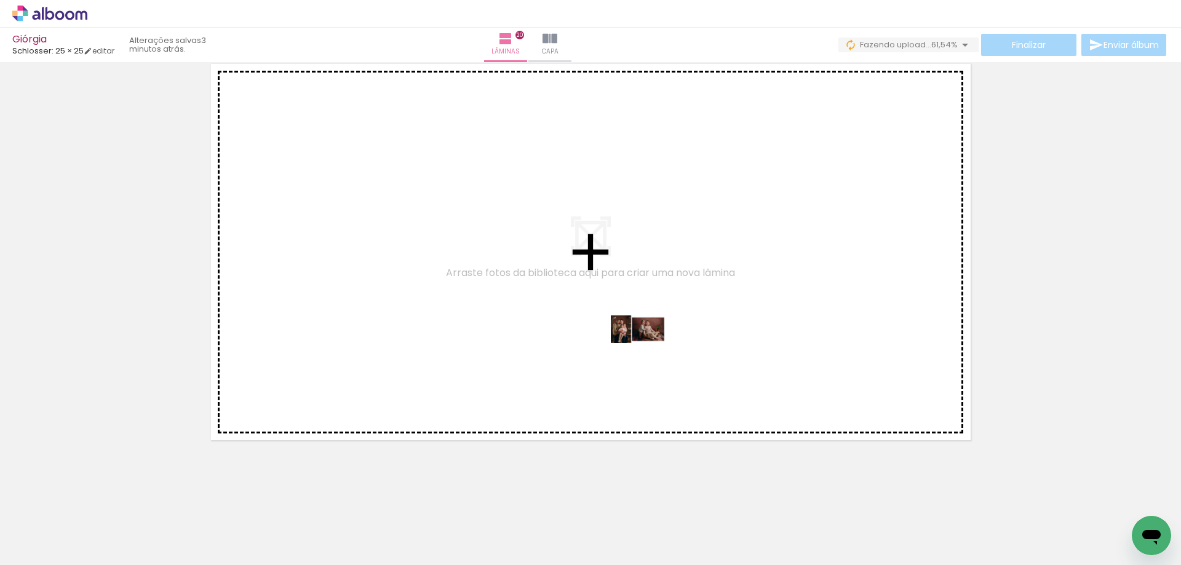
drag, startPoint x: 993, startPoint y: 535, endPoint x: 648, endPoint y: 352, distance: 390.4
click at [648, 352] on quentale-workspace at bounding box center [590, 282] width 1181 height 565
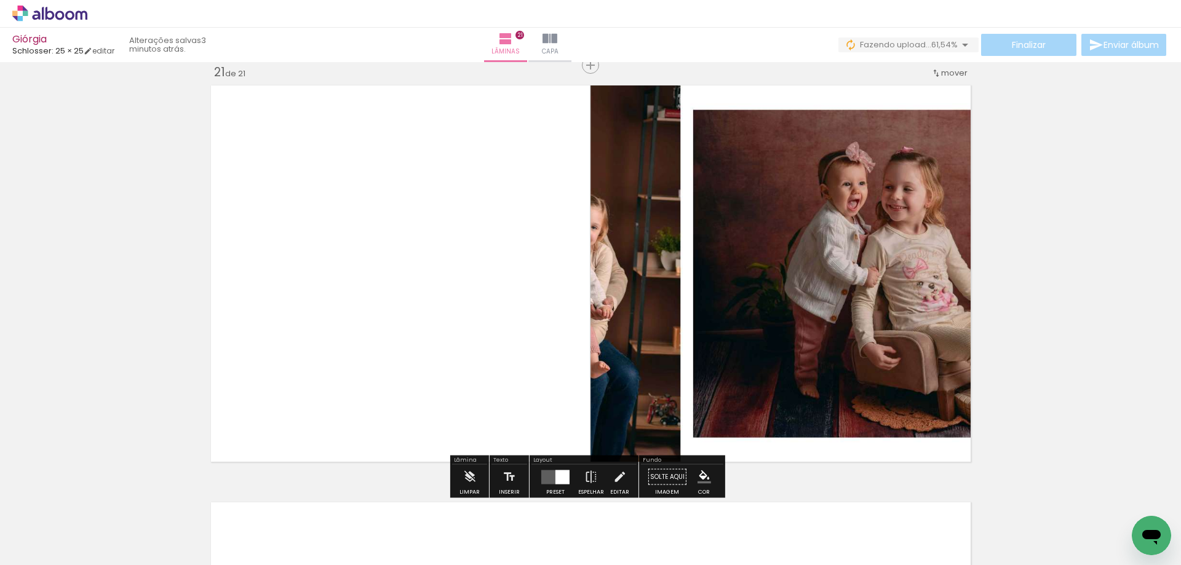
scroll to position [8355, 0]
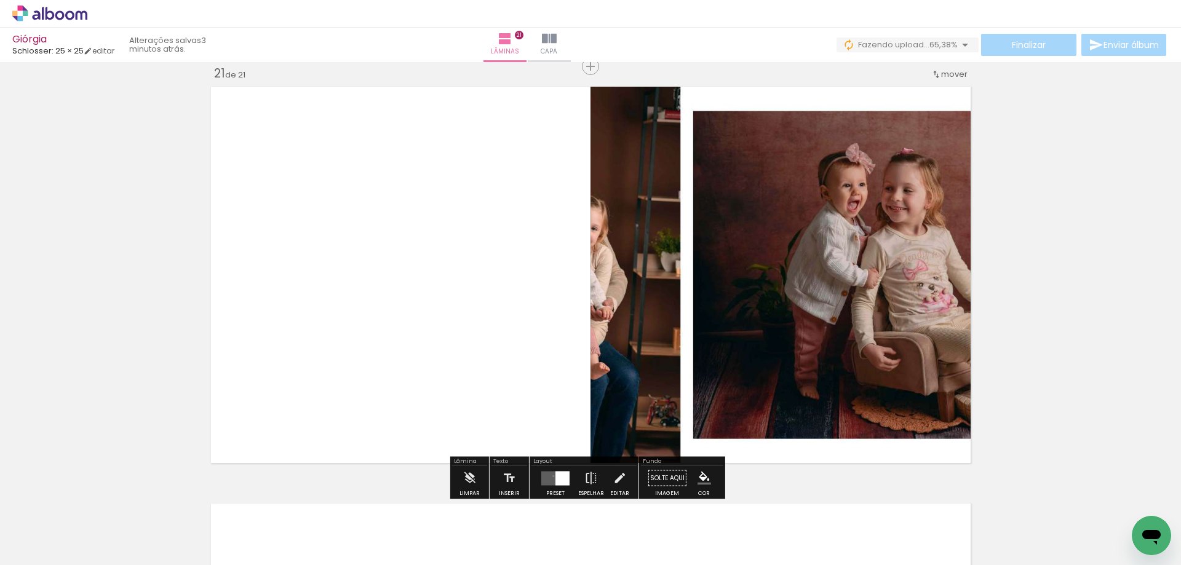
click at [550, 476] on quentale-layouter at bounding box center [555, 478] width 28 height 14
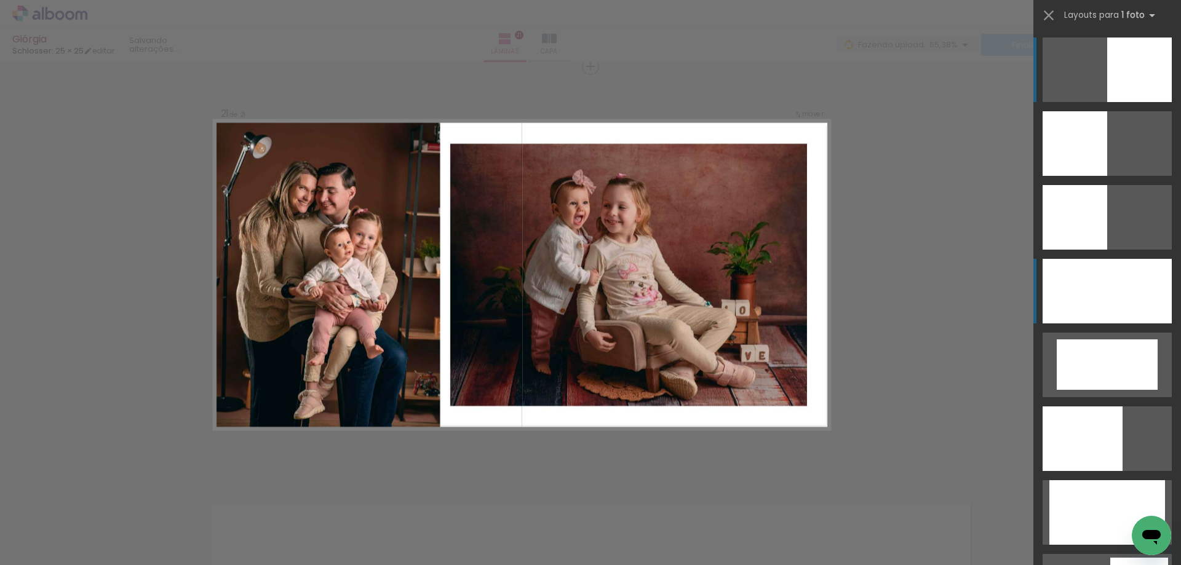
click at [1139, 297] on div at bounding box center [1106, 291] width 129 height 65
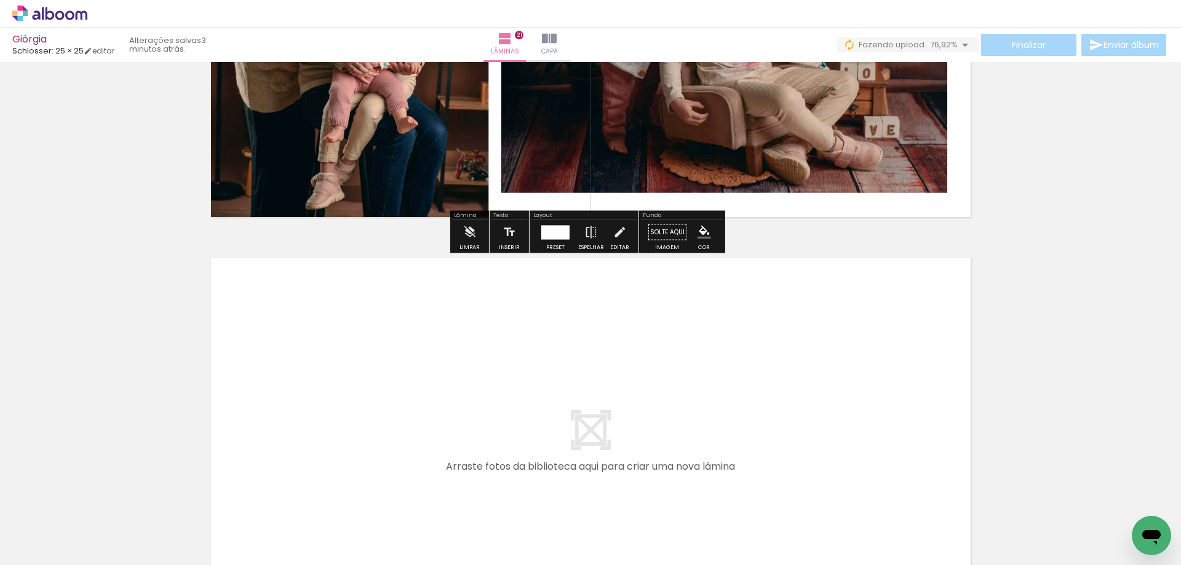
scroll to position [8724, 0]
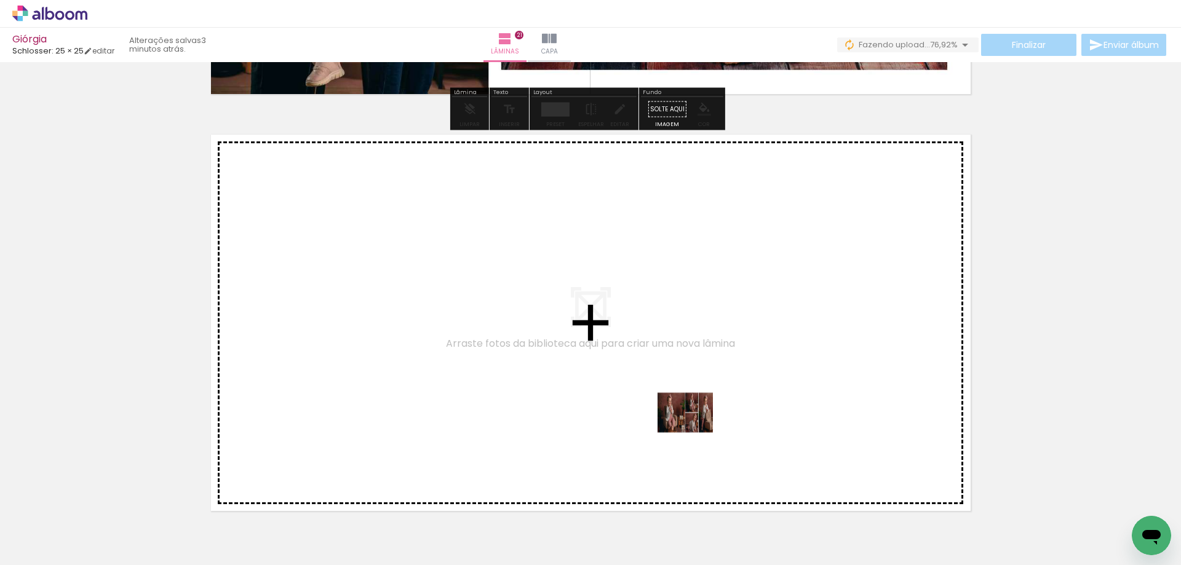
drag, startPoint x: 1052, startPoint y: 530, endPoint x: 677, endPoint y: 418, distance: 391.5
click at [677, 418] on quentale-workspace at bounding box center [590, 282] width 1181 height 565
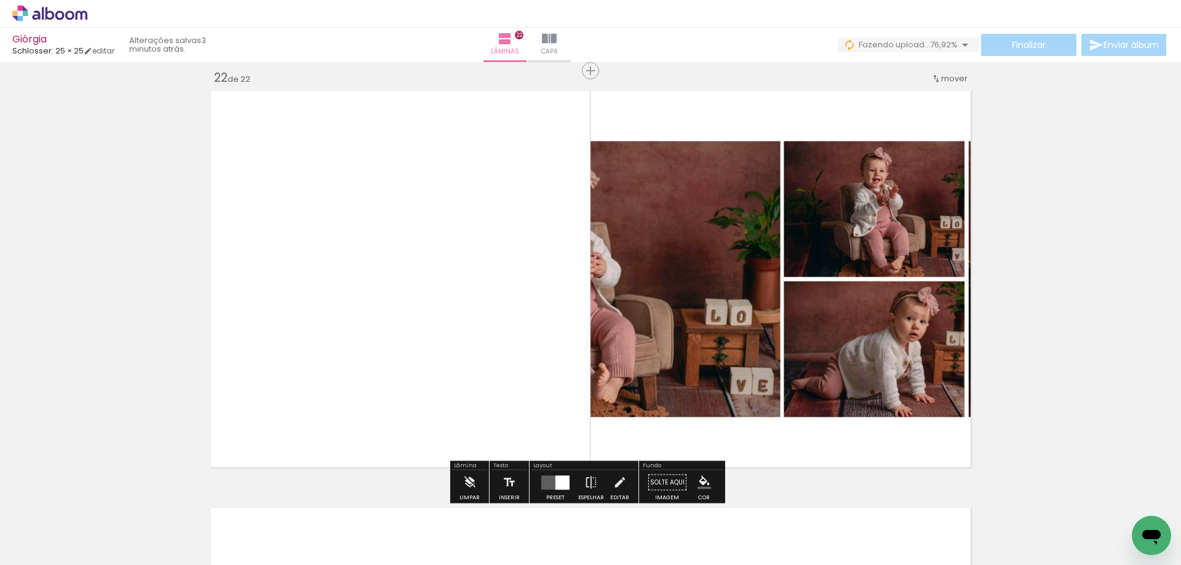
scroll to position [8772, 0]
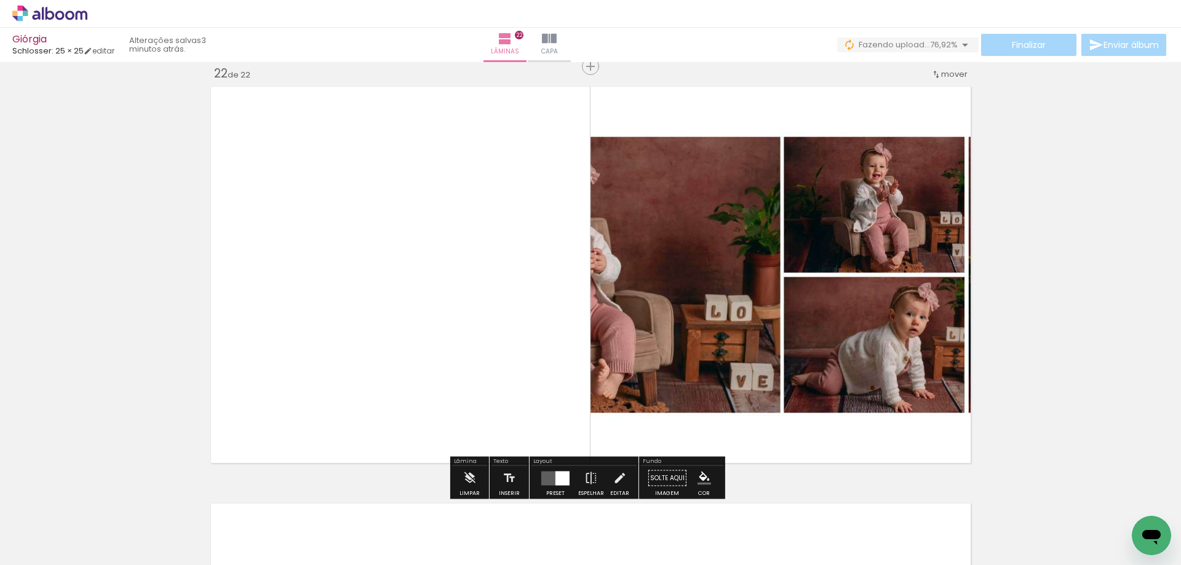
click at [560, 475] on div at bounding box center [562, 478] width 14 height 14
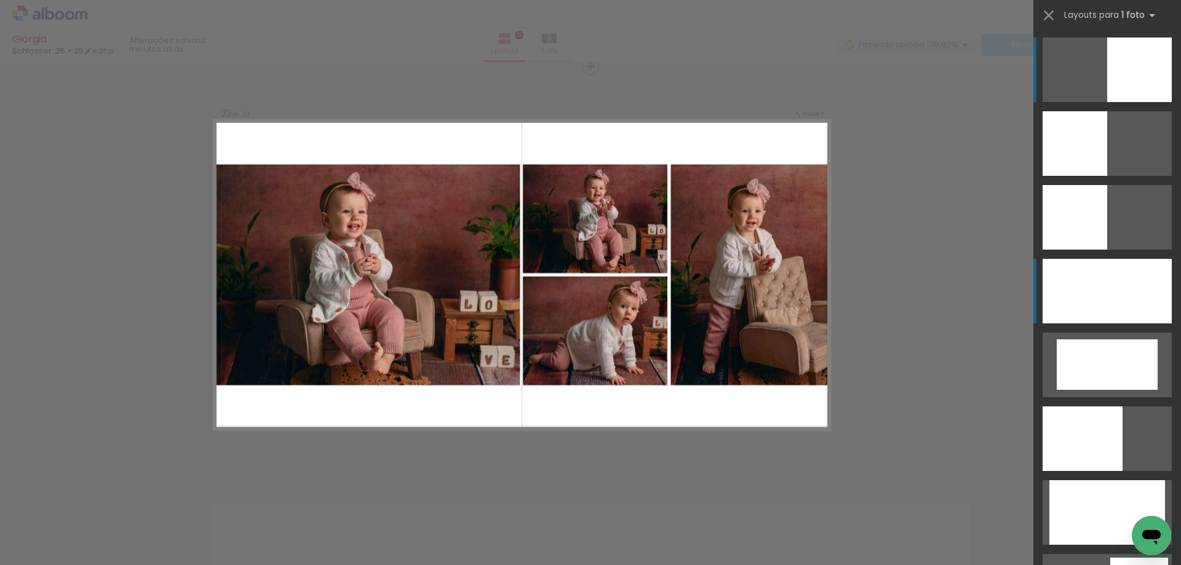
click at [1048, 292] on div at bounding box center [1106, 291] width 129 height 65
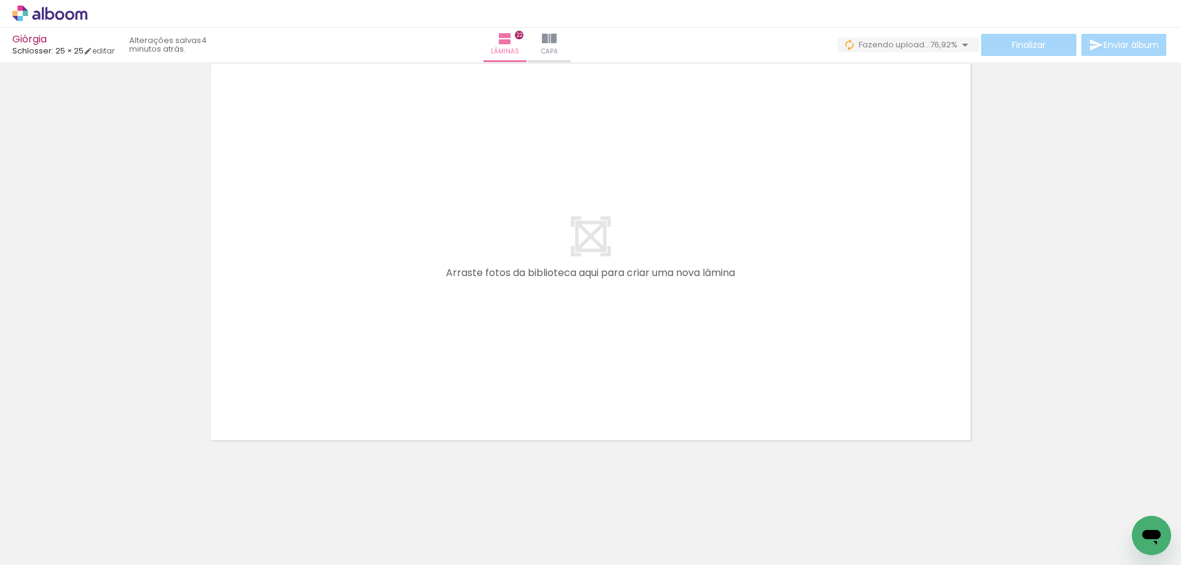
scroll to position [0, 715]
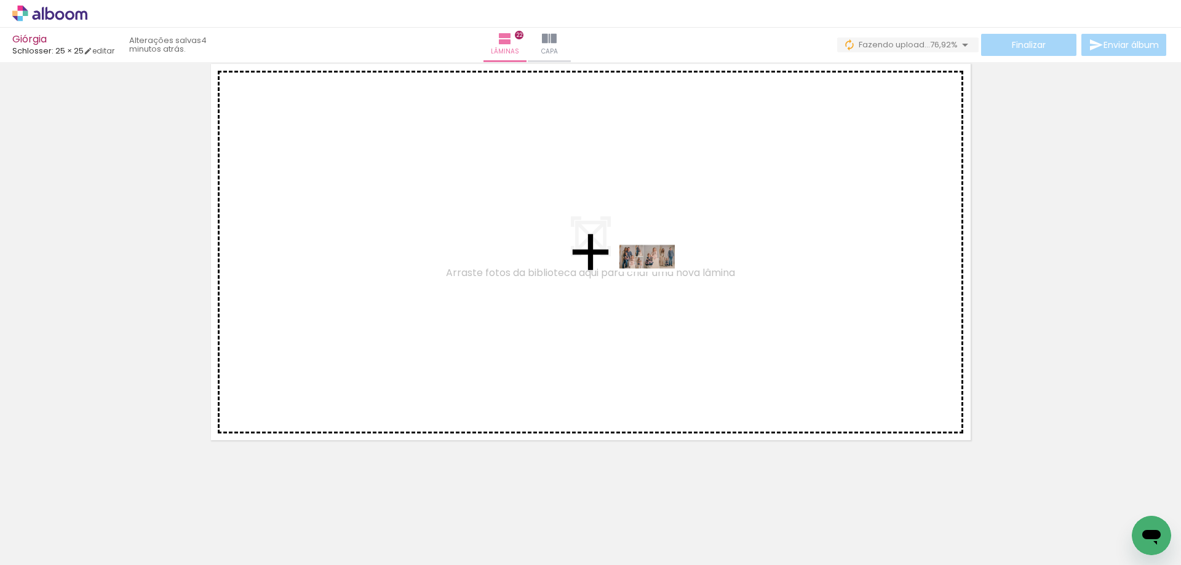
drag, startPoint x: 940, startPoint y: 541, endPoint x: 656, endPoint y: 280, distance: 386.0
click at [656, 280] on quentale-workspace at bounding box center [590, 282] width 1181 height 565
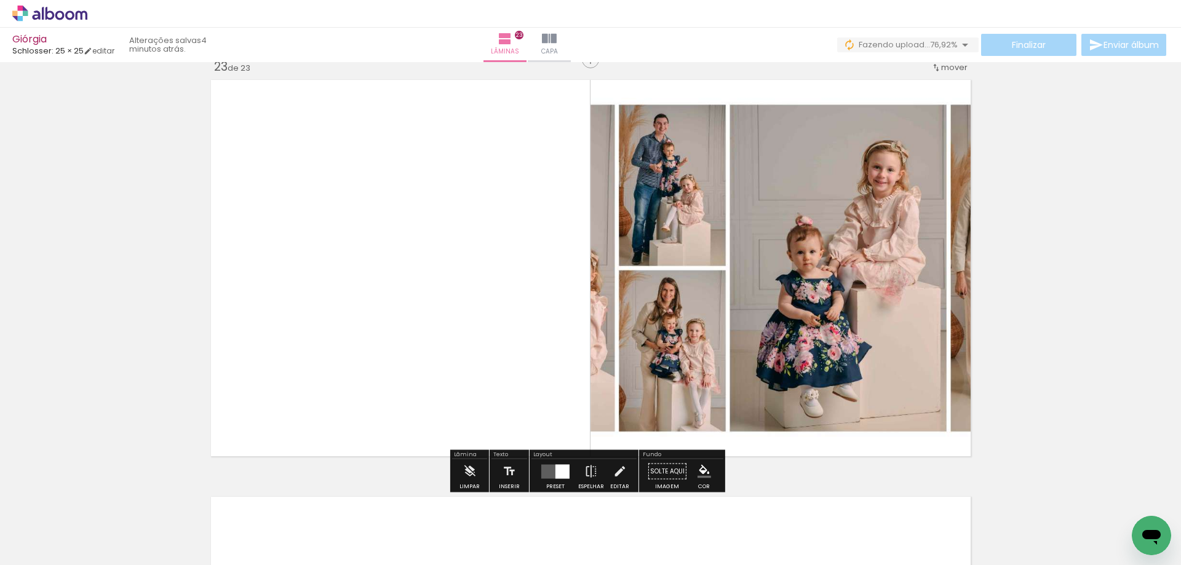
scroll to position [9189, 0]
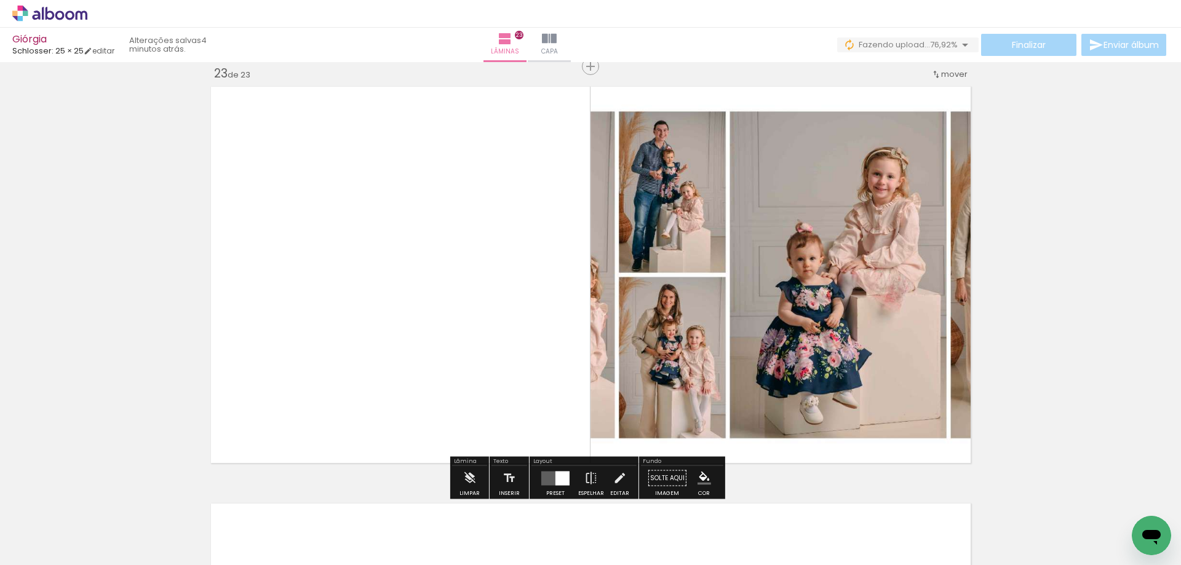
click at [551, 475] on quentale-layouter at bounding box center [555, 478] width 28 height 14
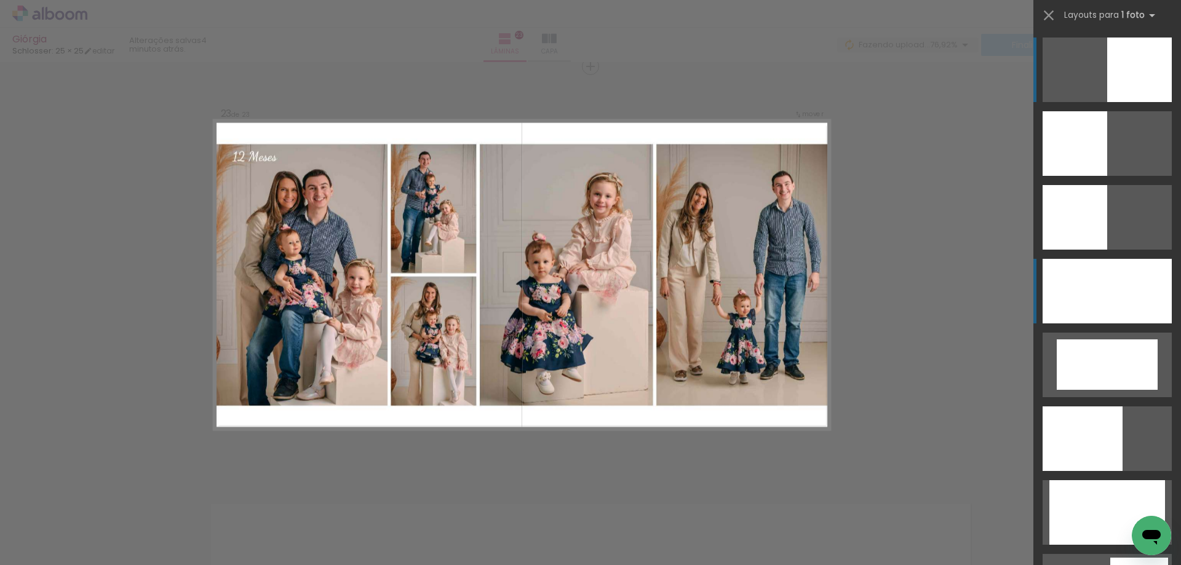
click at [1112, 292] on div at bounding box center [1106, 291] width 129 height 65
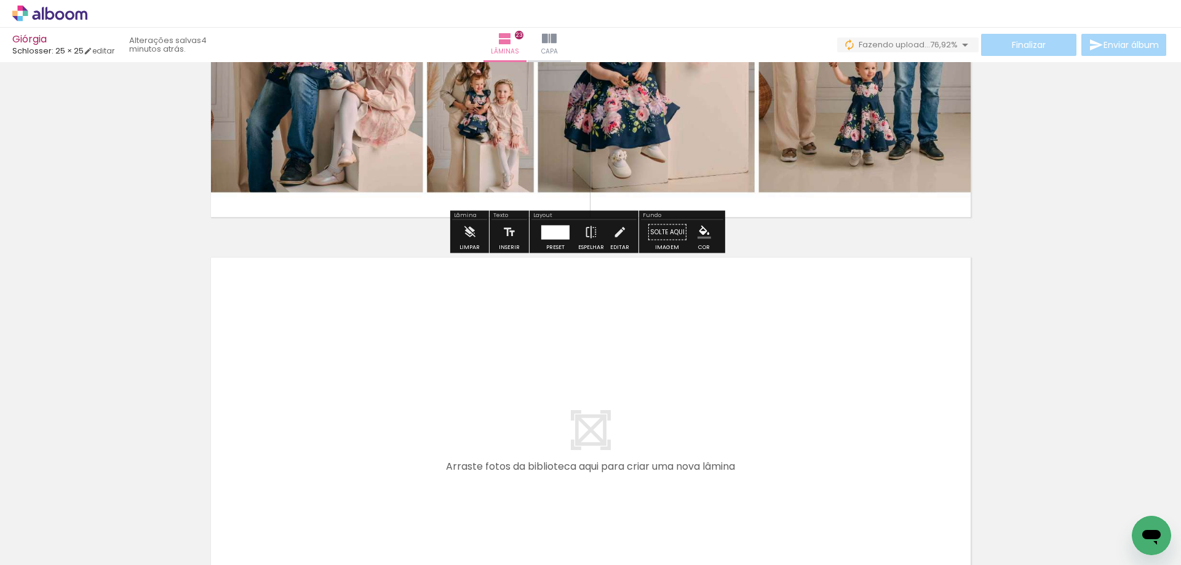
scroll to position [9628, 0]
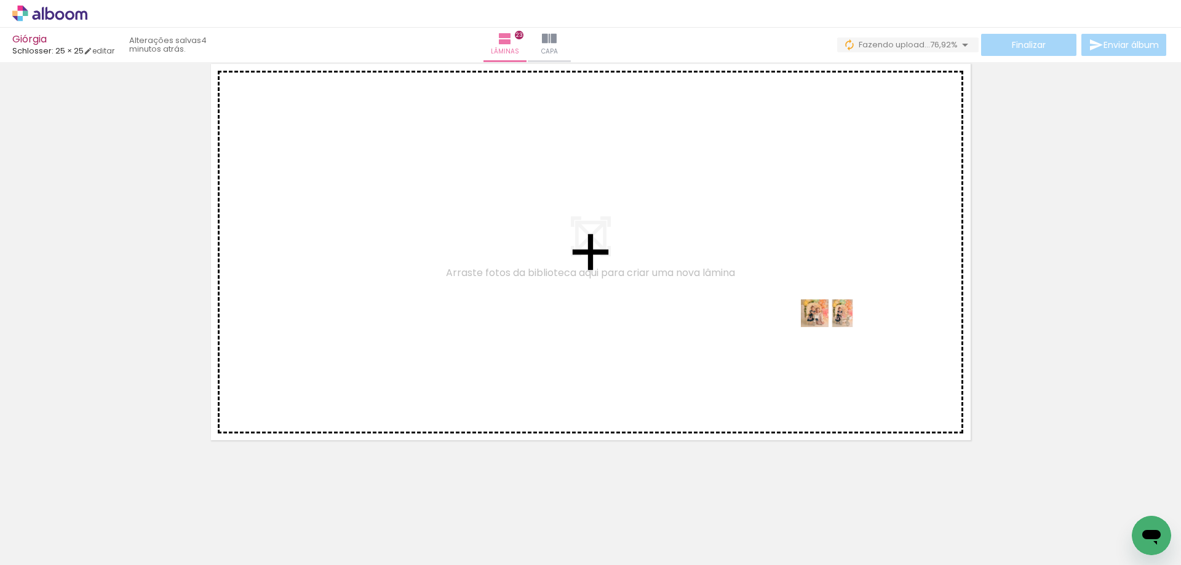
drag, startPoint x: 997, startPoint y: 533, endPoint x: 756, endPoint y: 322, distance: 319.9
click at [756, 322] on quentale-workspace at bounding box center [590, 282] width 1181 height 565
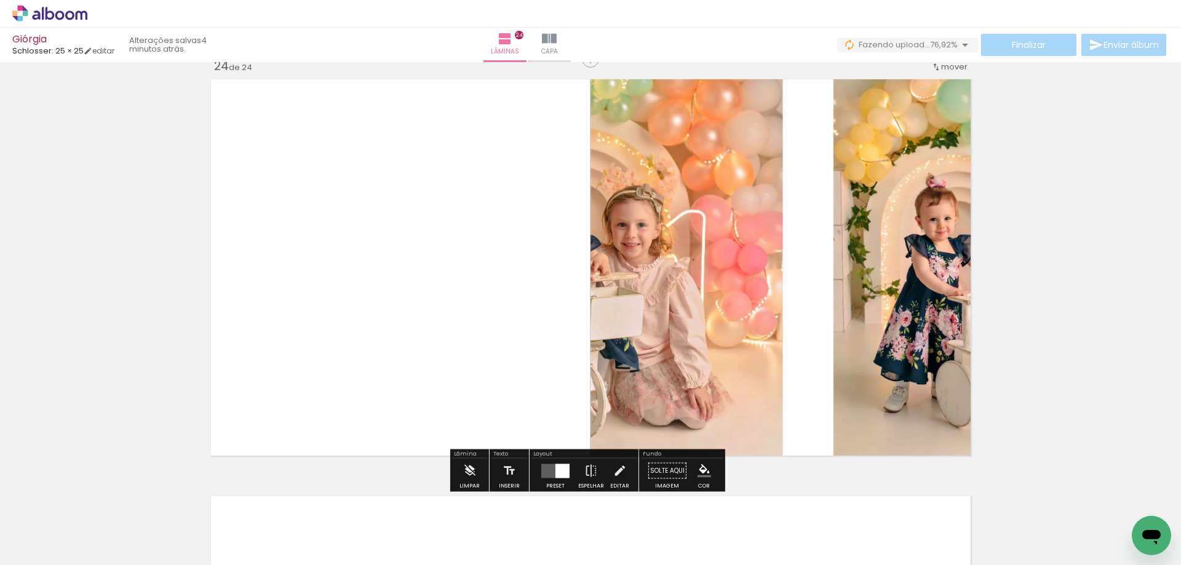
scroll to position [9606, 0]
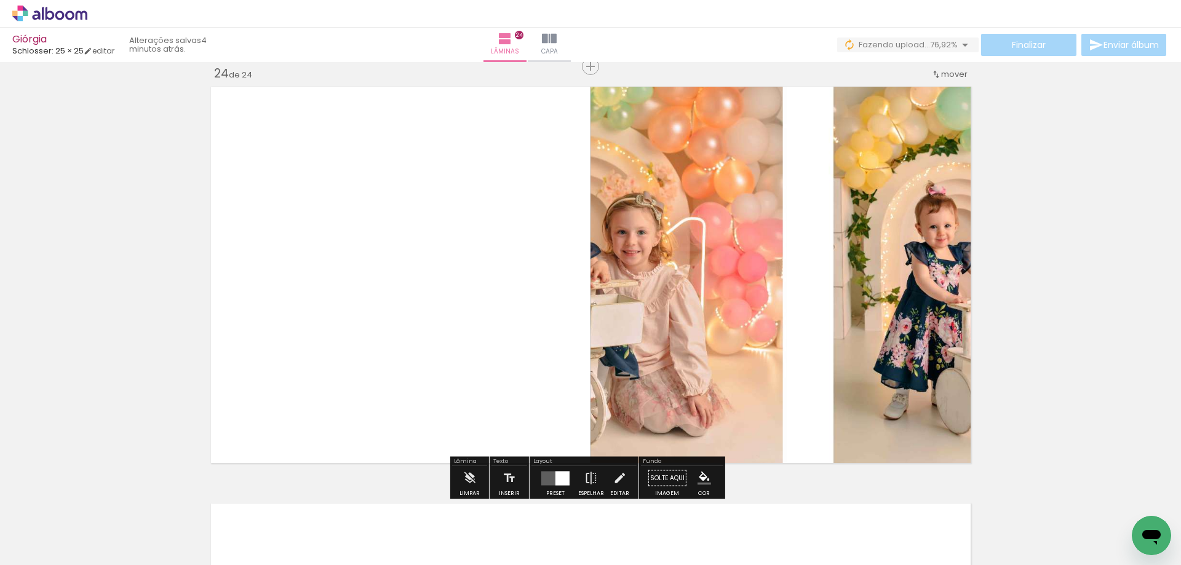
click at [550, 476] on quentale-layouter at bounding box center [555, 478] width 28 height 14
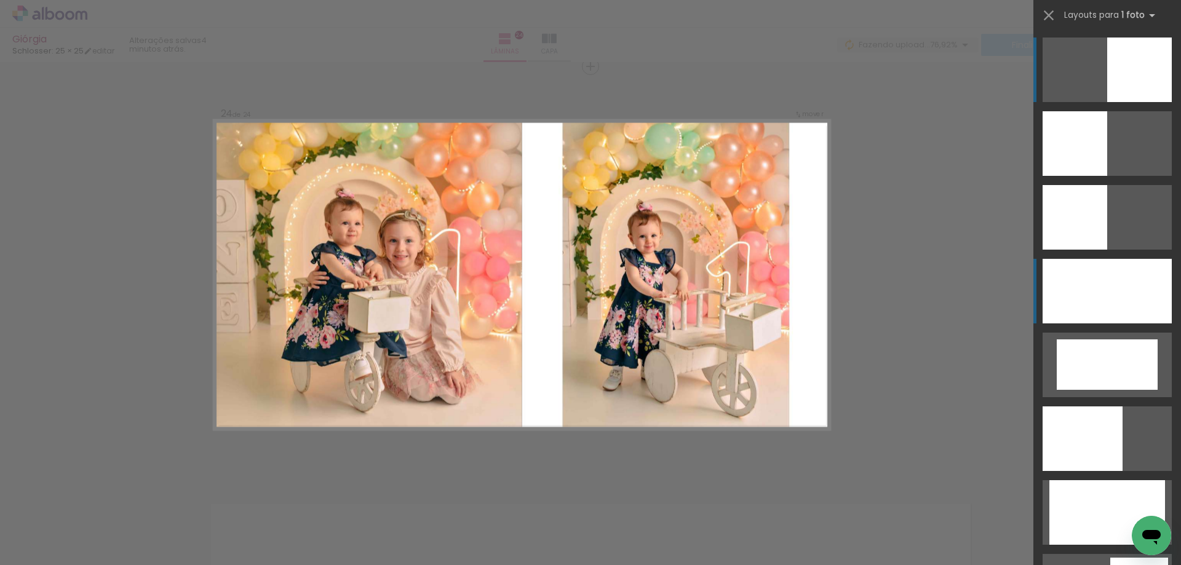
click at [1084, 303] on div at bounding box center [1106, 291] width 129 height 65
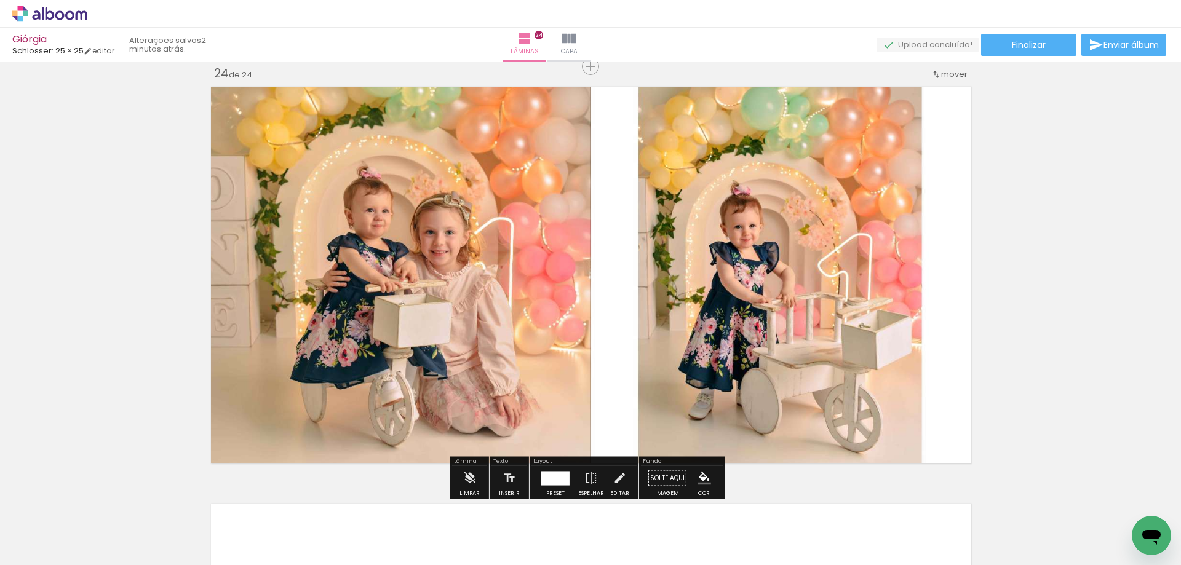
scroll to position [0, 715]
click at [466, 472] on iron-icon at bounding box center [469, 478] width 14 height 25
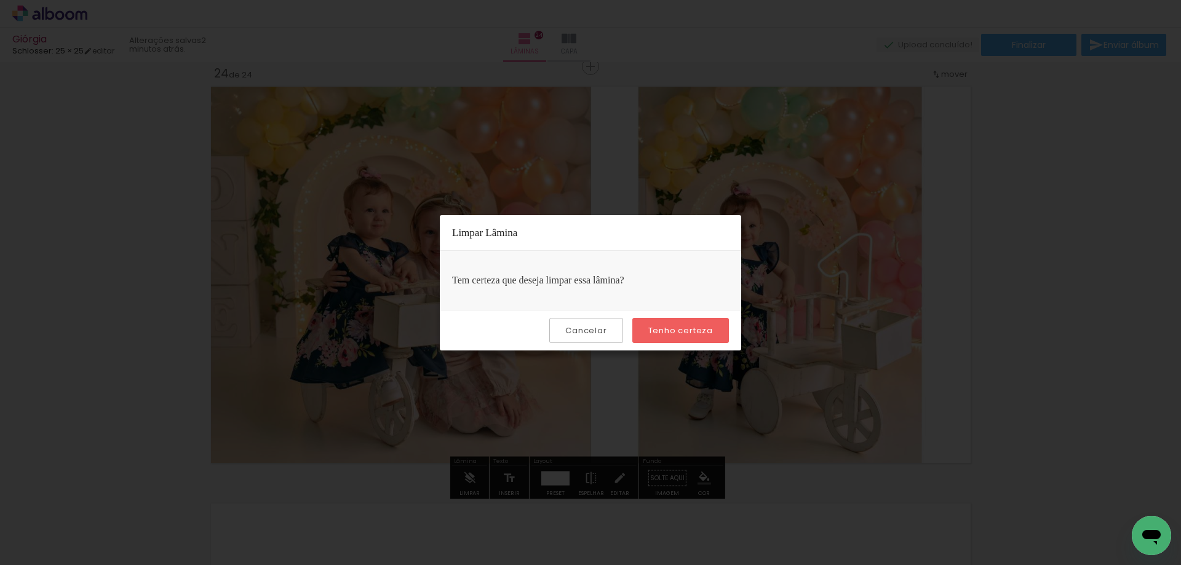
click at [0, 0] on slot "Tenho certeza" at bounding box center [0, 0] width 0 height 0
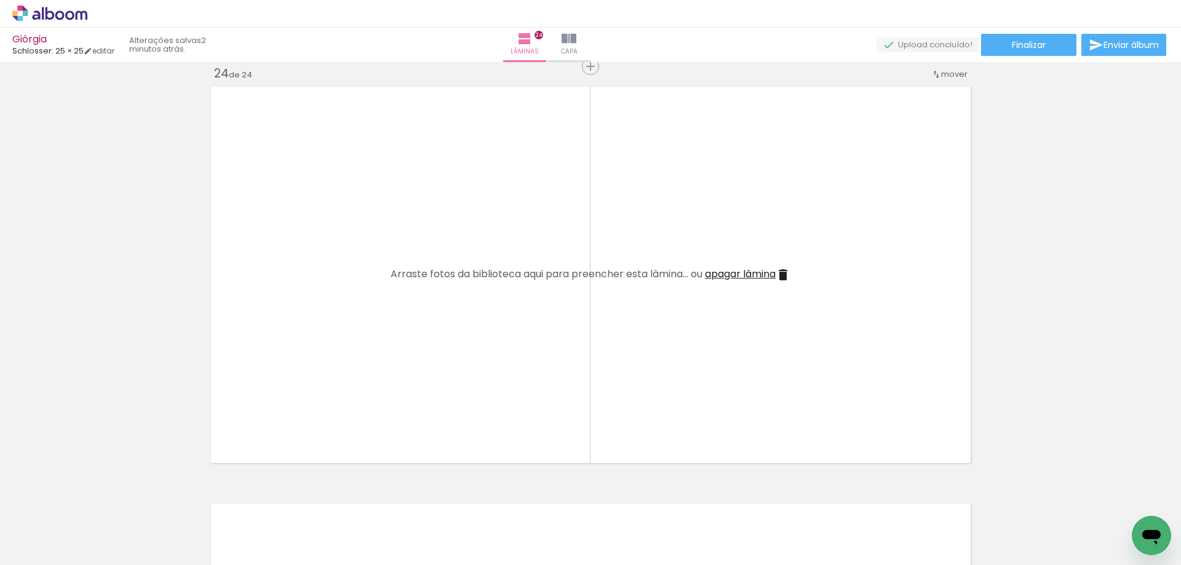
click at [970, 495] on iron-icon at bounding box center [965, 499] width 13 height 13
click at [45, 544] on span "Adicionar Fotos" at bounding box center [43, 549] width 37 height 14
click at [0, 0] on input "file" at bounding box center [0, 0] width 0 height 0
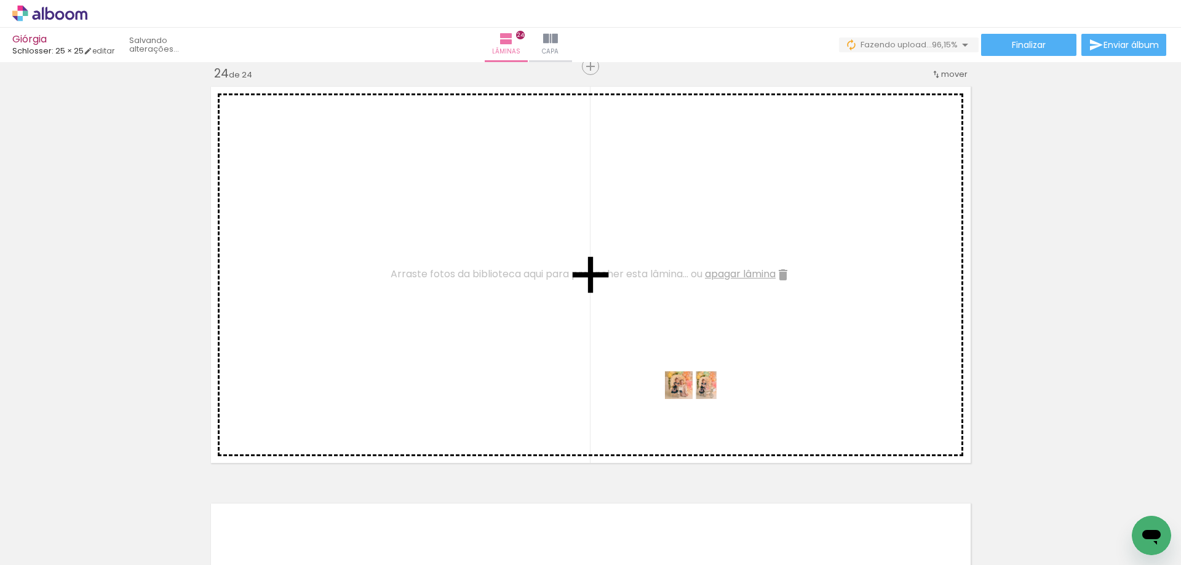
drag, startPoint x: 1068, startPoint y: 529, endPoint x: 702, endPoint y: 408, distance: 386.0
click at [702, 408] on quentale-workspace at bounding box center [590, 282] width 1181 height 565
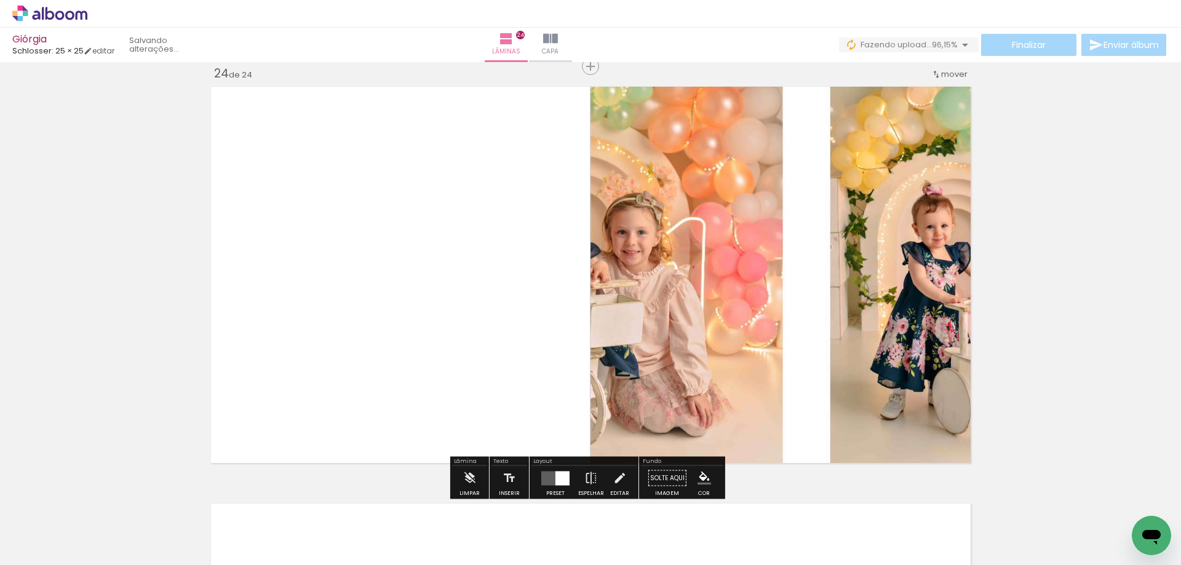
click at [547, 475] on quentale-layouter at bounding box center [555, 478] width 28 height 14
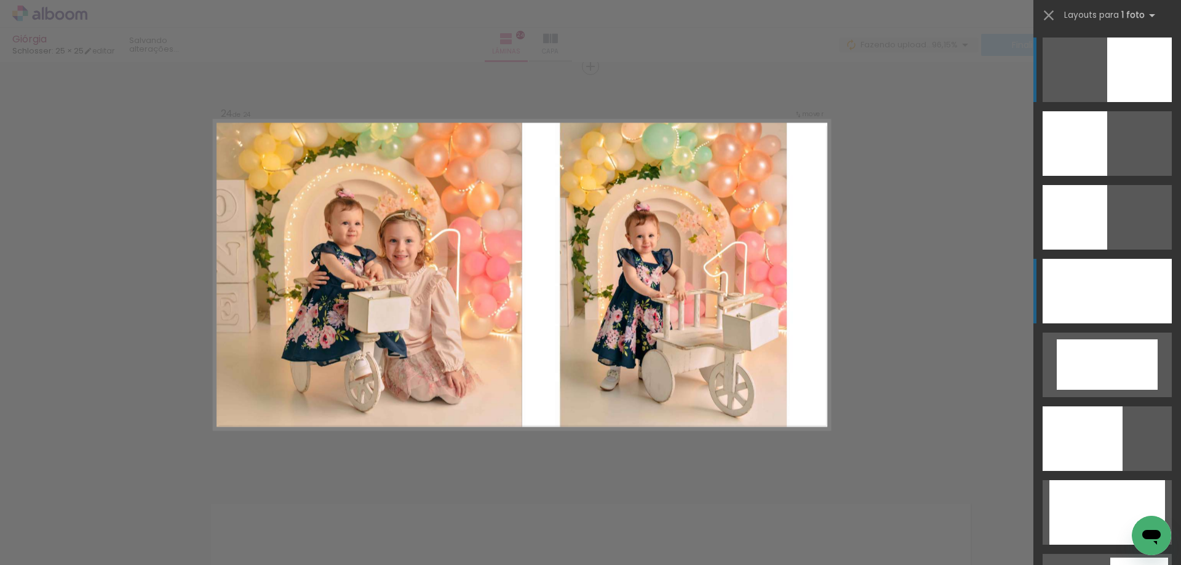
click at [1126, 288] on div at bounding box center [1106, 291] width 129 height 65
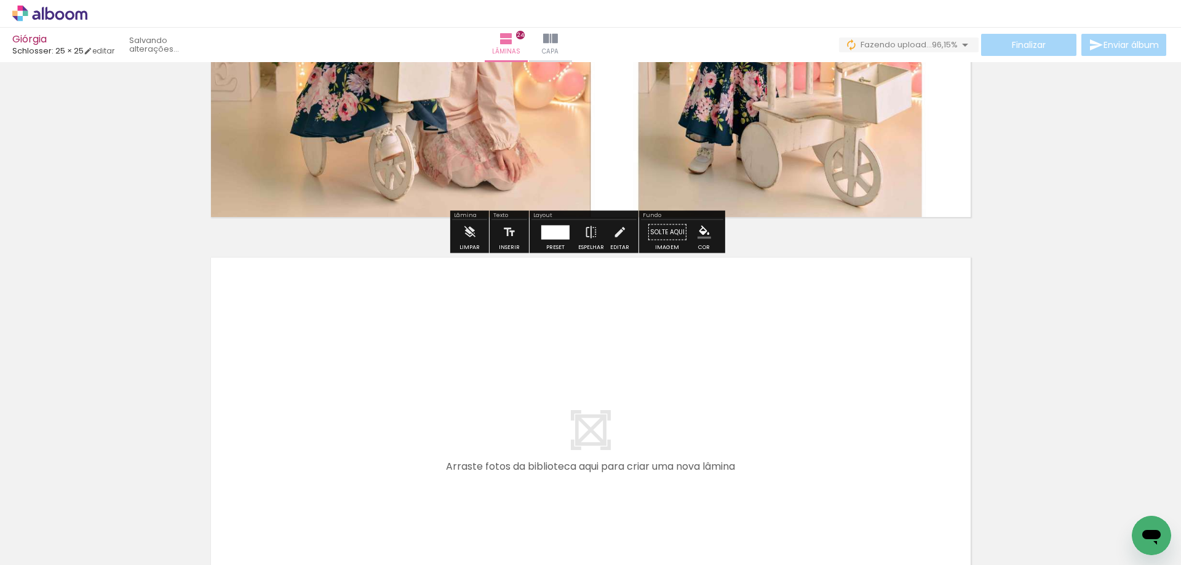
scroll to position [10045, 0]
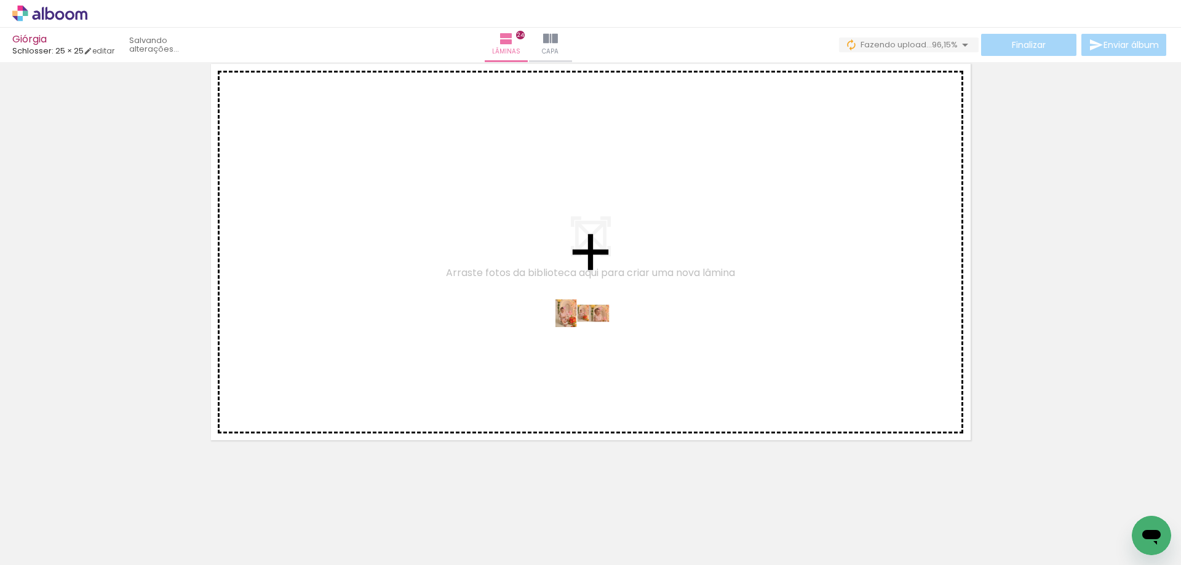
drag, startPoint x: 1117, startPoint y: 535, endPoint x: 592, endPoint y: 336, distance: 561.5
click at [592, 336] on quentale-workspace at bounding box center [590, 282] width 1181 height 565
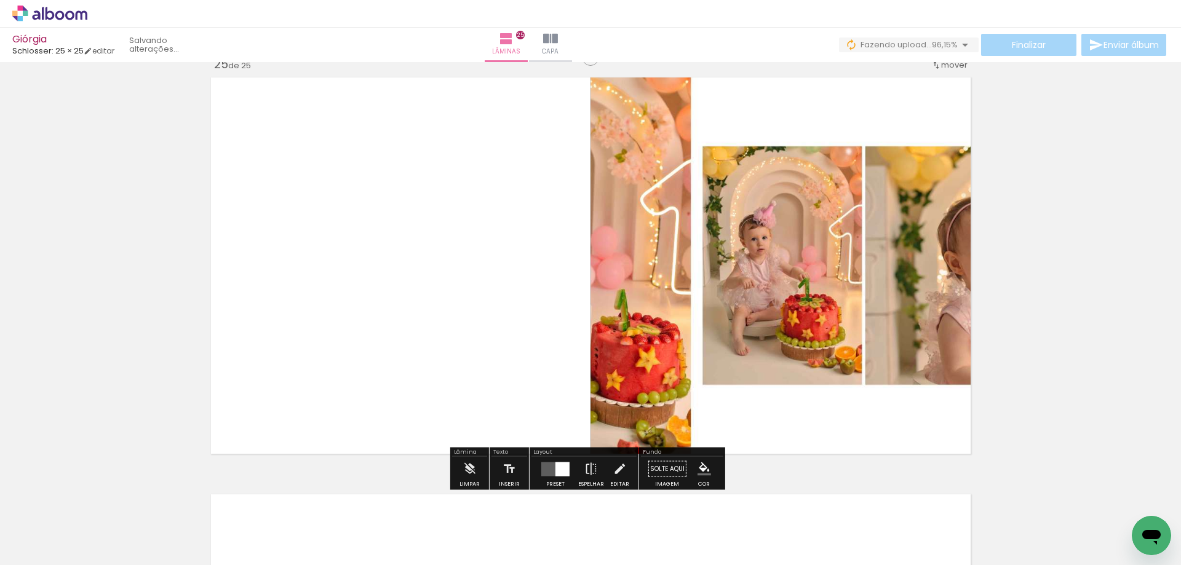
scroll to position [10023, 0]
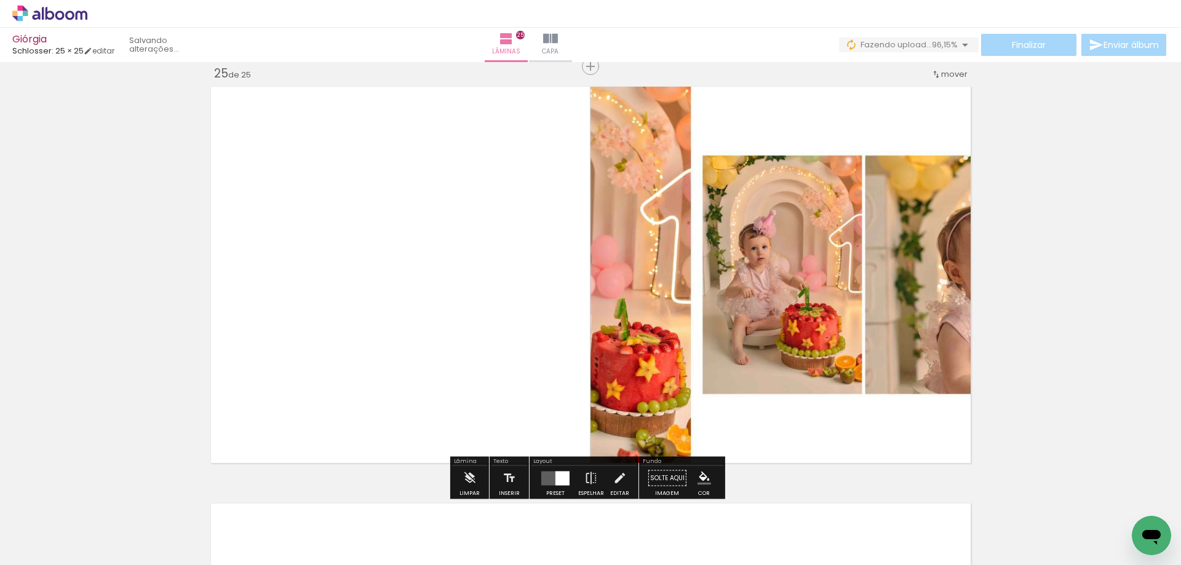
click at [555, 471] on div at bounding box center [562, 478] width 14 height 14
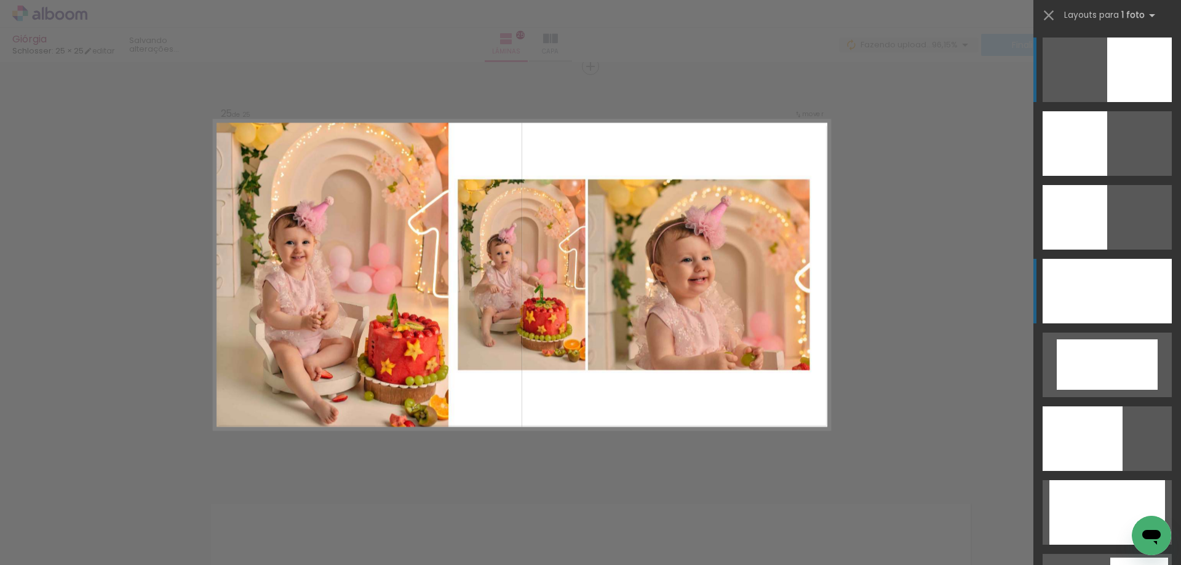
click at [1111, 279] on div at bounding box center [1106, 291] width 129 height 65
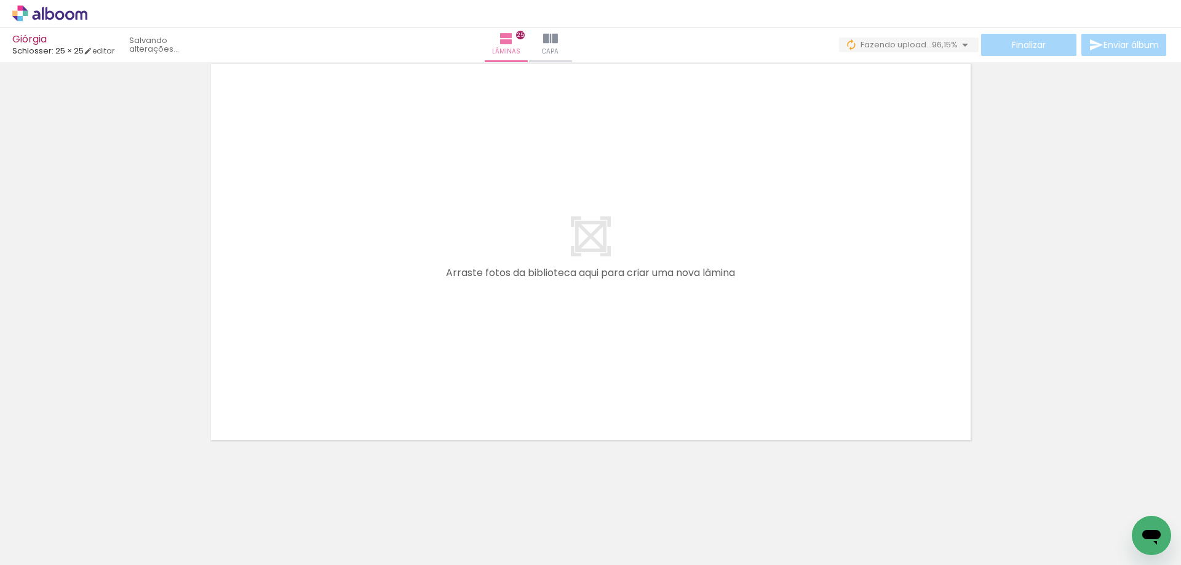
scroll to position [0, 715]
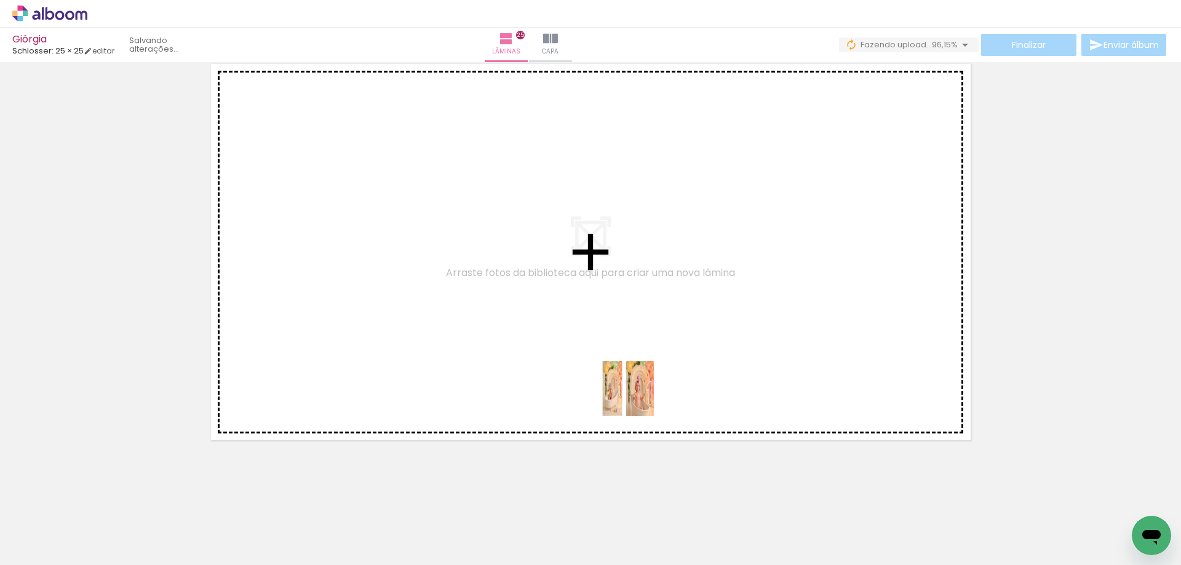
drag, startPoint x: 1122, startPoint y: 534, endPoint x: 632, endPoint y: 397, distance: 508.9
click at [632, 397] on quentale-workspace at bounding box center [590, 282] width 1181 height 565
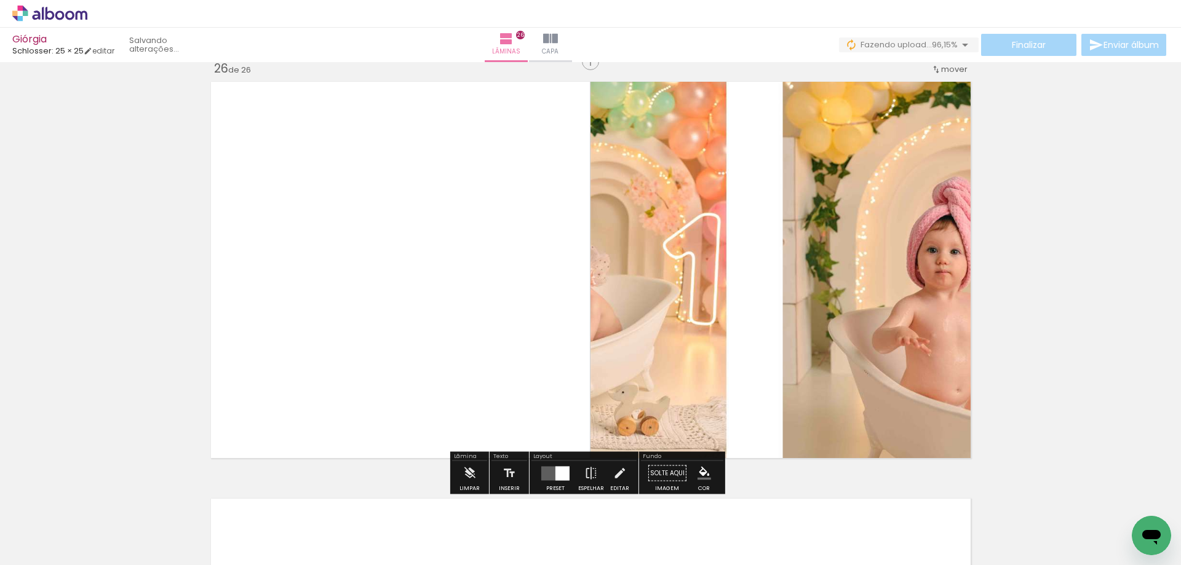
scroll to position [10440, 0]
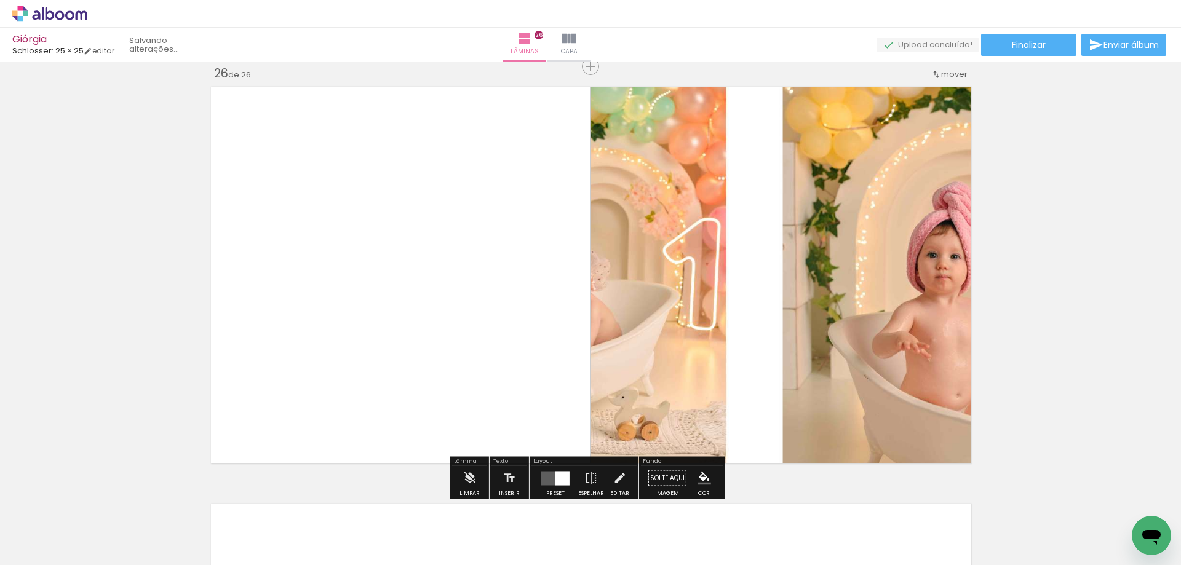
click at [547, 479] on quentale-layouter at bounding box center [555, 478] width 28 height 14
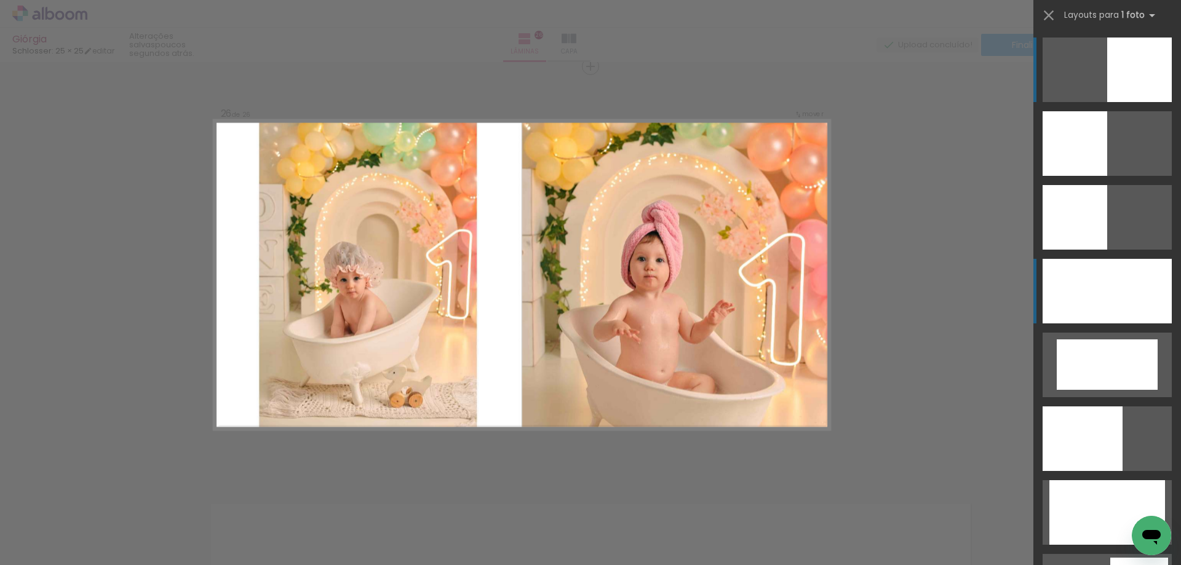
click at [1095, 288] on div at bounding box center [1106, 291] width 129 height 65
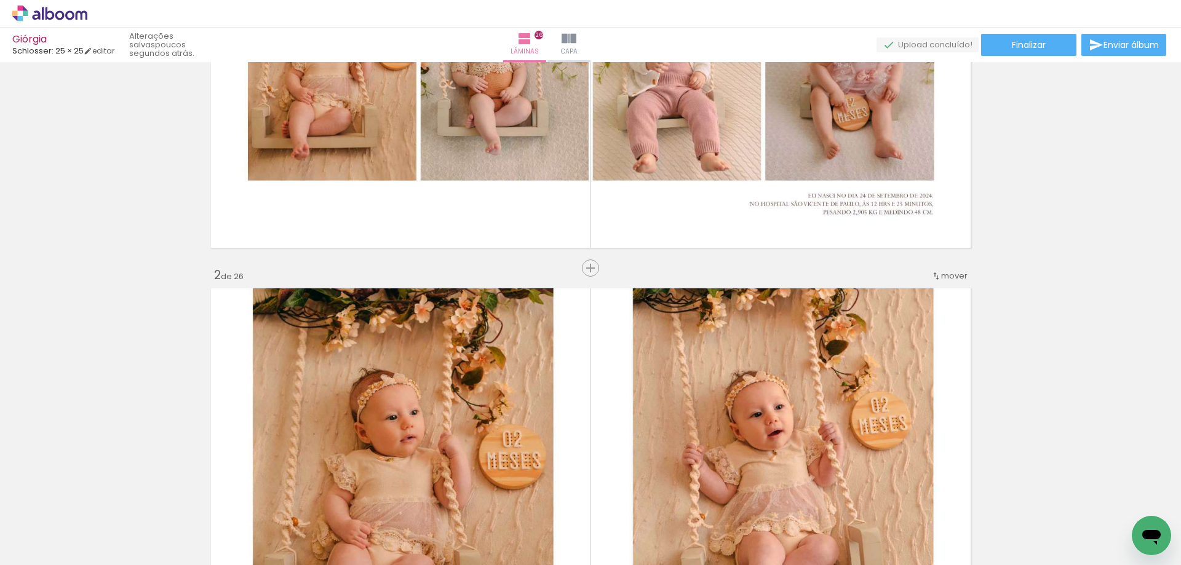
scroll to position [0, 0]
